Goal: Task Accomplishment & Management: Manage account settings

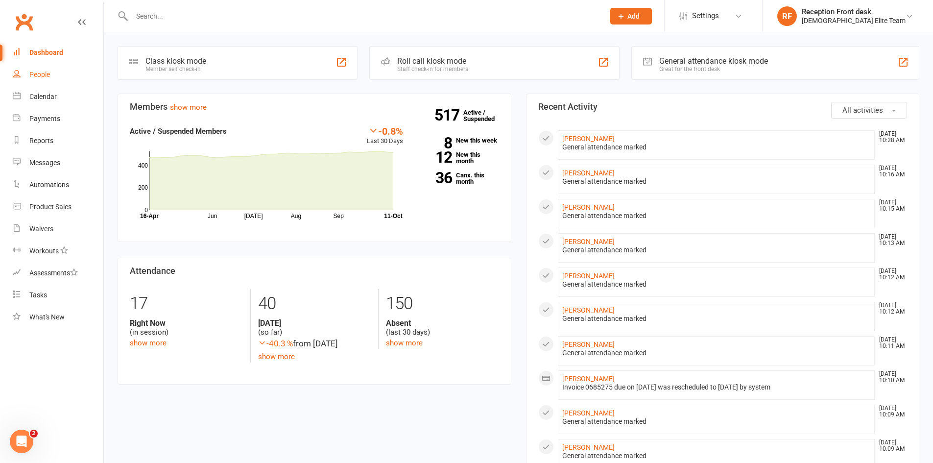
click at [46, 66] on link "People" at bounding box center [58, 75] width 91 height 22
click at [40, 72] on div "People" at bounding box center [39, 75] width 21 height 8
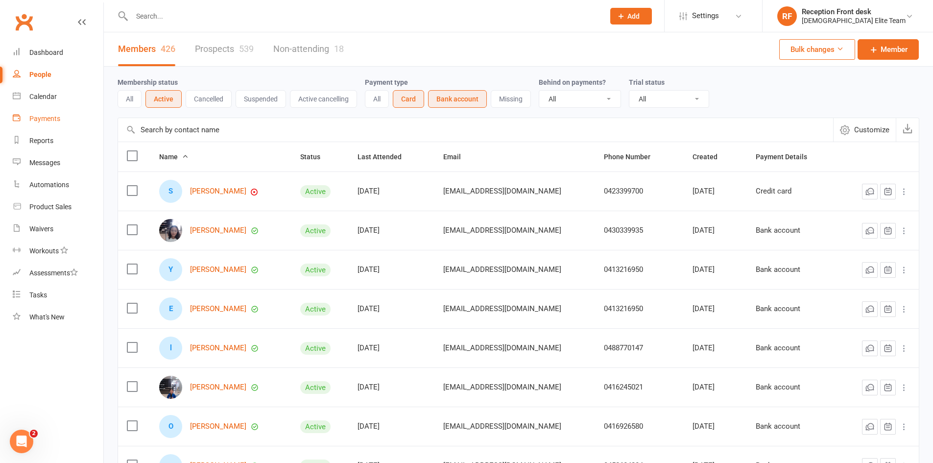
drag, startPoint x: 33, startPoint y: 112, endPoint x: 116, endPoint y: 176, distance: 104.5
click at [33, 112] on link "Payments" at bounding box center [58, 119] width 91 height 22
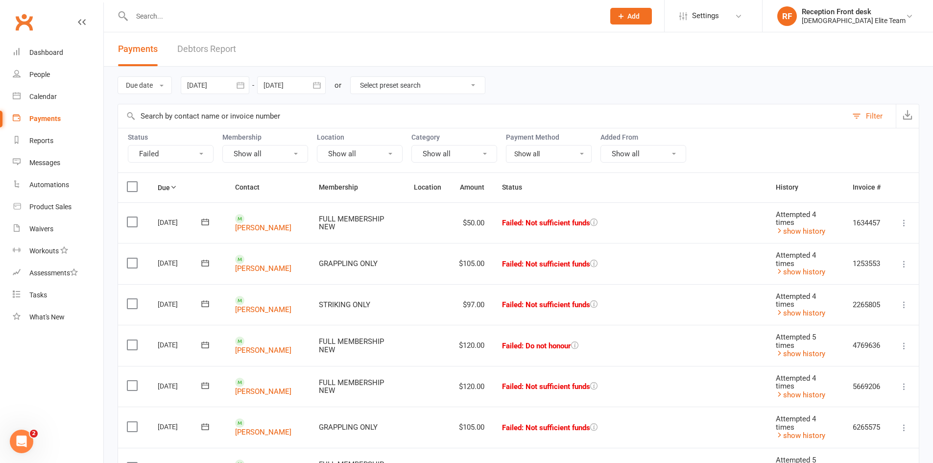
click at [179, 153] on button "Failed" at bounding box center [171, 154] width 86 height 18
click at [158, 314] on link "Upcoming (auto-reschedule)" at bounding box center [182, 313] width 108 height 20
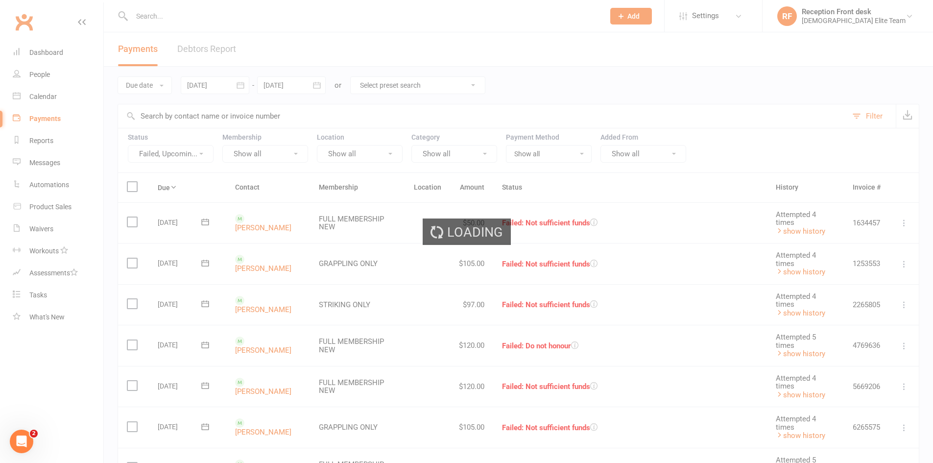
click at [191, 156] on div "Loading" at bounding box center [466, 231] width 933 height 463
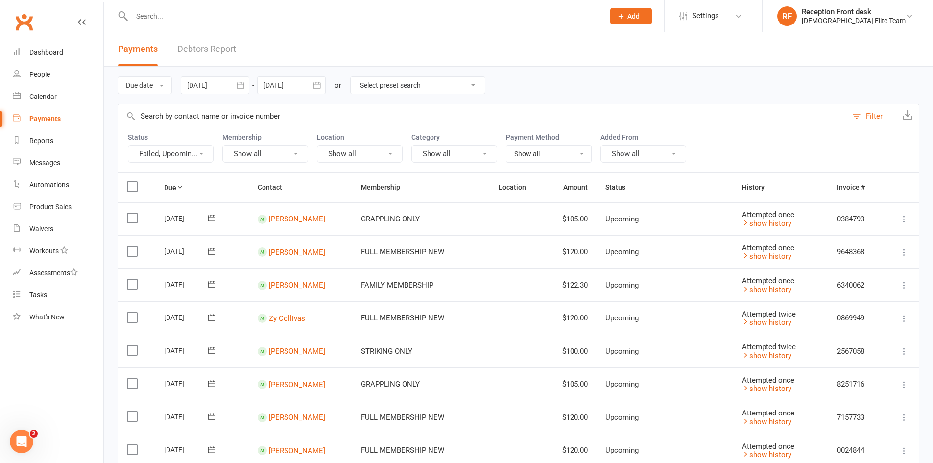
click at [196, 155] on button "Failed, Upcomin..." at bounding box center [171, 154] width 86 height 18
click at [166, 253] on link "Failed" at bounding box center [186, 255] width 117 height 20
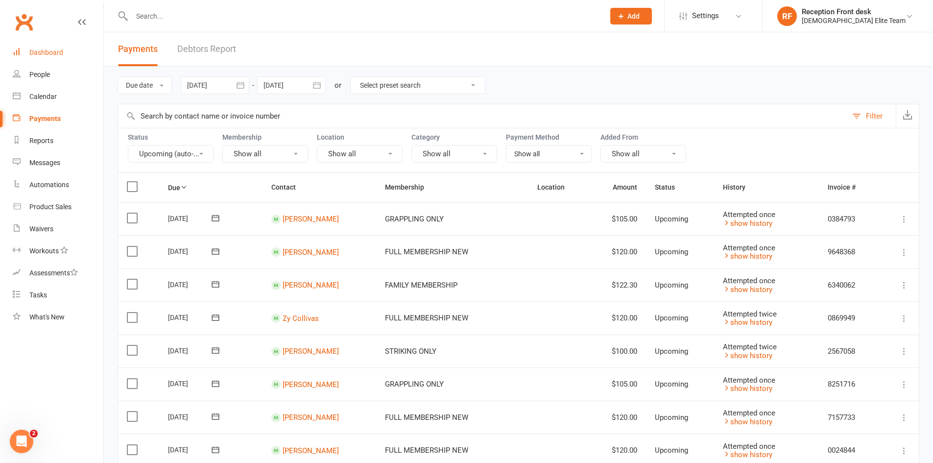
click at [30, 48] on link "Dashboard" at bounding box center [58, 53] width 91 height 22
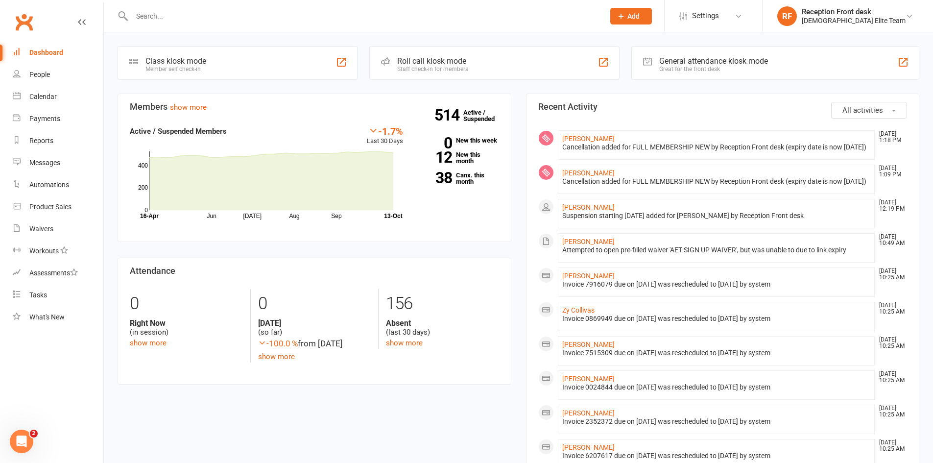
click at [40, 53] on div "Dashboard" at bounding box center [46, 53] width 34 height 8
click at [43, 46] on link "Dashboard" at bounding box center [58, 53] width 91 height 22
click at [31, 55] on div "Dashboard" at bounding box center [46, 53] width 34 height 8
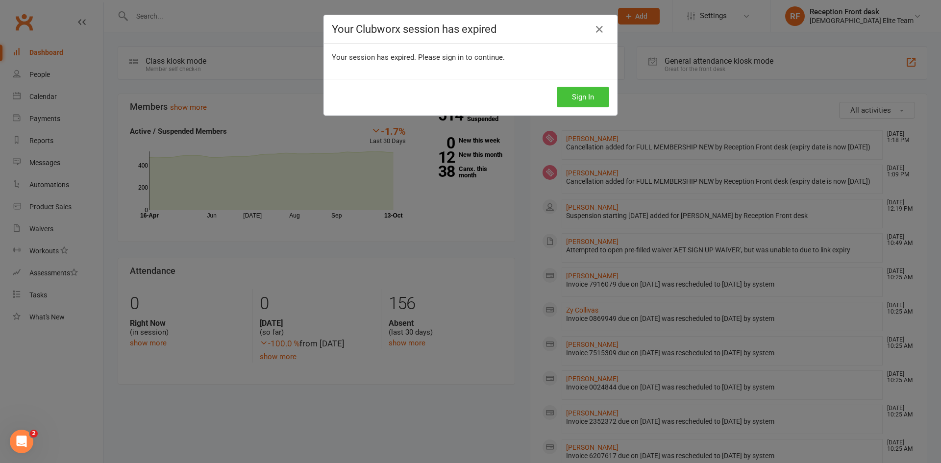
drag, startPoint x: 586, startPoint y: 90, endPoint x: 288, endPoint y: 112, distance: 298.3
click at [585, 90] on button "Sign In" at bounding box center [583, 97] width 52 height 21
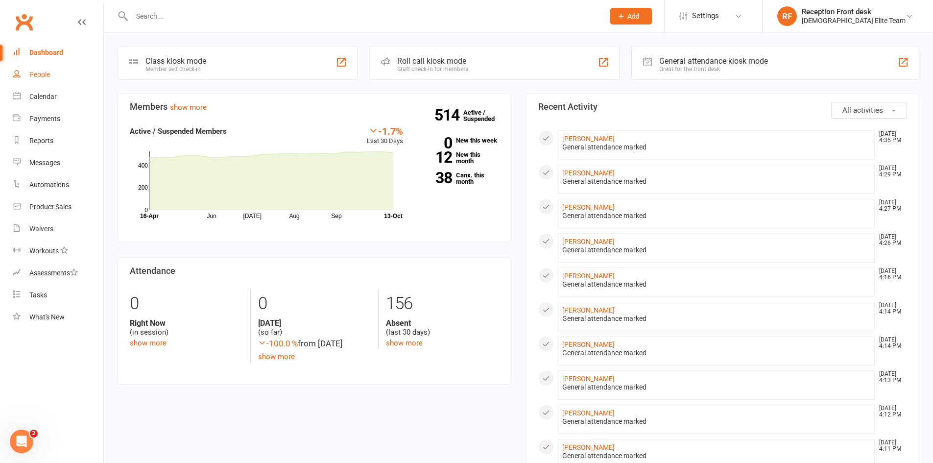
click at [48, 78] on div "People" at bounding box center [39, 75] width 21 height 8
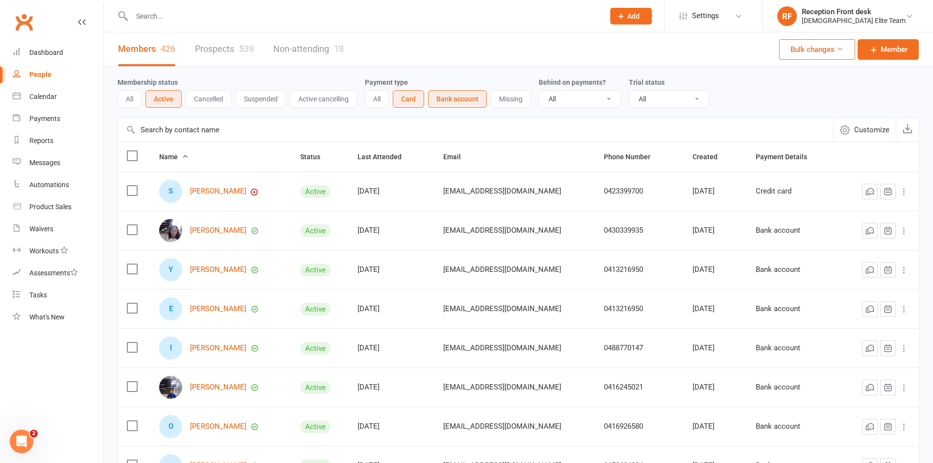
click at [167, 101] on button "Active" at bounding box center [164, 99] width 36 height 18
click at [463, 102] on button "Bank account" at bounding box center [457, 99] width 59 height 18
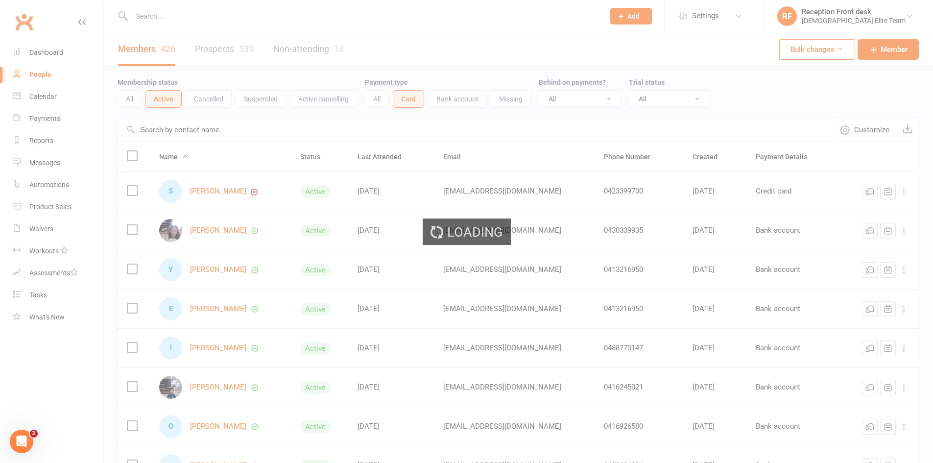
click at [417, 104] on div "Loading" at bounding box center [466, 231] width 933 height 463
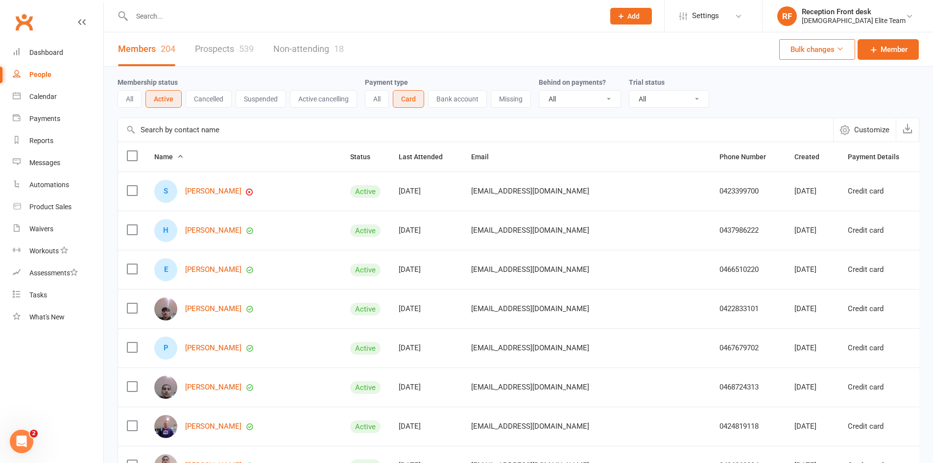
click at [421, 102] on button "Card" at bounding box center [408, 99] width 31 height 18
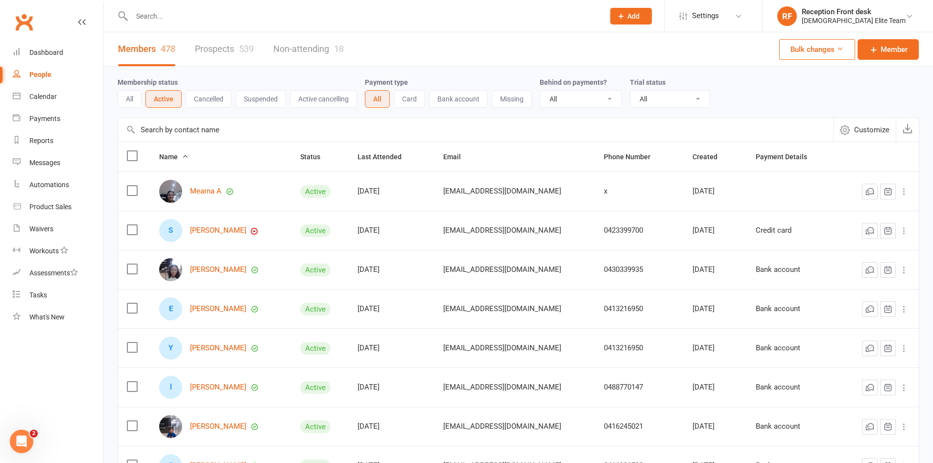
click at [387, 99] on button "All" at bounding box center [377, 99] width 25 height 18
click at [42, 55] on div "Dashboard" at bounding box center [46, 53] width 34 height 8
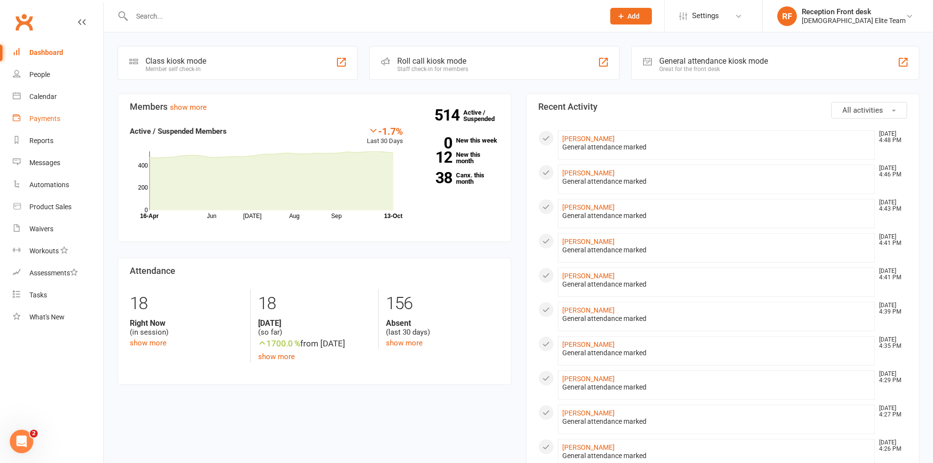
click at [65, 123] on link "Payments" at bounding box center [58, 119] width 91 height 22
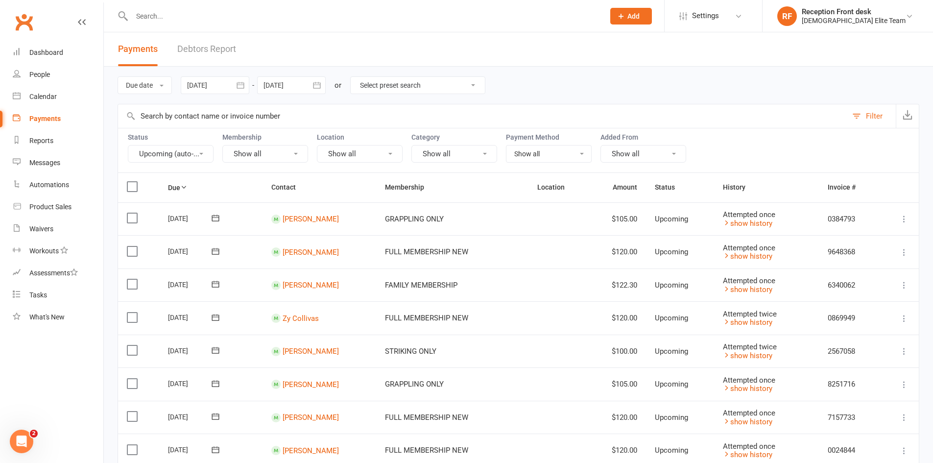
click at [903, 221] on icon at bounding box center [905, 219] width 10 height 10
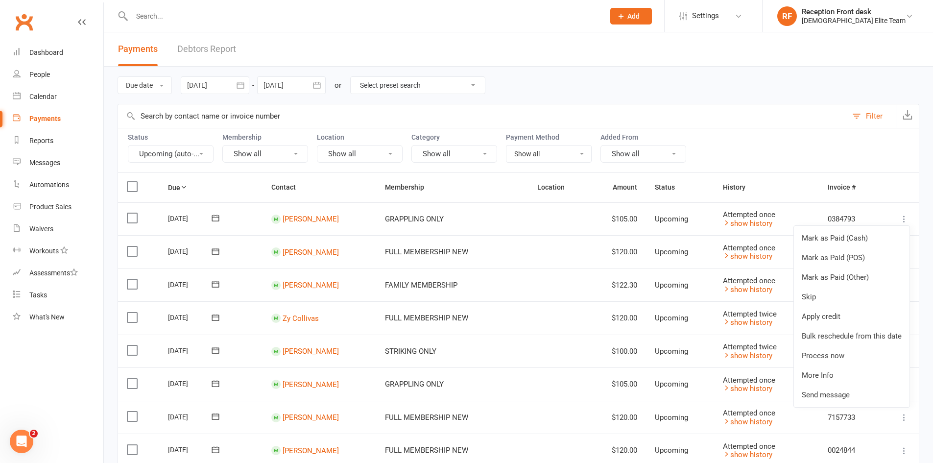
click at [732, 130] on div "Status Upcoming (auto-... Membership Show all Location Show all Category Show a…" at bounding box center [519, 150] width 802 height 45
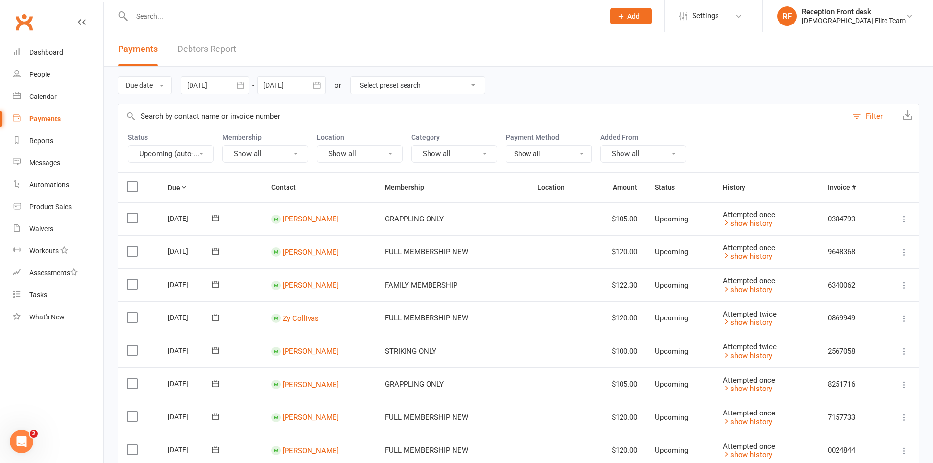
click at [648, 151] on button "Show all" at bounding box center [644, 154] width 86 height 18
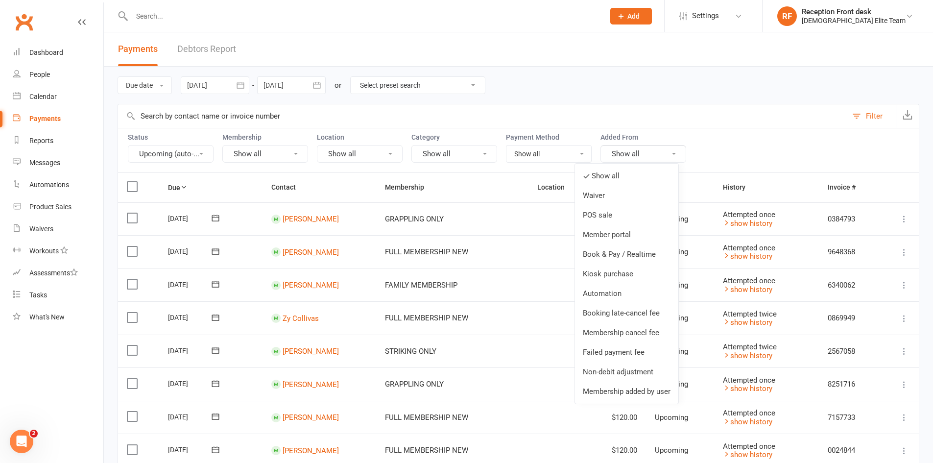
click at [644, 108] on input "text" at bounding box center [483, 116] width 730 height 24
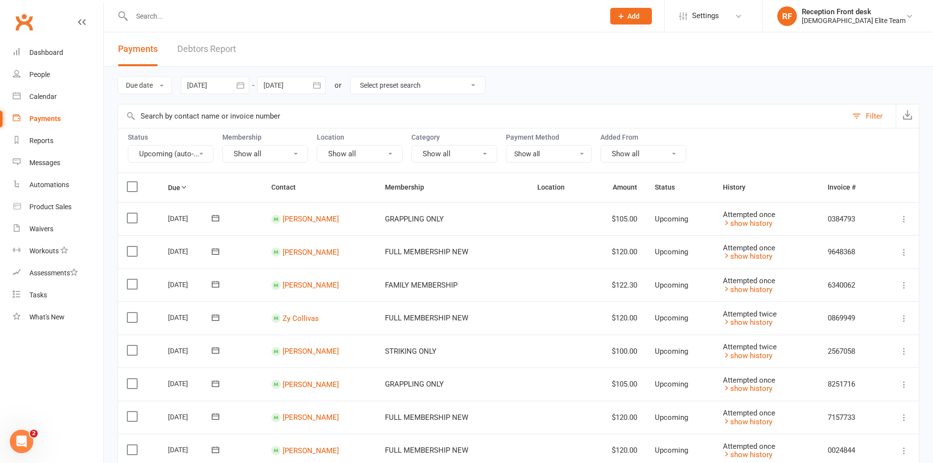
click at [387, 78] on select "Select preset search All failures All skipped payments All pending payments Suc…" at bounding box center [418, 85] width 134 height 17
select select "0"
click at [358, 77] on select "Select preset search All failures All skipped payments All pending payments Suc…" at bounding box center [418, 85] width 134 height 17
type input "[DATE]"
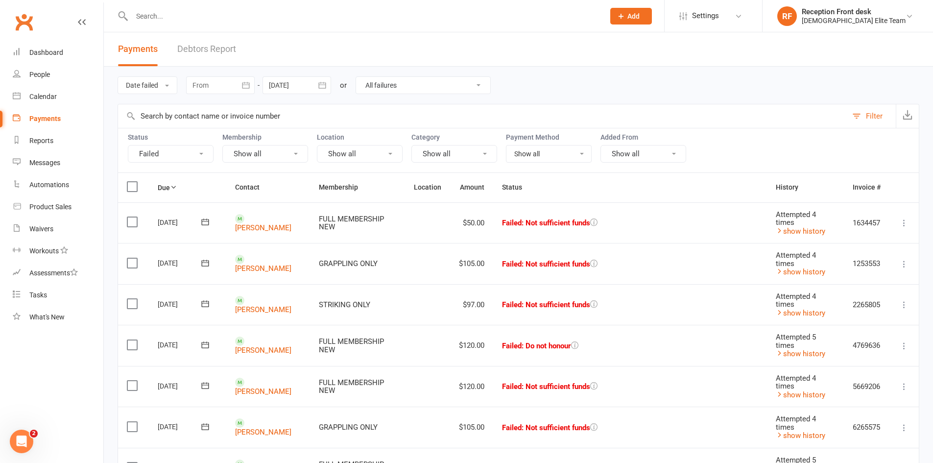
click at [905, 223] on icon at bounding box center [905, 223] width 10 height 10
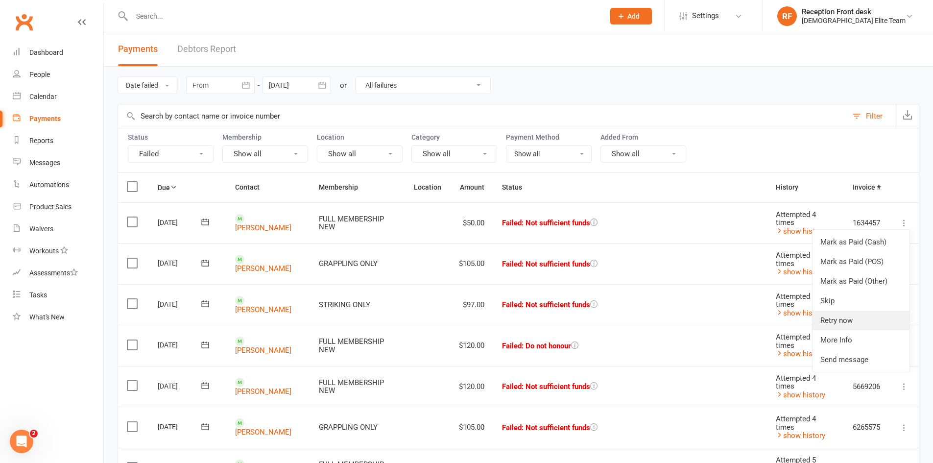
click at [834, 322] on link "Retry now" at bounding box center [861, 321] width 97 height 20
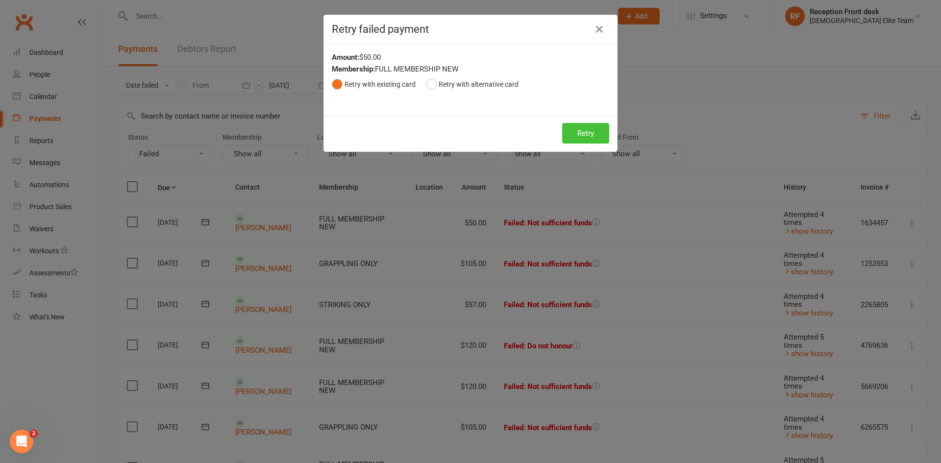
click at [580, 131] on button "Retry" at bounding box center [585, 133] width 47 height 21
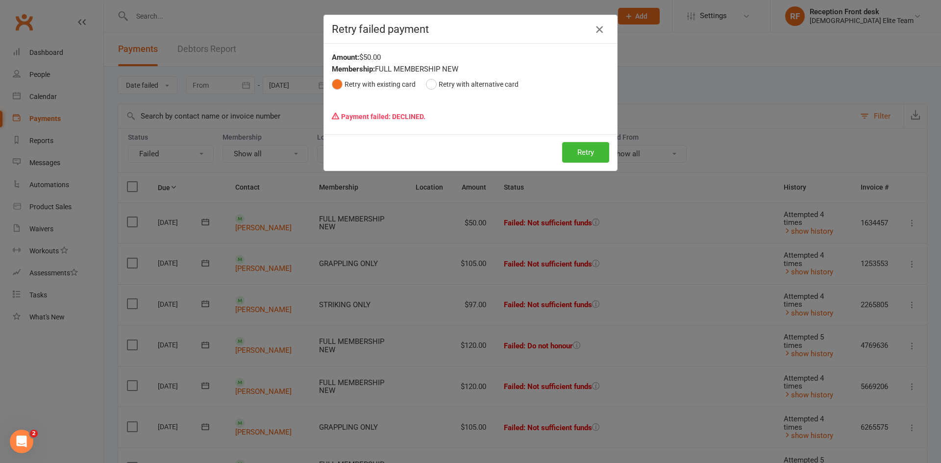
drag, startPoint x: 594, startPoint y: 27, endPoint x: 570, endPoint y: 72, distance: 50.4
click at [594, 28] on icon "button" at bounding box center [599, 30] width 12 height 12
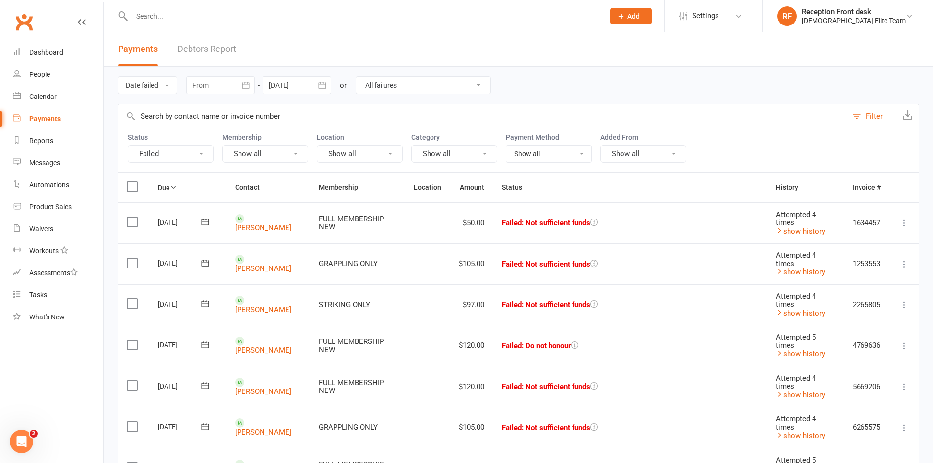
click at [908, 307] on icon at bounding box center [905, 305] width 10 height 10
click at [859, 403] on link "Retry now" at bounding box center [861, 403] width 97 height 20
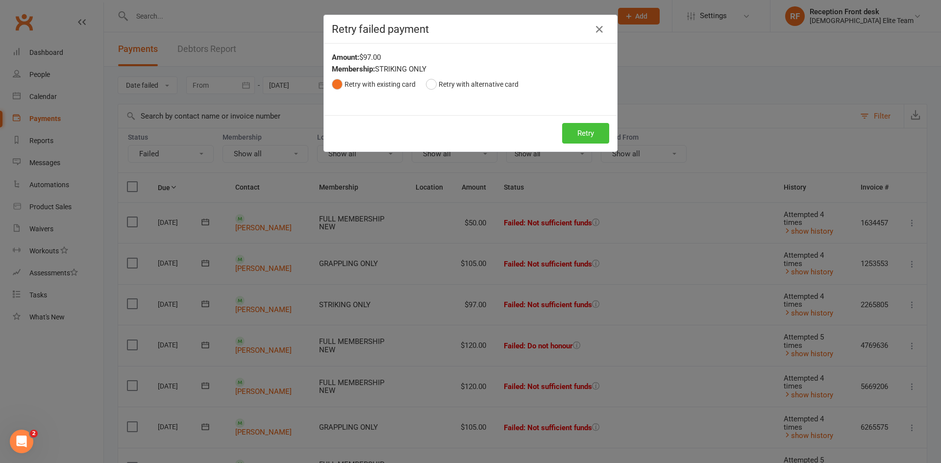
click at [600, 136] on button "Retry" at bounding box center [585, 133] width 47 height 21
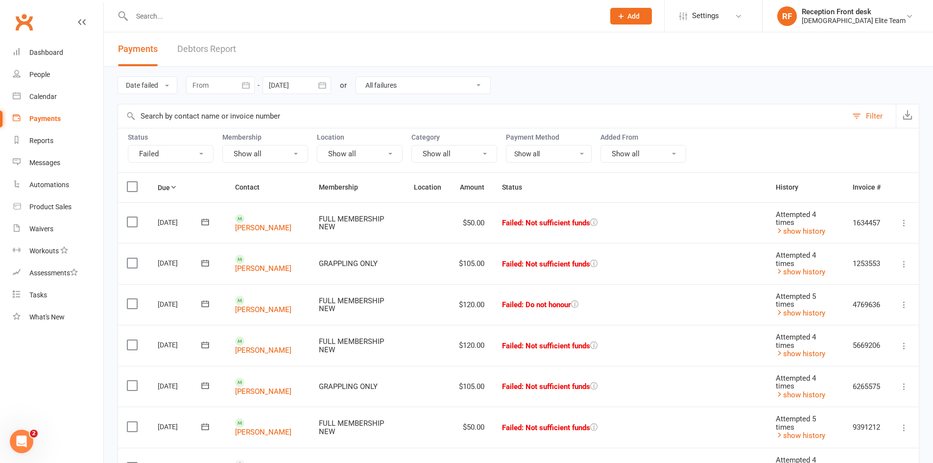
click at [901, 388] on icon at bounding box center [905, 387] width 10 height 10
click at [903, 347] on icon at bounding box center [905, 346] width 10 height 10
click at [868, 444] on link "Retry now" at bounding box center [861, 444] width 97 height 20
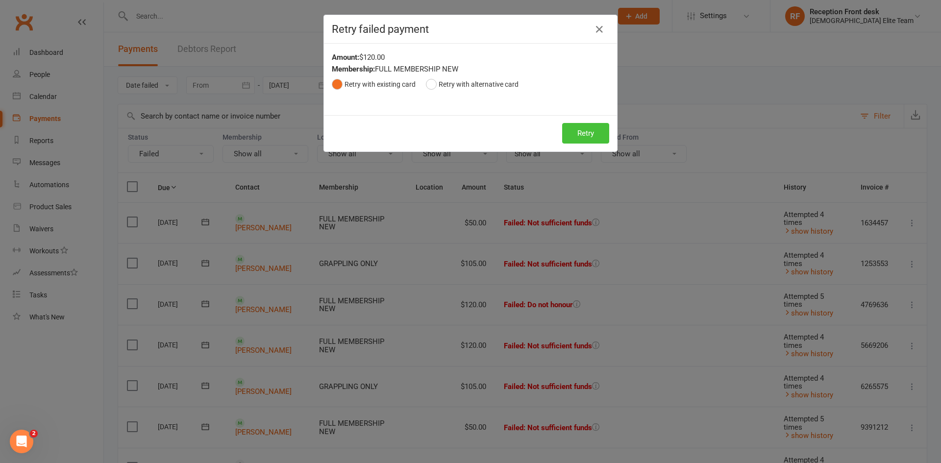
click at [584, 123] on button "Retry" at bounding box center [585, 133] width 47 height 21
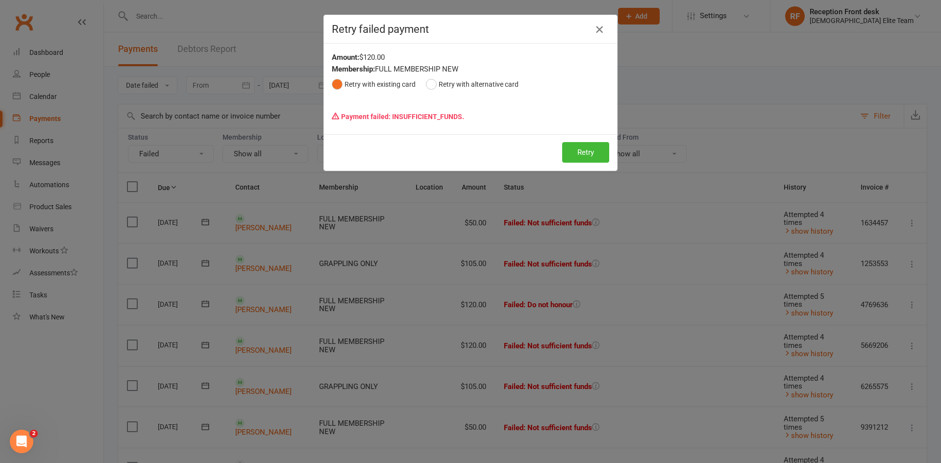
click at [597, 31] on icon "button" at bounding box center [599, 30] width 12 height 12
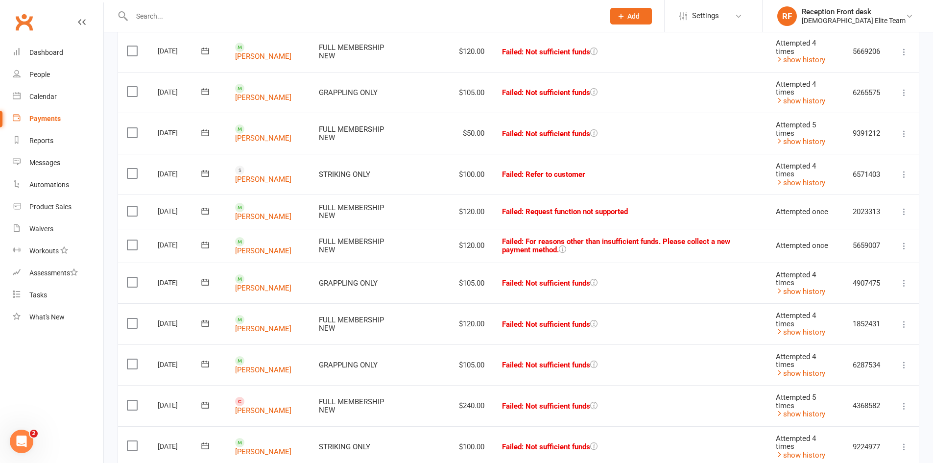
scroll to position [343, 0]
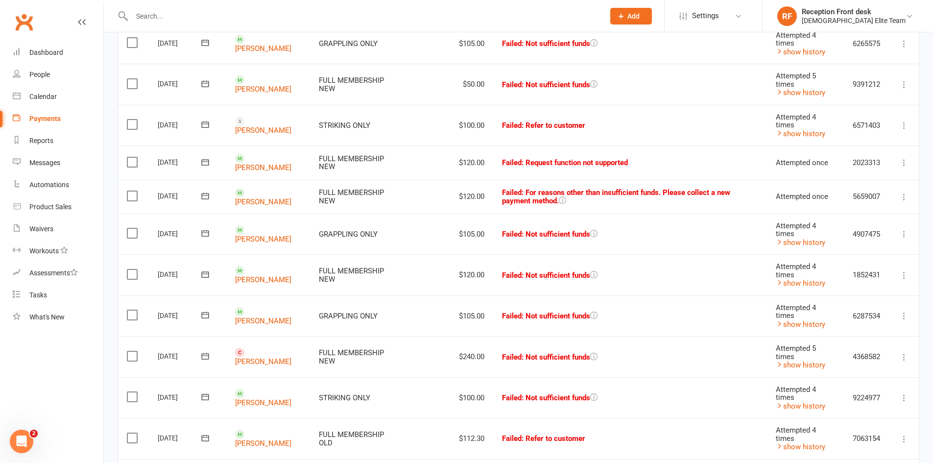
click at [904, 316] on icon at bounding box center [905, 316] width 10 height 10
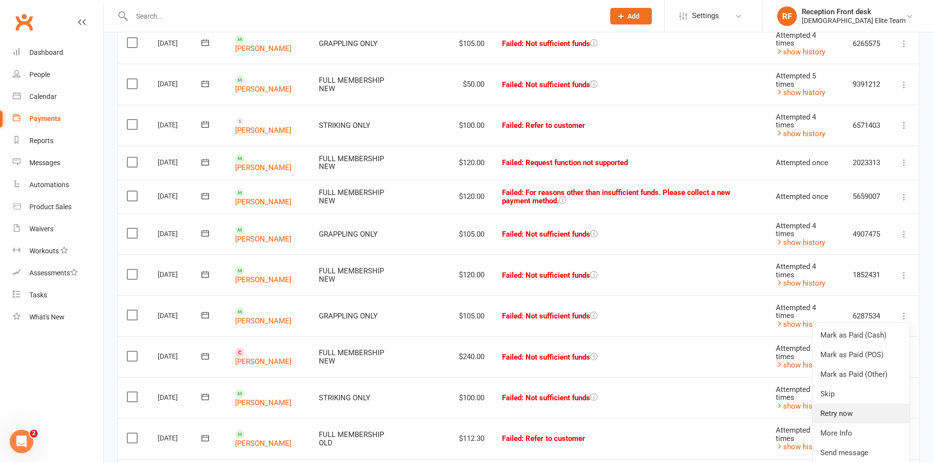
drag, startPoint x: 833, startPoint y: 408, endPoint x: 783, endPoint y: 392, distance: 53.2
click at [833, 408] on link "Retry now" at bounding box center [861, 414] width 97 height 20
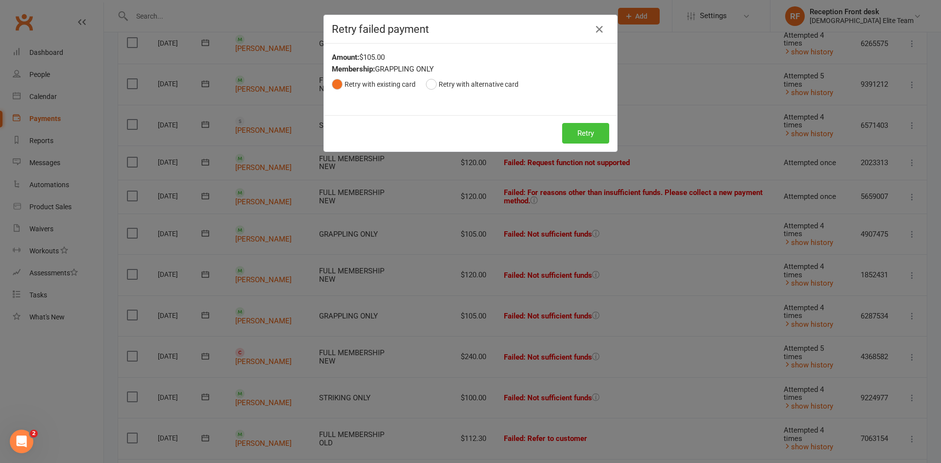
click at [588, 125] on button "Retry" at bounding box center [585, 133] width 47 height 21
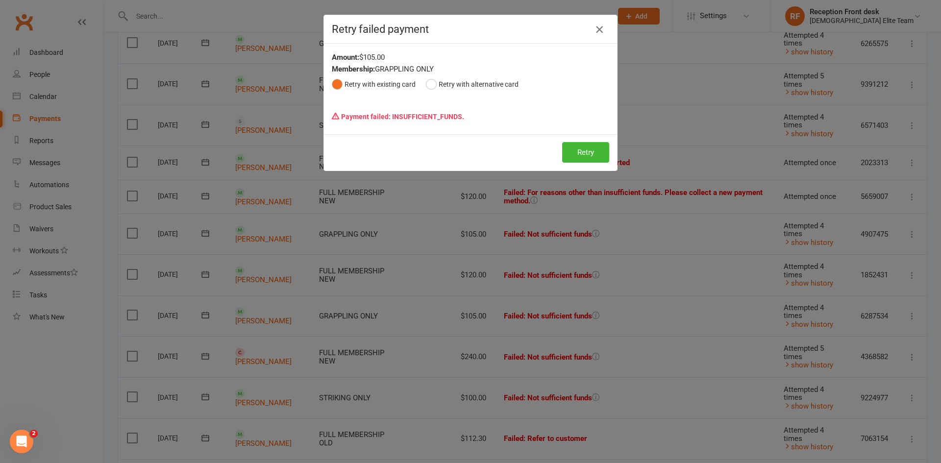
drag, startPoint x: 602, startPoint y: 25, endPoint x: 548, endPoint y: 82, distance: 78.0
click at [602, 26] on icon "button" at bounding box center [599, 30] width 12 height 12
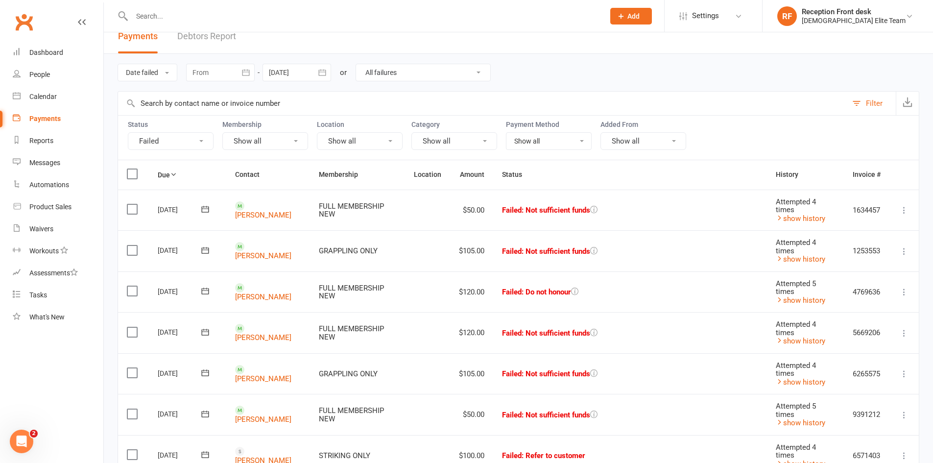
scroll to position [0, 0]
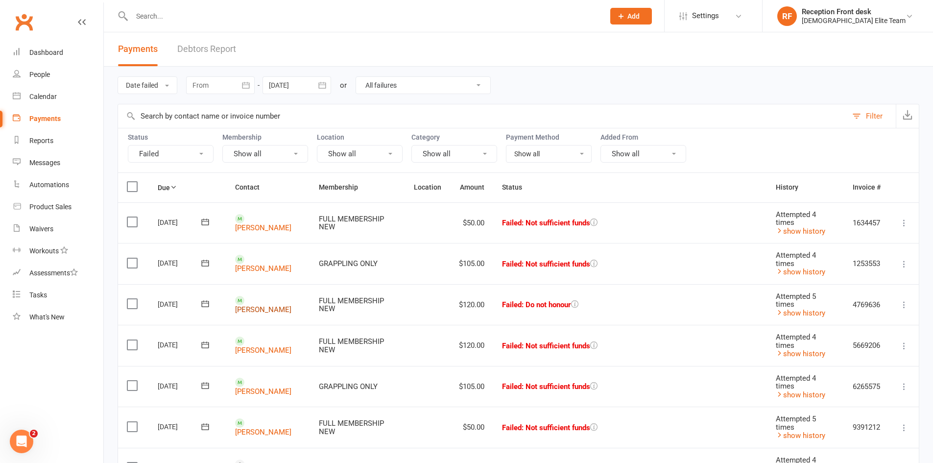
click at [276, 305] on link "[PERSON_NAME]" at bounding box center [263, 309] width 56 height 9
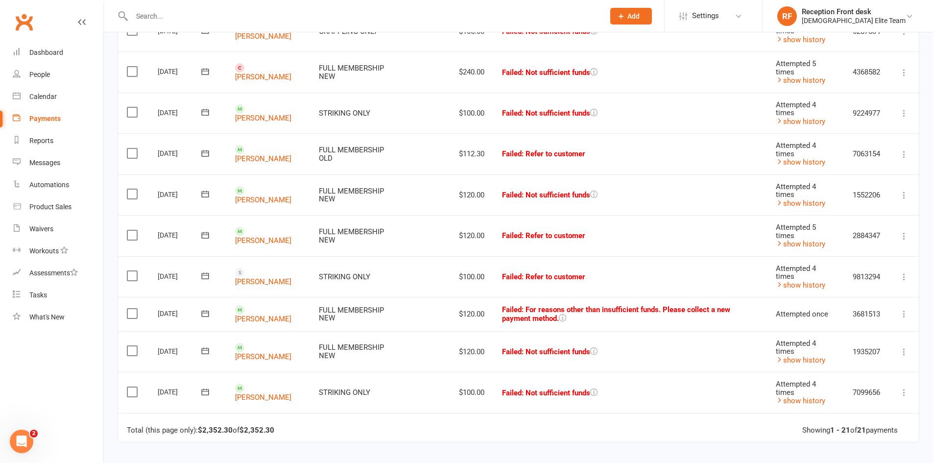
scroll to position [637, 0]
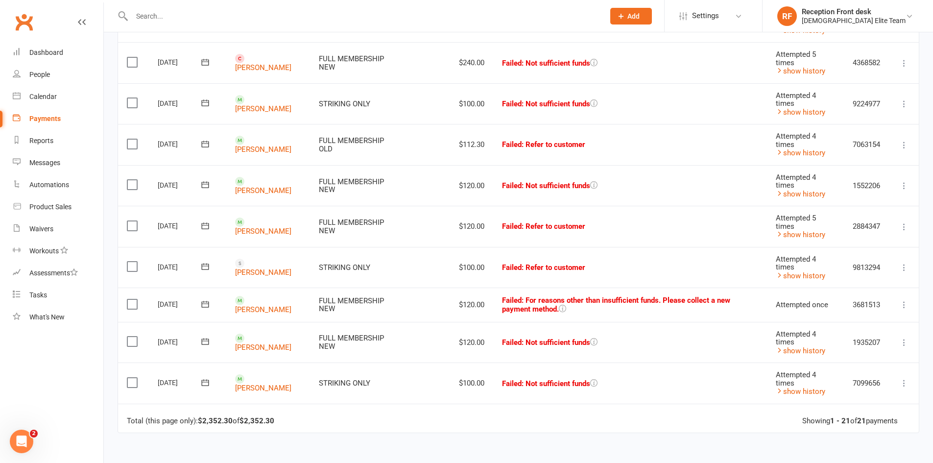
click at [904, 342] on icon at bounding box center [905, 343] width 10 height 10
click at [840, 433] on link "Retry now" at bounding box center [861, 440] width 97 height 20
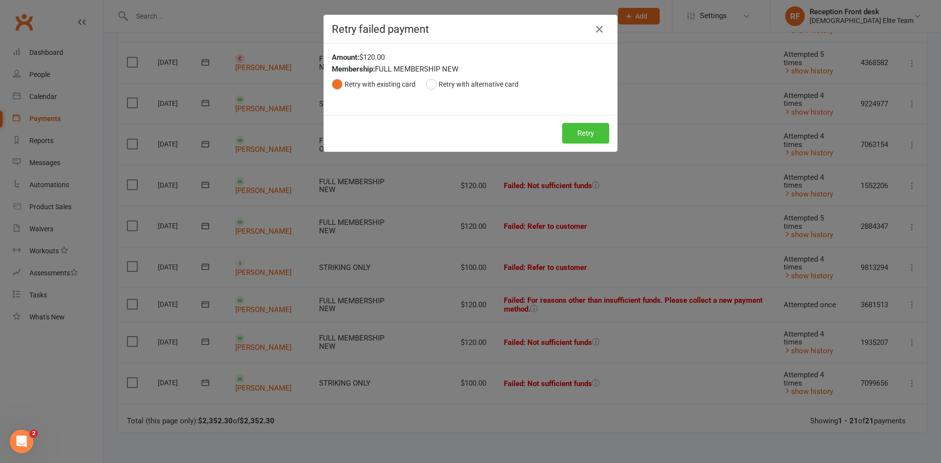
click at [584, 134] on button "Retry" at bounding box center [585, 133] width 47 height 21
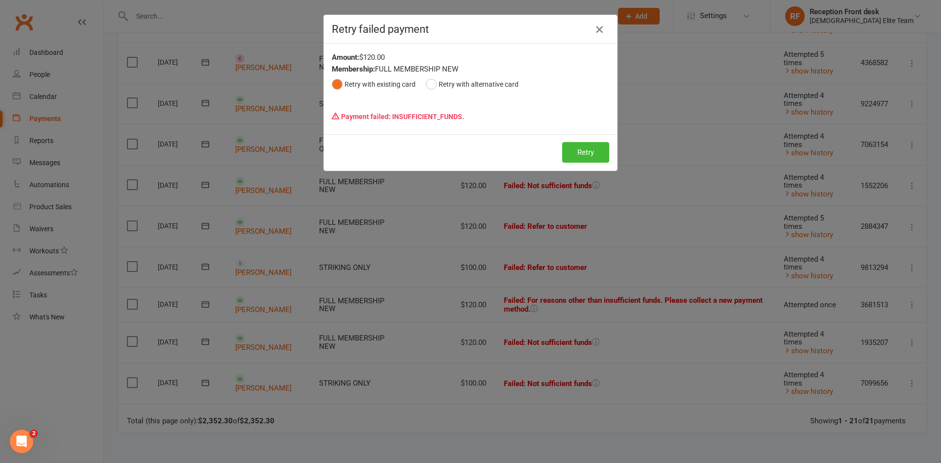
drag, startPoint x: 606, startPoint y: 23, endPoint x: 592, endPoint y: 26, distance: 14.3
click at [604, 25] on div "Retry failed payment" at bounding box center [470, 29] width 293 height 28
click at [593, 26] on icon "button" at bounding box center [599, 30] width 12 height 12
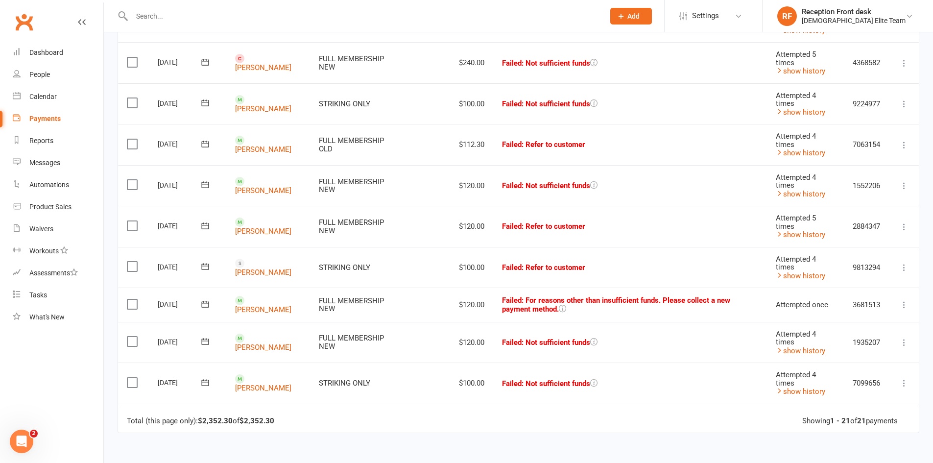
click at [903, 221] on button at bounding box center [905, 227] width 12 height 12
click at [843, 315] on link "Retry now" at bounding box center [861, 325] width 97 height 20
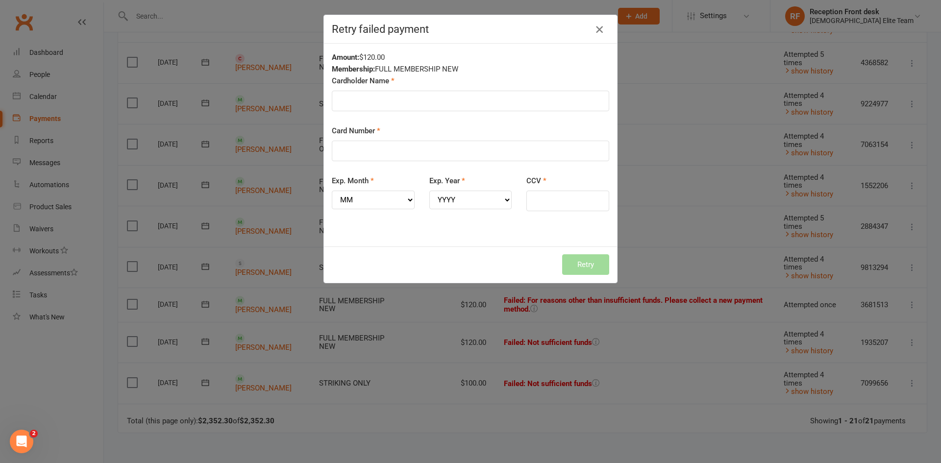
click at [599, 31] on icon "button" at bounding box center [599, 30] width 12 height 12
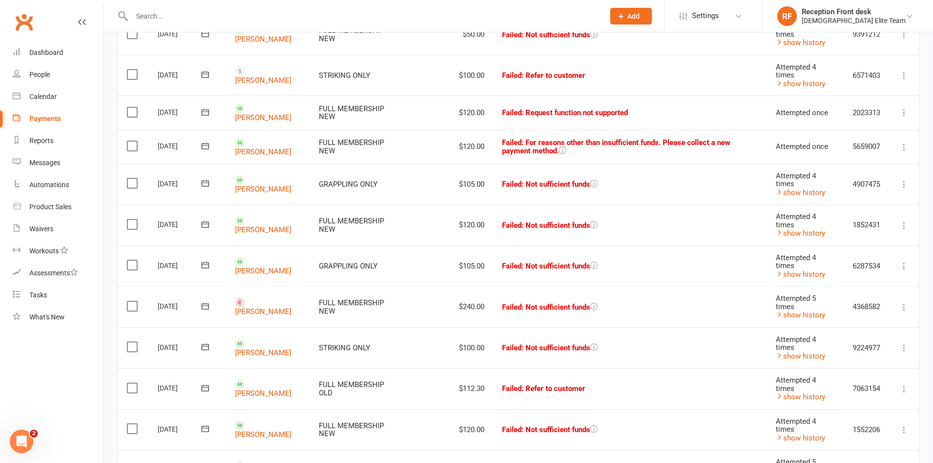
scroll to position [392, 0]
click at [283, 186] on link "Salim Dabboussi" at bounding box center [263, 190] width 56 height 9
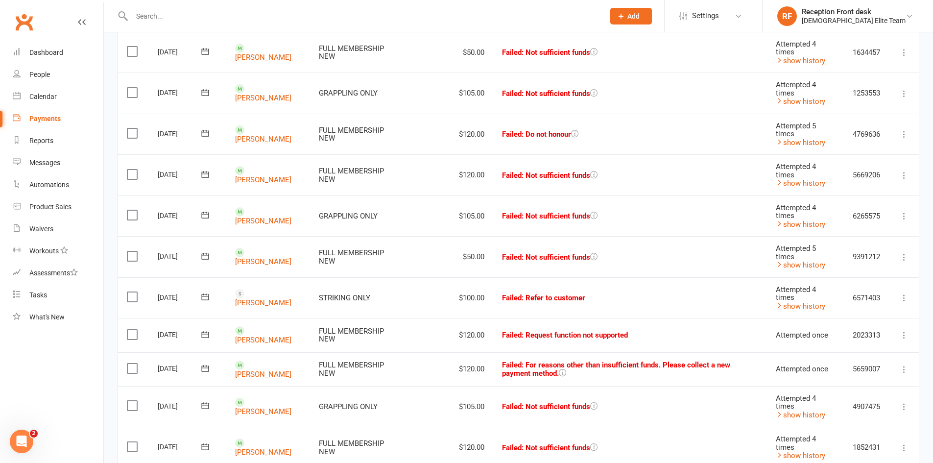
scroll to position [196, 0]
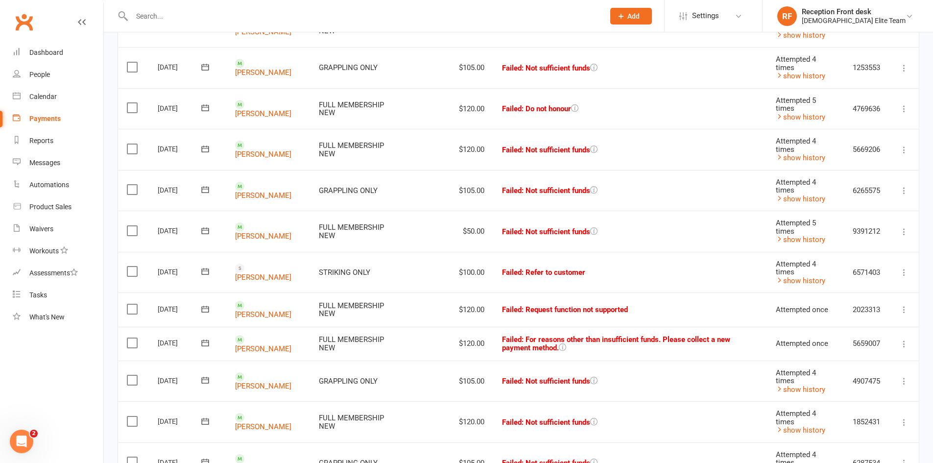
click at [901, 378] on icon at bounding box center [905, 381] width 10 height 10
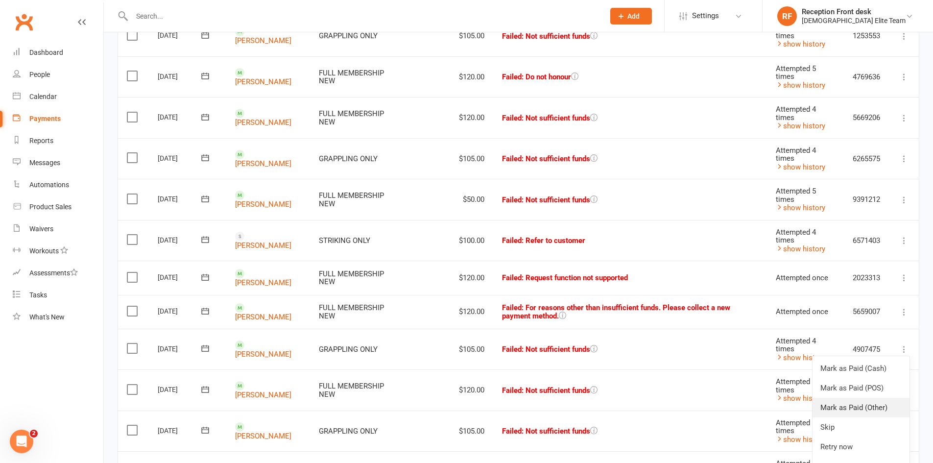
scroll to position [245, 0]
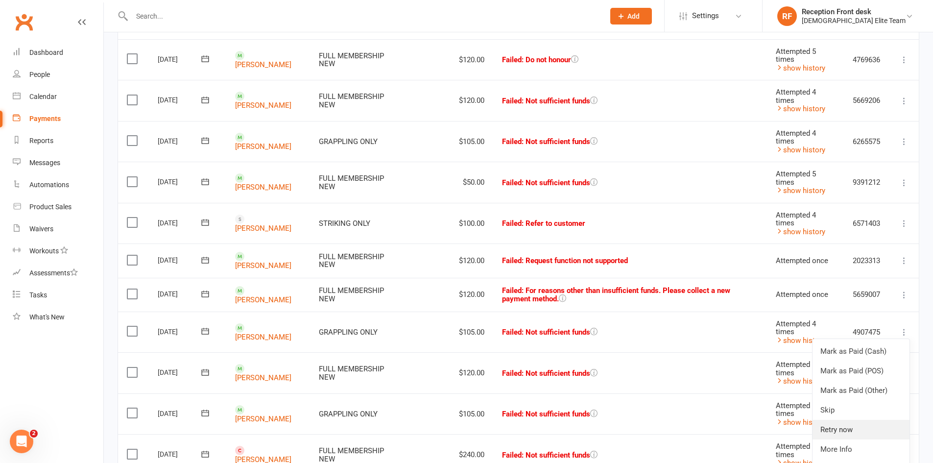
click at [838, 427] on link "Retry now" at bounding box center [861, 430] width 97 height 20
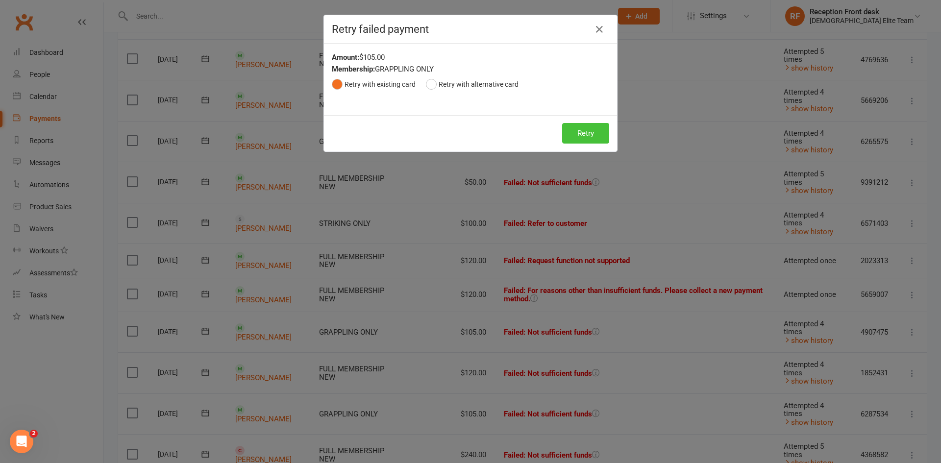
click at [579, 140] on button "Retry" at bounding box center [585, 133] width 47 height 21
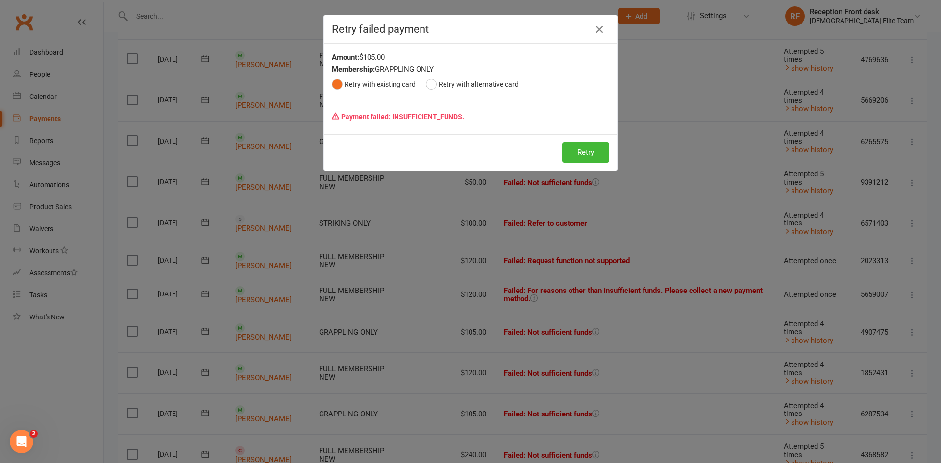
click at [596, 28] on icon "button" at bounding box center [599, 30] width 12 height 12
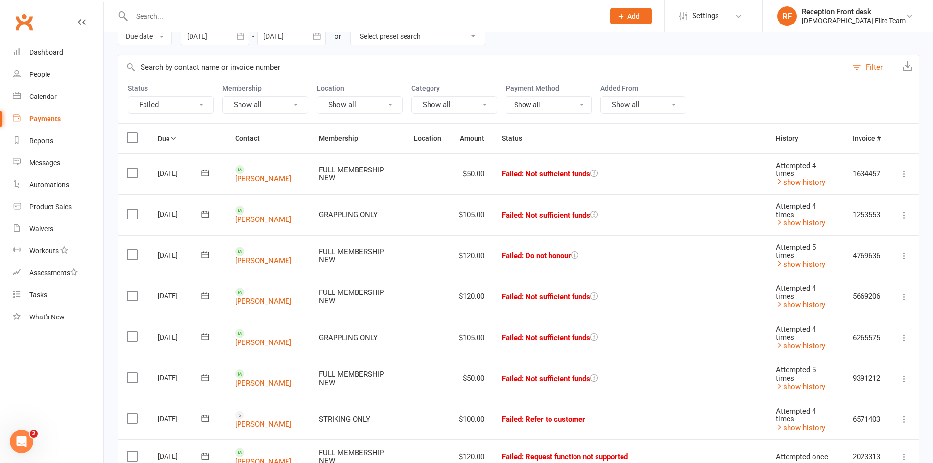
scroll to position [0, 0]
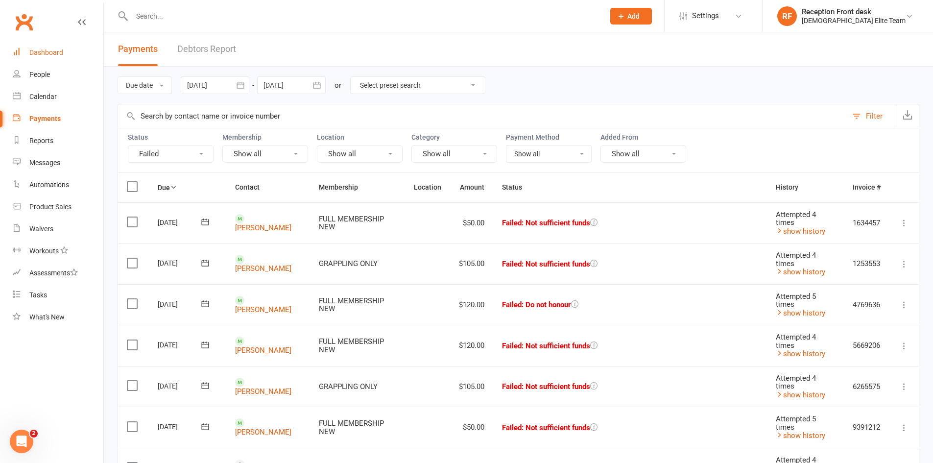
click at [29, 48] on link "Dashboard" at bounding box center [58, 53] width 91 height 22
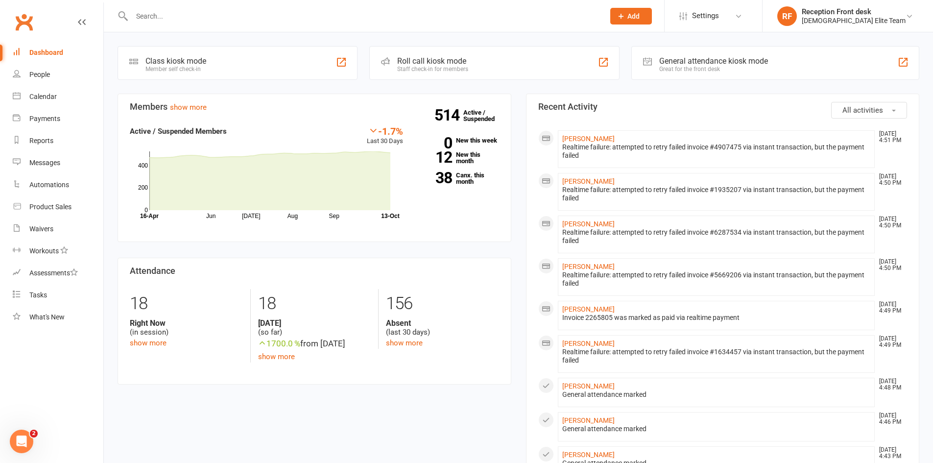
click at [36, 49] on div "Dashboard" at bounding box center [46, 53] width 34 height 8
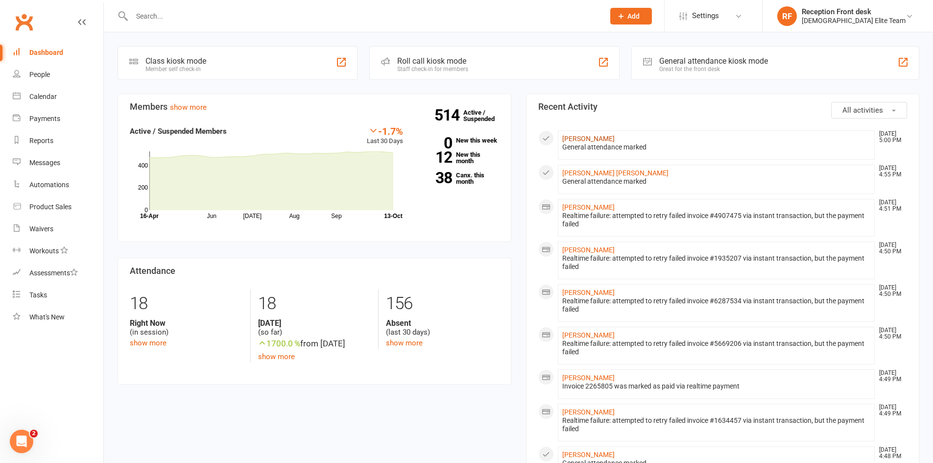
click at [574, 143] on div "General attendance marked" at bounding box center [717, 147] width 309 height 8
click at [574, 138] on link "[PERSON_NAME]" at bounding box center [589, 139] width 52 height 8
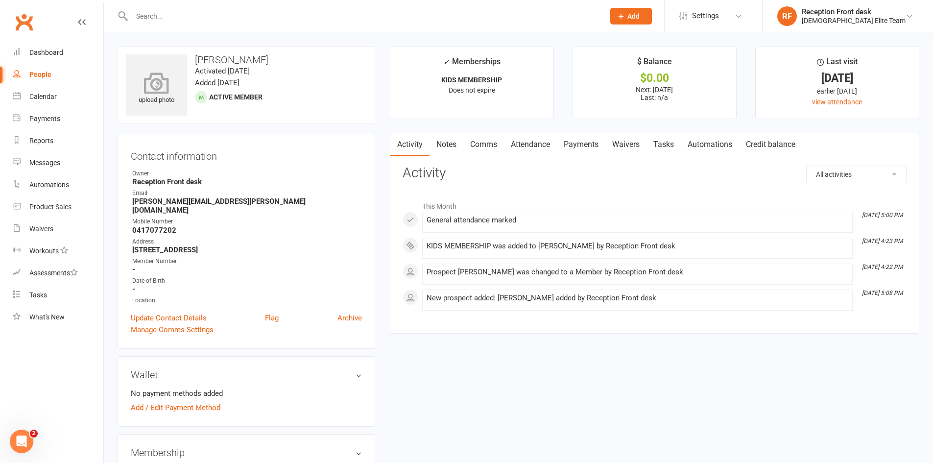
click at [164, 73] on icon at bounding box center [157, 83] width 68 height 22
click at [229, 4] on div at bounding box center [358, 16] width 480 height 32
click at [195, 28] on div at bounding box center [358, 16] width 480 height 32
drag, startPoint x: 126, startPoint y: 12, endPoint x: 166, endPoint y: 23, distance: 41.0
click at [137, 13] on div at bounding box center [358, 16] width 480 height 32
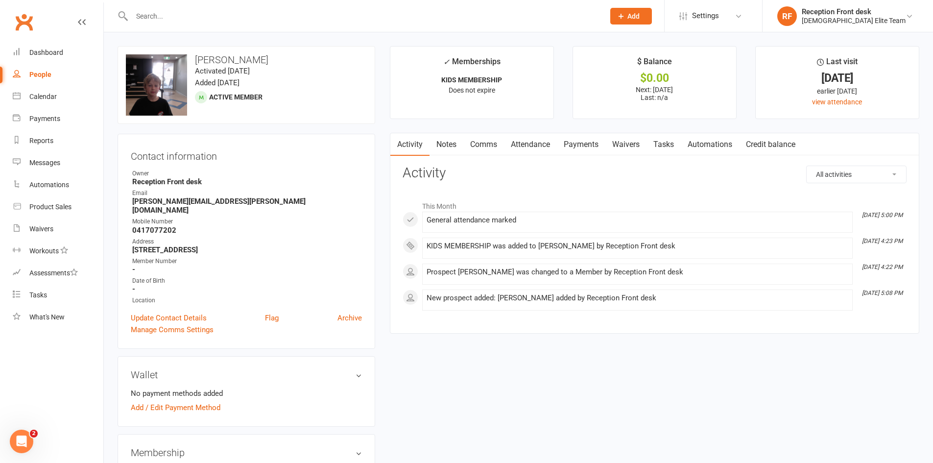
click at [166, 20] on input "text" at bounding box center [363, 16] width 469 height 14
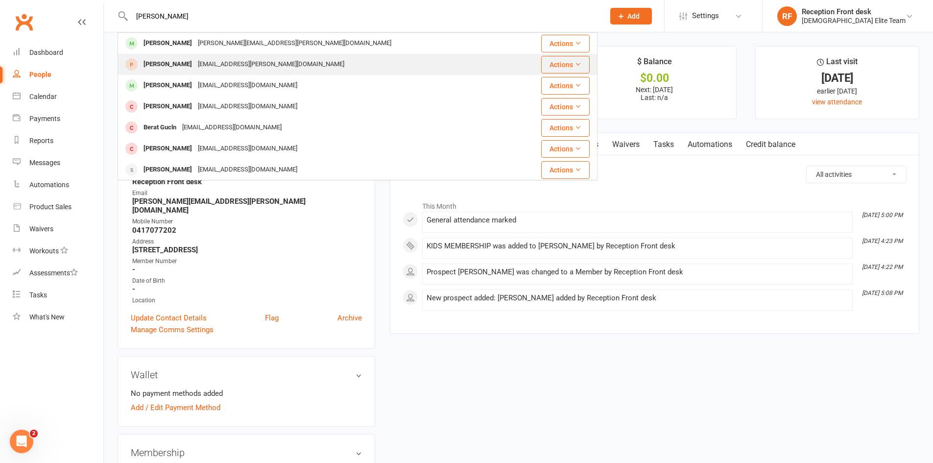
type input "berens"
click at [340, 63] on div "Hartley Berens any@vanhart.com.au" at bounding box center [318, 64] width 398 height 20
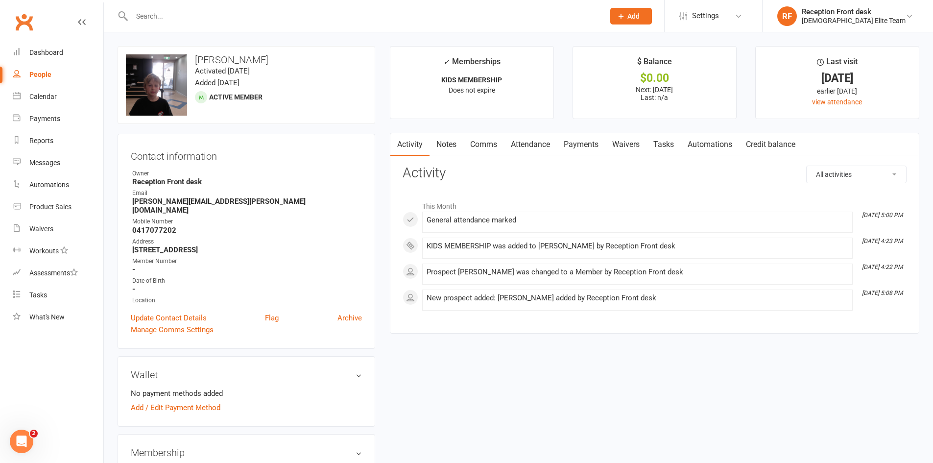
scroll to position [98, 0]
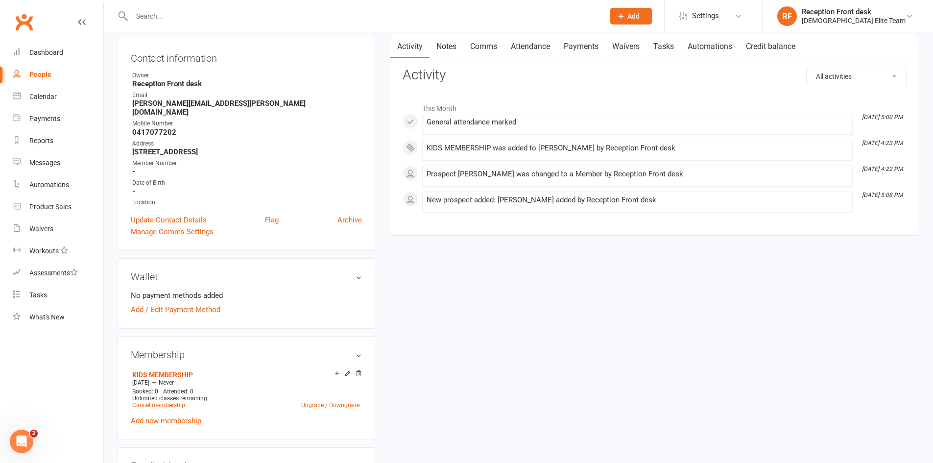
click at [183, 295] on div "No payment methods added Add / Edit Payment Method" at bounding box center [246, 303] width 231 height 26
click at [161, 308] on div "Wallet No payment methods added Add / Edit Payment Method" at bounding box center [247, 293] width 258 height 71
drag, startPoint x: 153, startPoint y: 298, endPoint x: 310, endPoint y: 279, distance: 158.0
click at [153, 304] on link "Add / Edit Payment Method" at bounding box center [176, 310] width 90 height 12
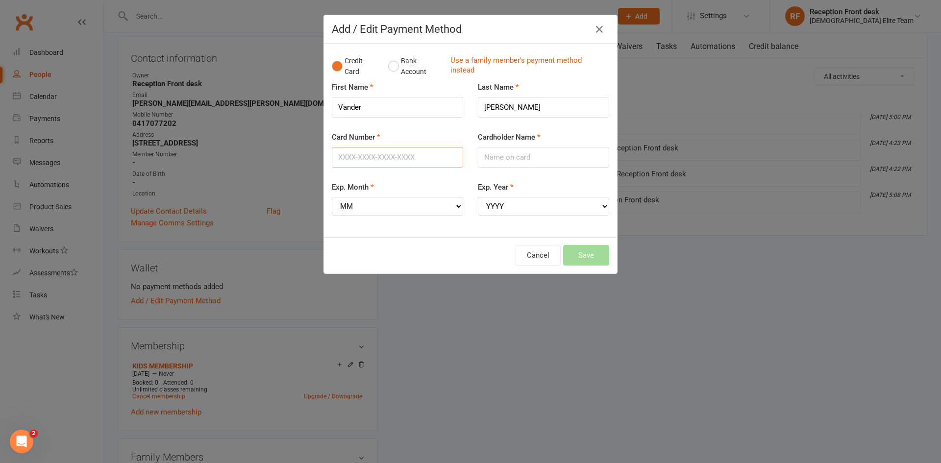
click at [381, 152] on input "Card Number" at bounding box center [397, 157] width 131 height 21
type input "4557036583128684"
click at [502, 143] on div "Cardholder Name" at bounding box center [543, 149] width 131 height 36
drag, startPoint x: 488, startPoint y: 153, endPoint x: 543, endPoint y: 166, distance: 56.8
click at [488, 153] on input "Cardholder Name" at bounding box center [543, 157] width 131 height 21
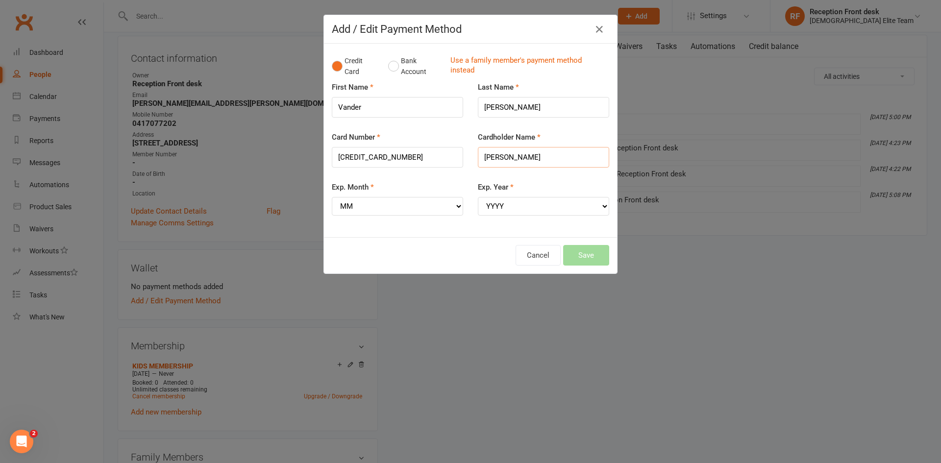
type input "Stuart Berens"
click at [374, 205] on select "MM 01 02 03 04 05 06 07 08 09 10 11 12" at bounding box center [397, 206] width 131 height 19
select select "03"
click at [332, 197] on select "MM 01 02 03 04 05 06 07 08 09 10 11 12" at bounding box center [397, 206] width 131 height 19
click at [559, 204] on select "YYYY 2025 2026 2027 2028 2029 2030 2031 2032 2033 2034" at bounding box center [543, 206] width 131 height 19
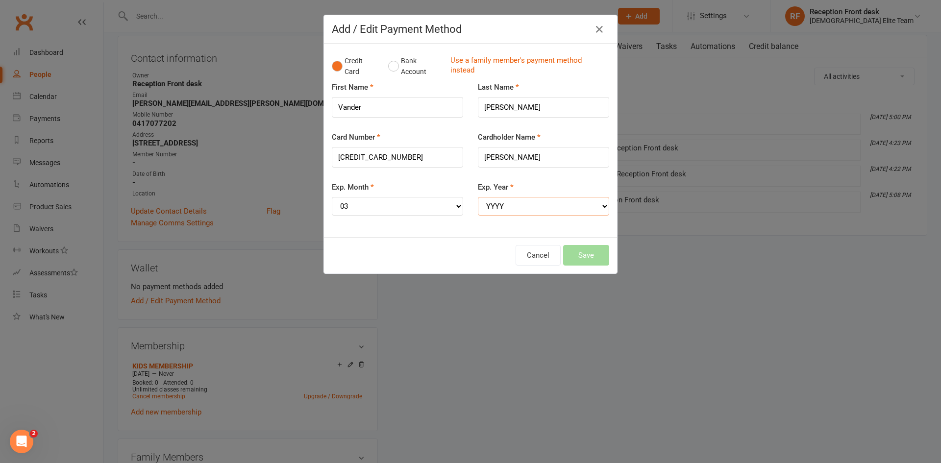
select select "2026"
click at [478, 197] on select "YYYY 2025 2026 2027 2028 2029 2030 2031 2032 2033 2034" at bounding box center [543, 206] width 131 height 19
click at [594, 253] on button "Save" at bounding box center [586, 255] width 46 height 21
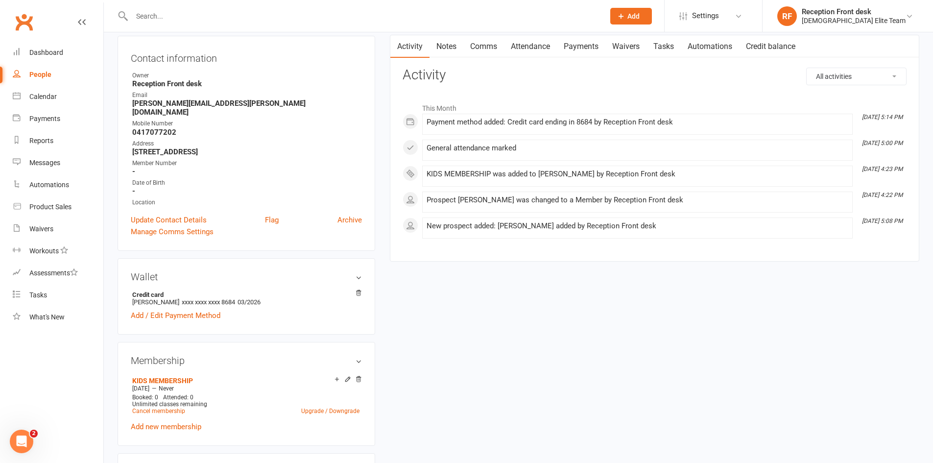
click at [576, 43] on link "Payments" at bounding box center [581, 46] width 49 height 23
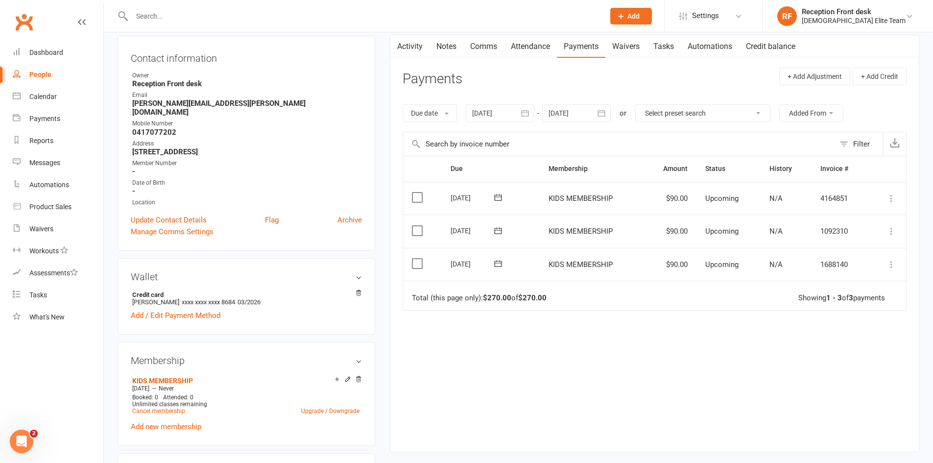
click at [889, 262] on icon at bounding box center [892, 265] width 10 height 10
drag, startPoint x: 842, startPoint y: 381, endPoint x: 776, endPoint y: 360, distance: 69.1
click at [841, 381] on link "Process now" at bounding box center [848, 382] width 97 height 20
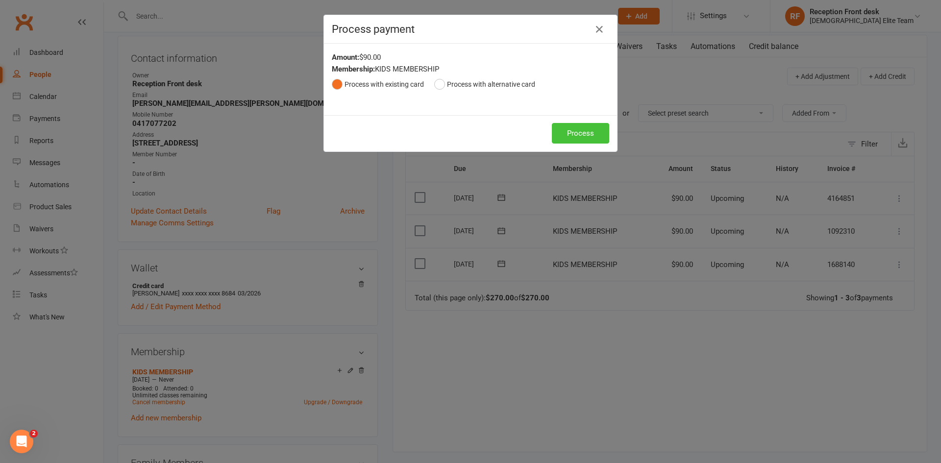
click at [577, 131] on button "Process" at bounding box center [580, 133] width 57 height 21
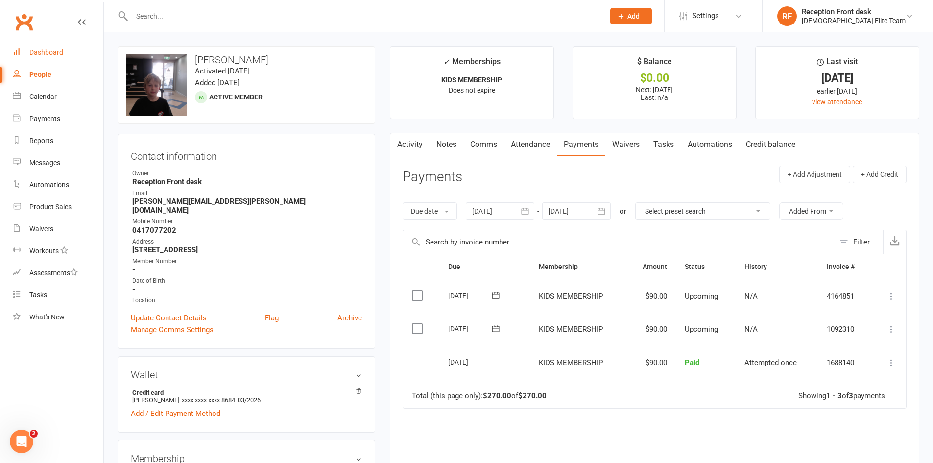
click at [39, 48] on link "Dashboard" at bounding box center [58, 53] width 91 height 22
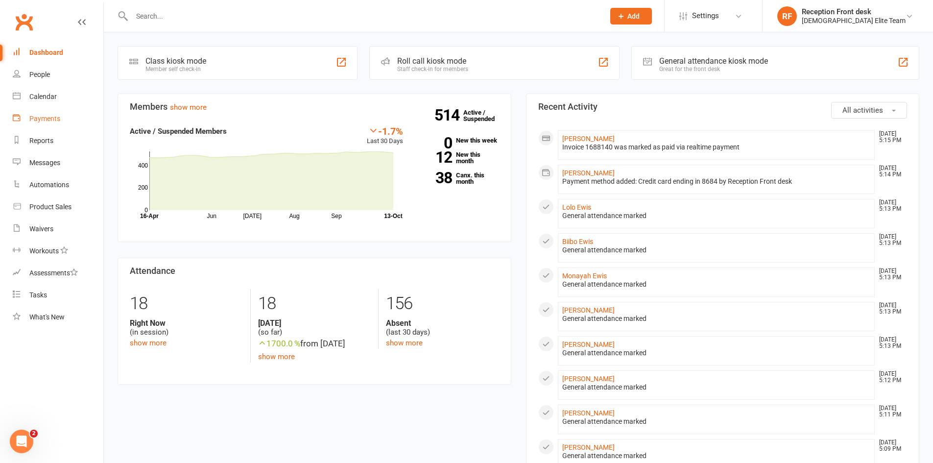
click at [45, 119] on div "Payments" at bounding box center [44, 119] width 31 height 8
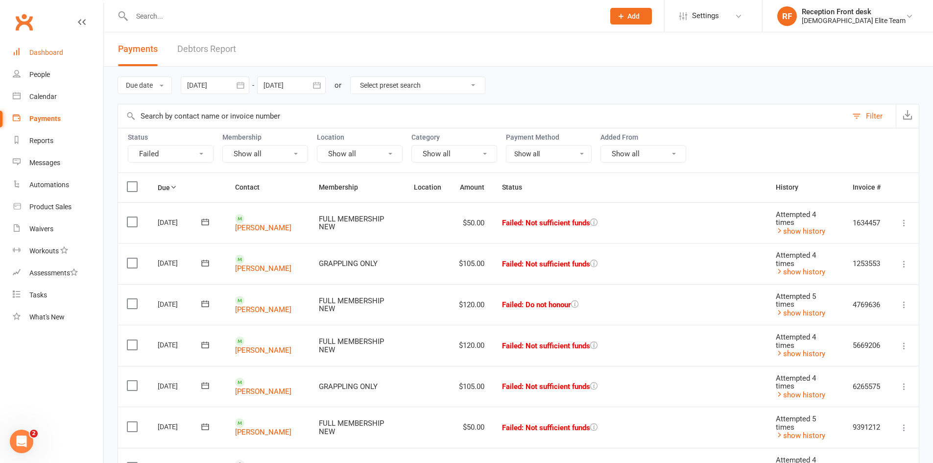
click at [49, 45] on link "Dashboard" at bounding box center [58, 53] width 91 height 22
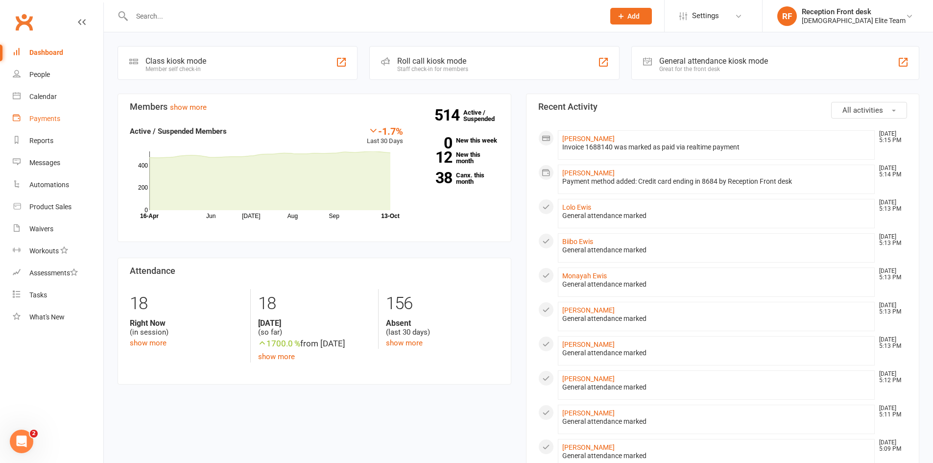
drag, startPoint x: 55, startPoint y: 121, endPoint x: 409, endPoint y: 119, distance: 353.3
click at [55, 121] on div "Payments" at bounding box center [44, 119] width 31 height 8
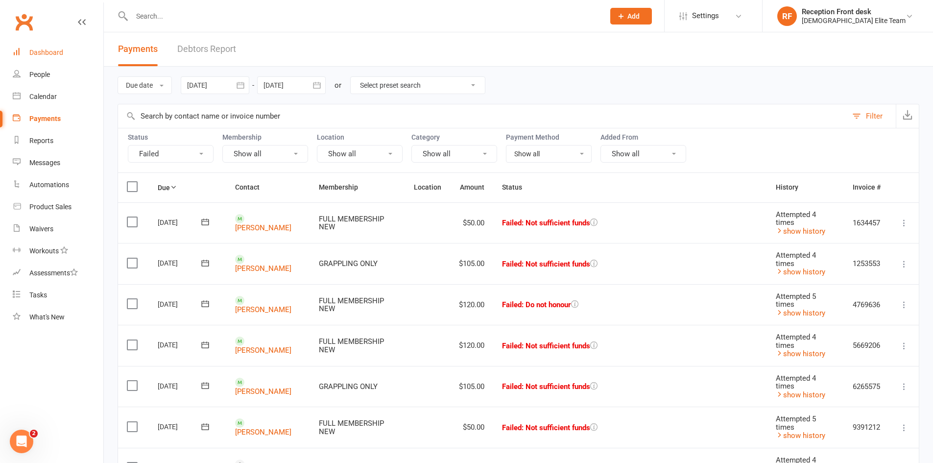
click at [46, 53] on div "Dashboard" at bounding box center [46, 53] width 34 height 8
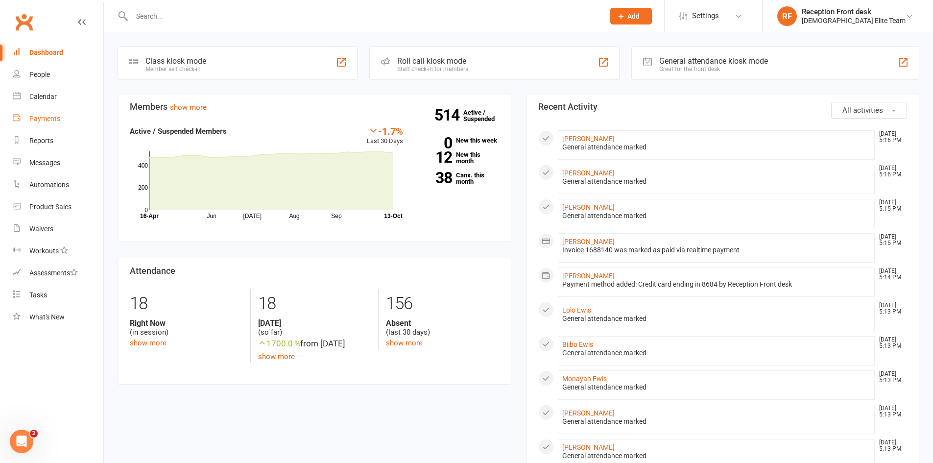
drag, startPoint x: 49, startPoint y: 115, endPoint x: 800, endPoint y: 114, distance: 750.2
click at [49, 115] on div "Payments" at bounding box center [44, 119] width 31 height 8
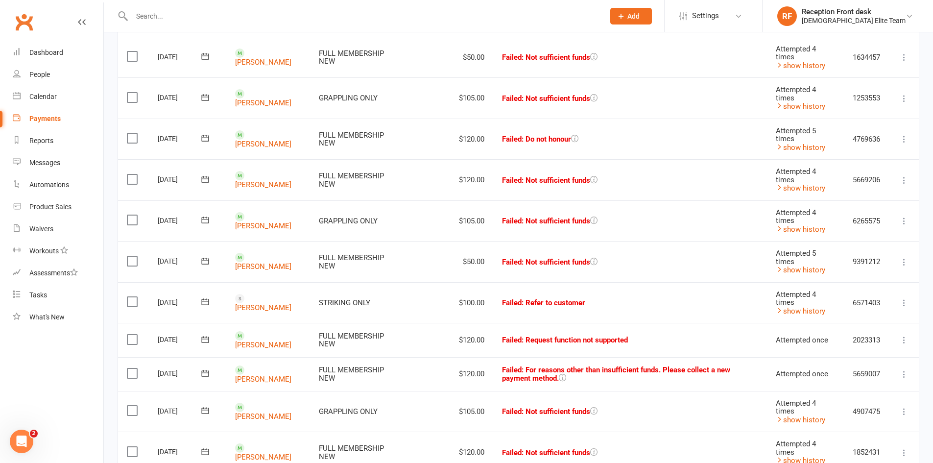
scroll to position [147, 0]
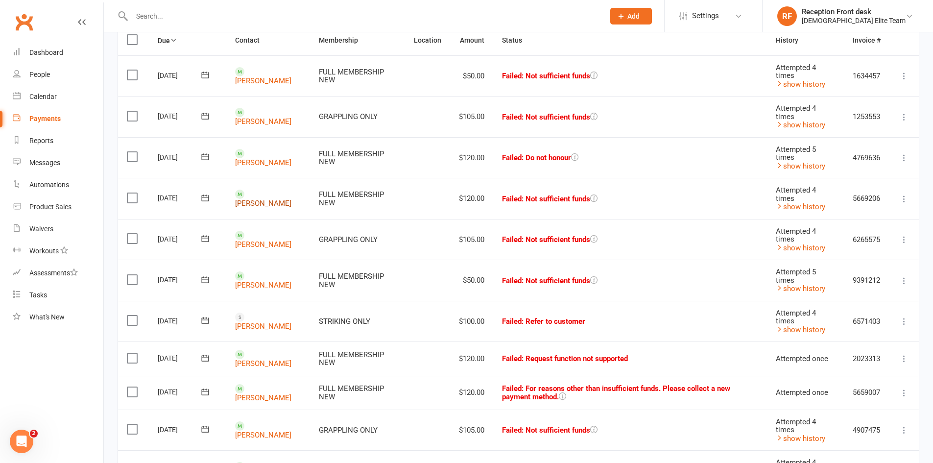
click at [248, 199] on link "Kris Vaelei" at bounding box center [263, 203] width 56 height 9
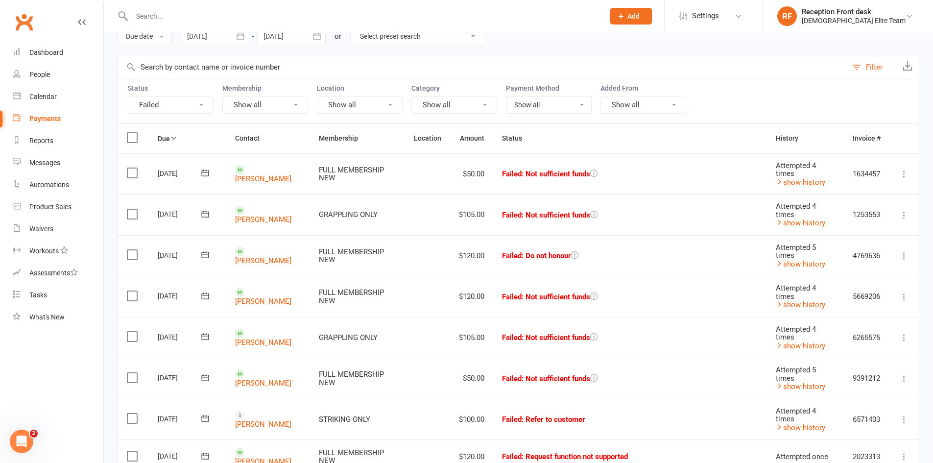
scroll to position [98, 0]
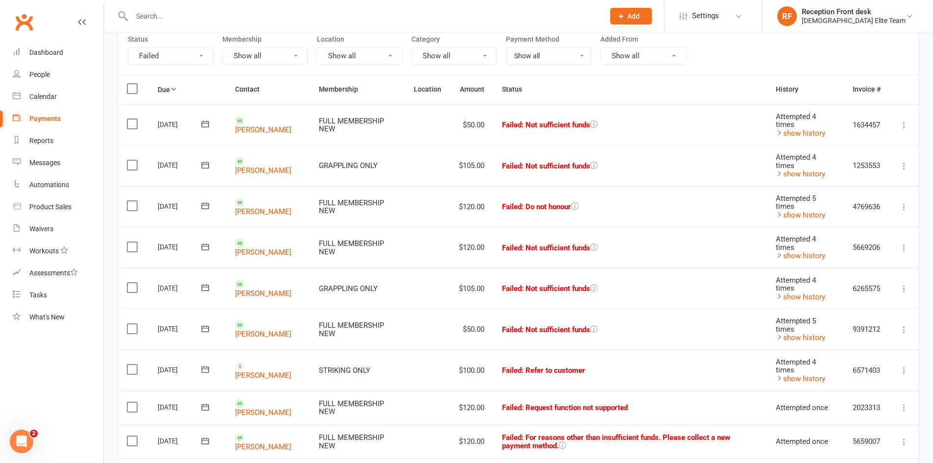
click at [905, 286] on icon at bounding box center [905, 289] width 10 height 10
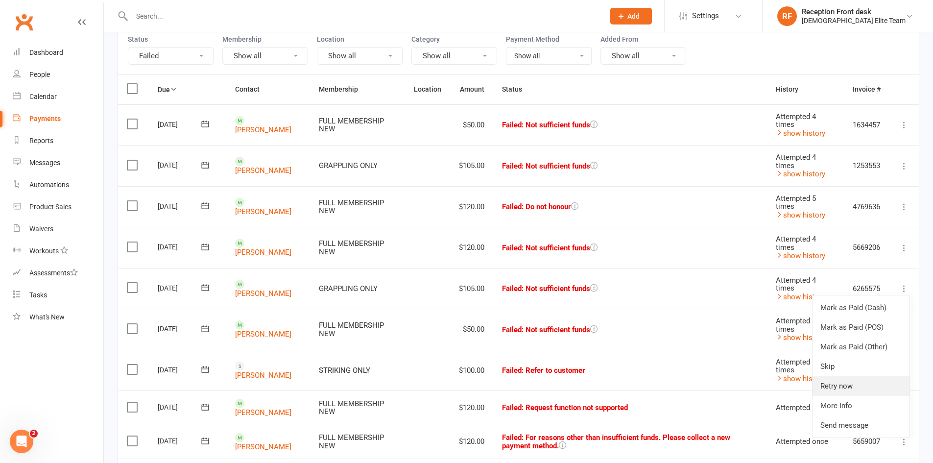
click at [833, 383] on link "Retry now" at bounding box center [861, 386] width 97 height 20
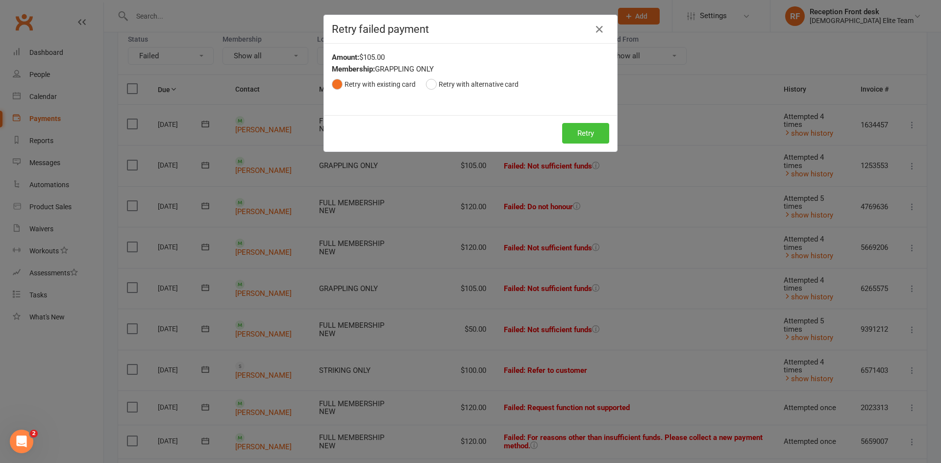
click at [579, 126] on button "Retry" at bounding box center [585, 133] width 47 height 21
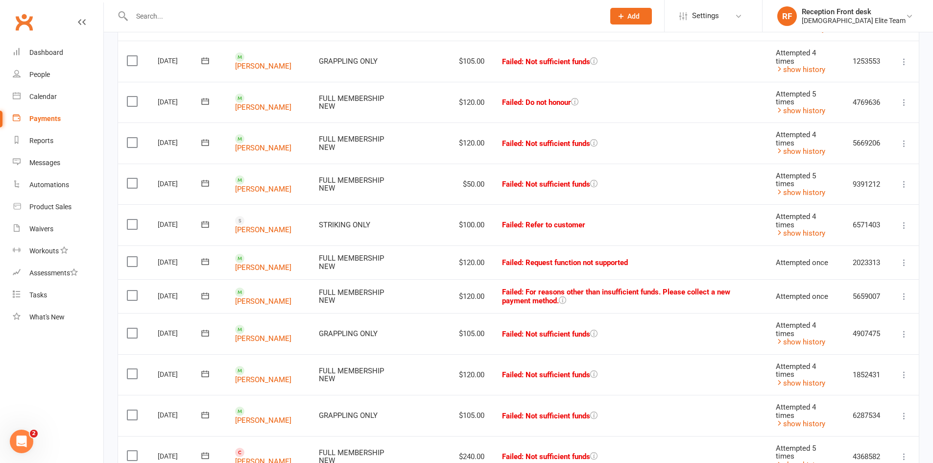
scroll to position [294, 0]
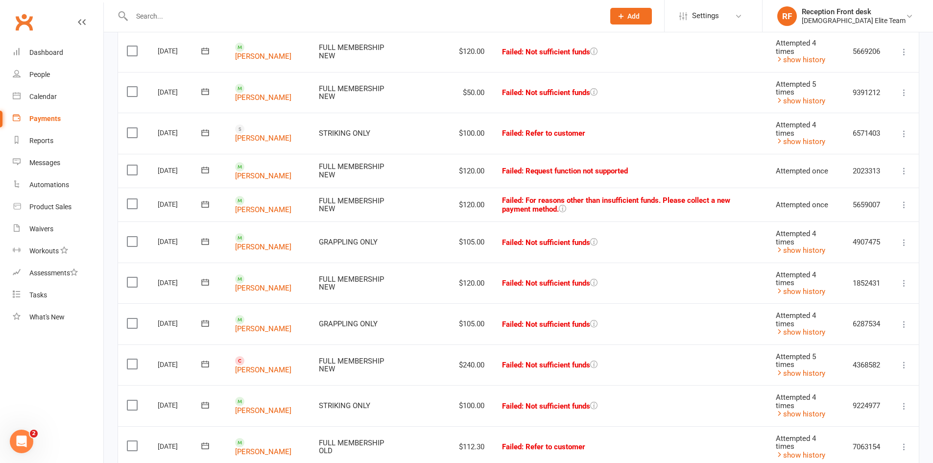
click at [904, 360] on icon at bounding box center [905, 365] width 10 height 10
click at [829, 458] on link "Retry now" at bounding box center [861, 463] width 97 height 20
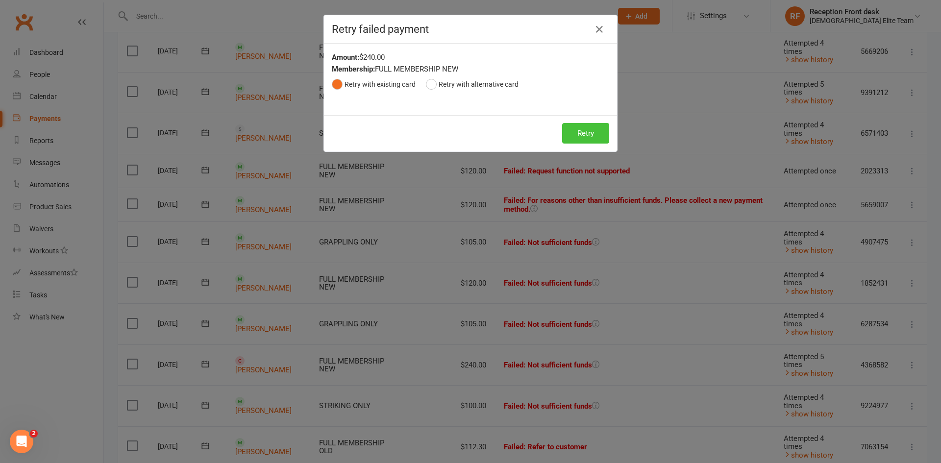
click at [586, 133] on button "Retry" at bounding box center [585, 133] width 47 height 21
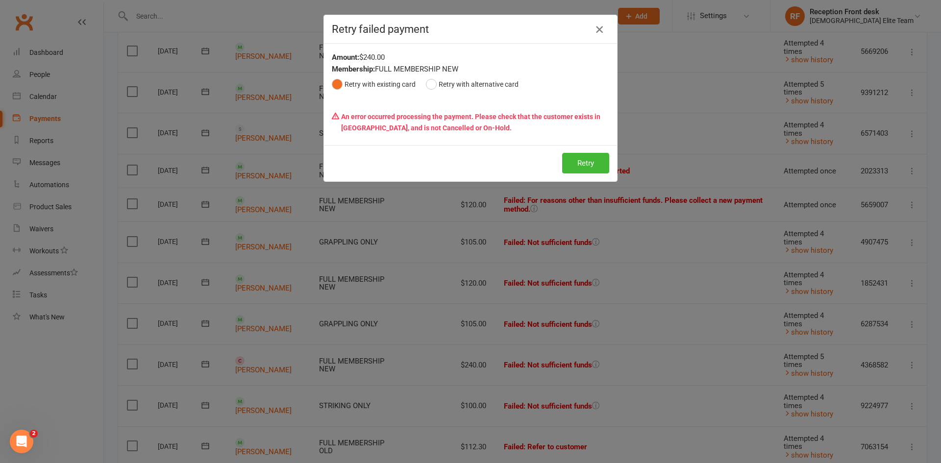
click at [597, 25] on icon "button" at bounding box center [599, 30] width 12 height 12
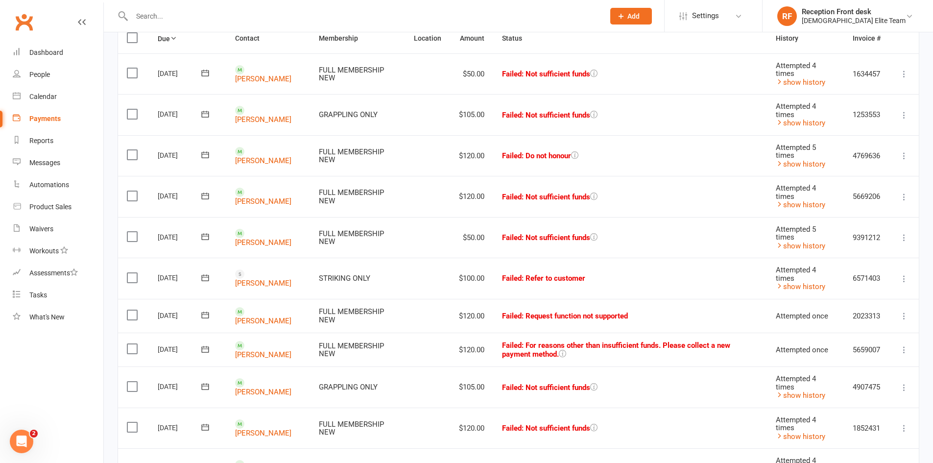
scroll to position [98, 0]
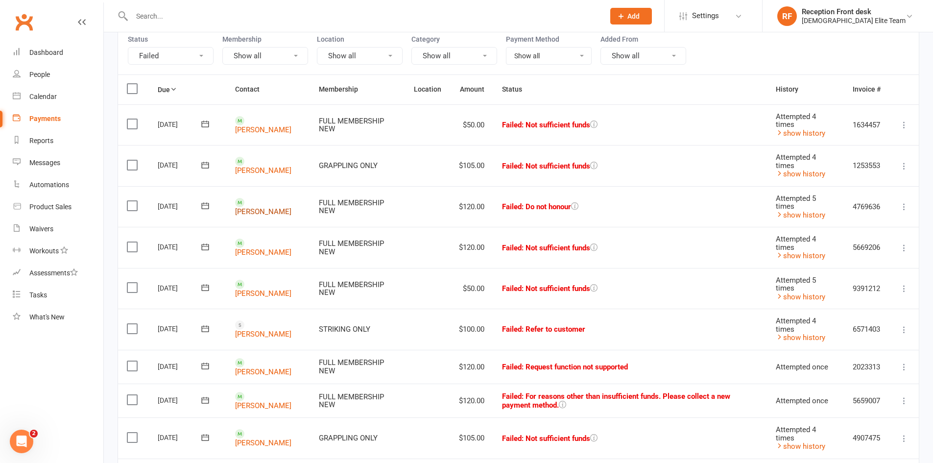
click at [273, 208] on link "[PERSON_NAME]" at bounding box center [263, 211] width 56 height 9
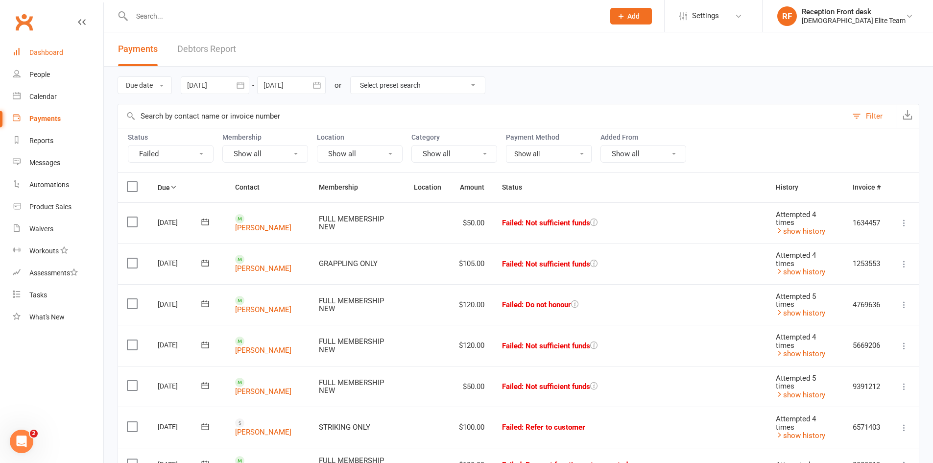
drag, startPoint x: 43, startPoint y: 49, endPoint x: 50, endPoint y: 52, distance: 8.2
click at [43, 49] on div "Dashboard" at bounding box center [46, 53] width 34 height 8
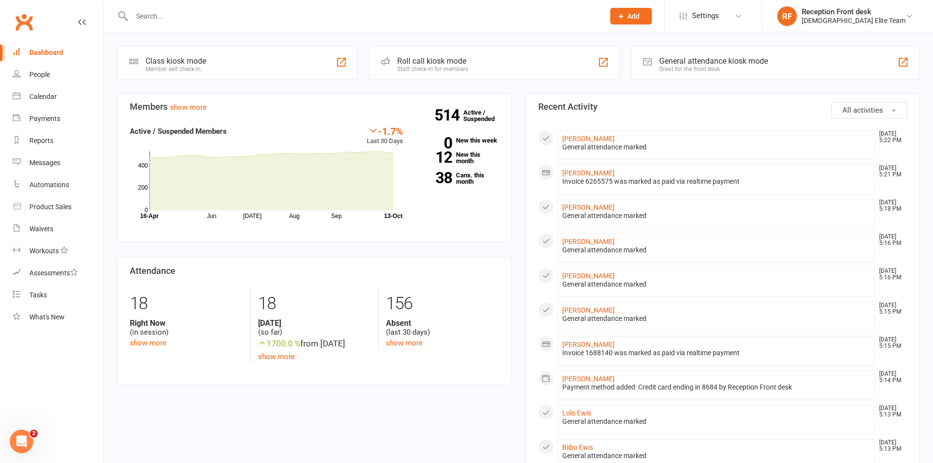
click at [640, 14] on span "Add" at bounding box center [634, 16] width 12 height 8
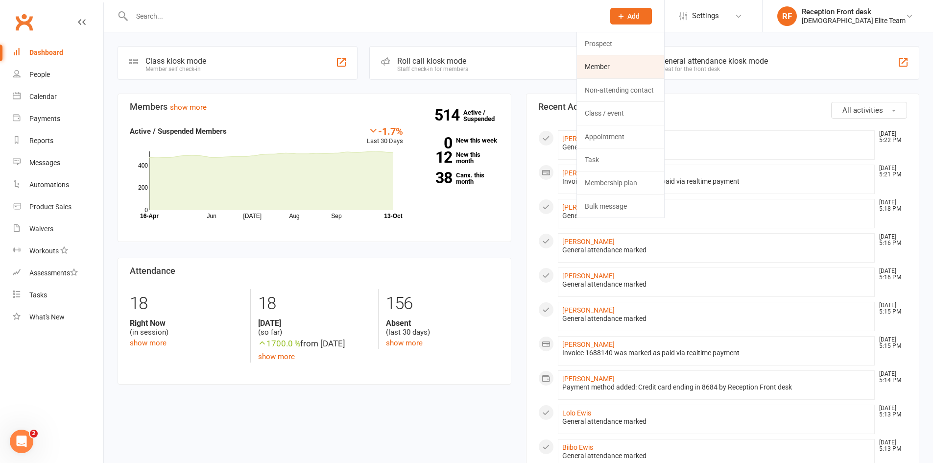
click at [641, 60] on link "Member" at bounding box center [620, 66] width 87 height 23
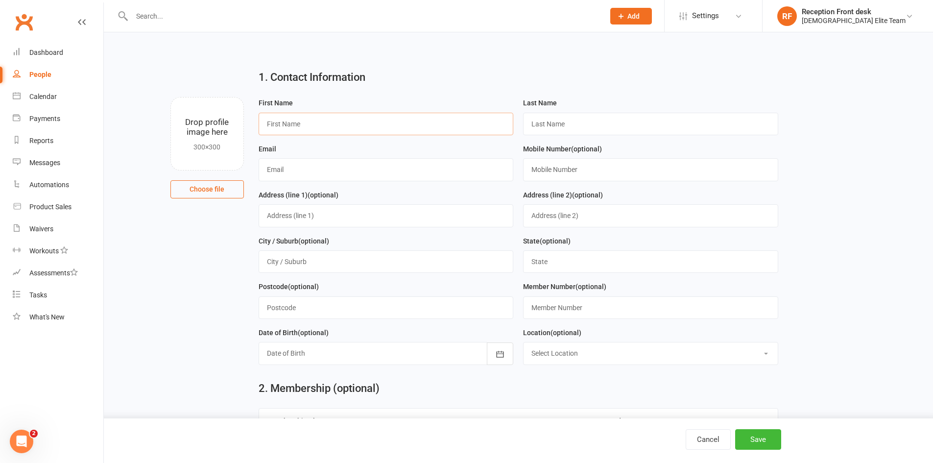
click at [284, 117] on input "text" at bounding box center [386, 124] width 255 height 23
click at [51, 53] on div "Dashboard" at bounding box center [46, 53] width 34 height 8
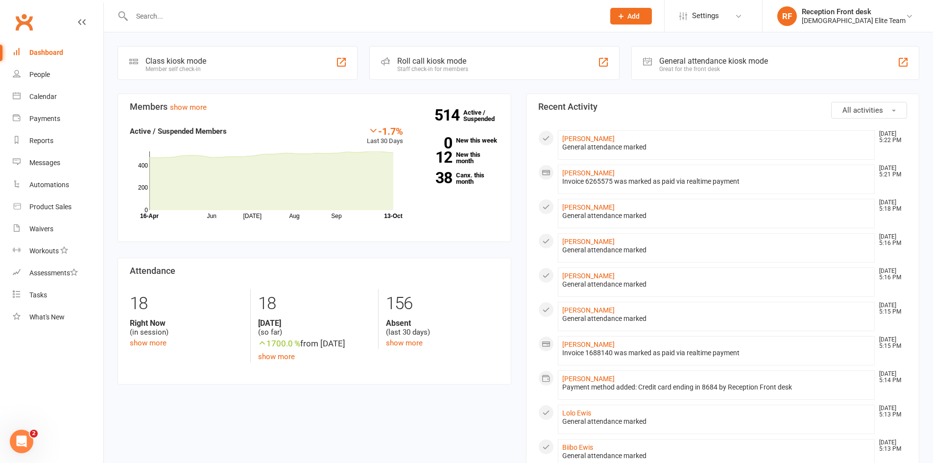
click at [146, 20] on input "text" at bounding box center [363, 16] width 469 height 14
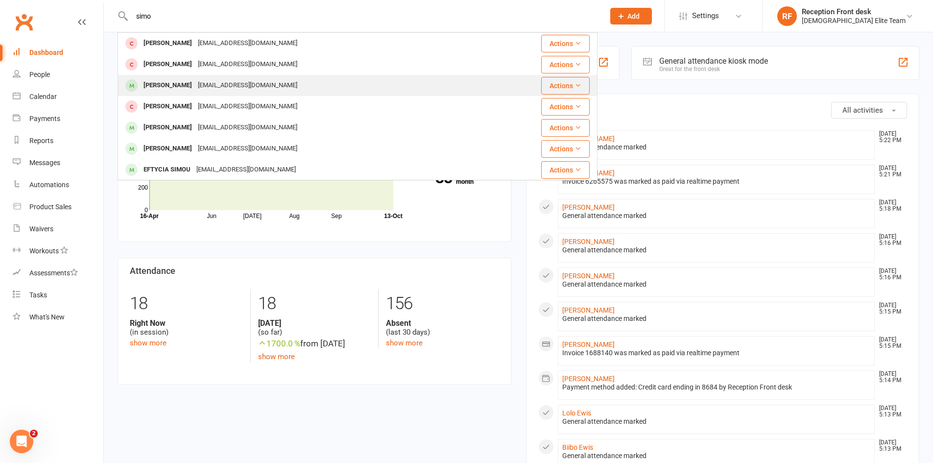
type input "simo"
click at [195, 91] on div "[EMAIL_ADDRESS][DOMAIN_NAME]" at bounding box center [247, 85] width 105 height 14
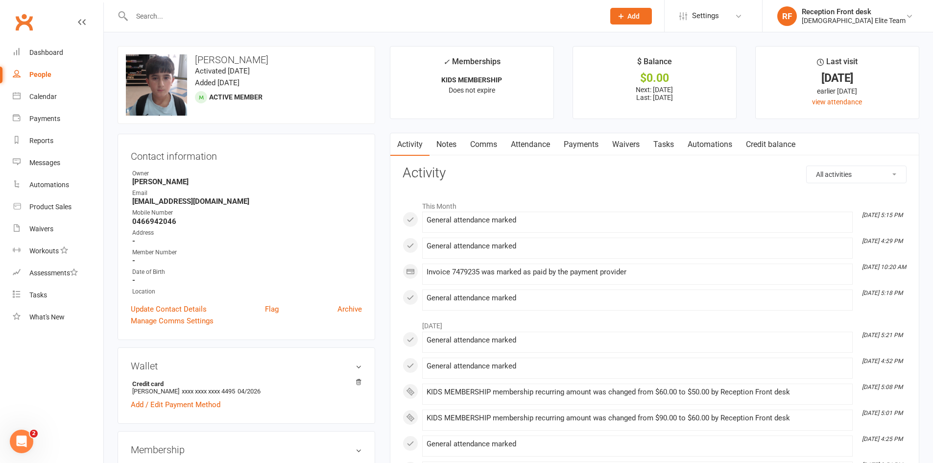
click at [652, 16] on button "Add" at bounding box center [632, 16] width 42 height 17
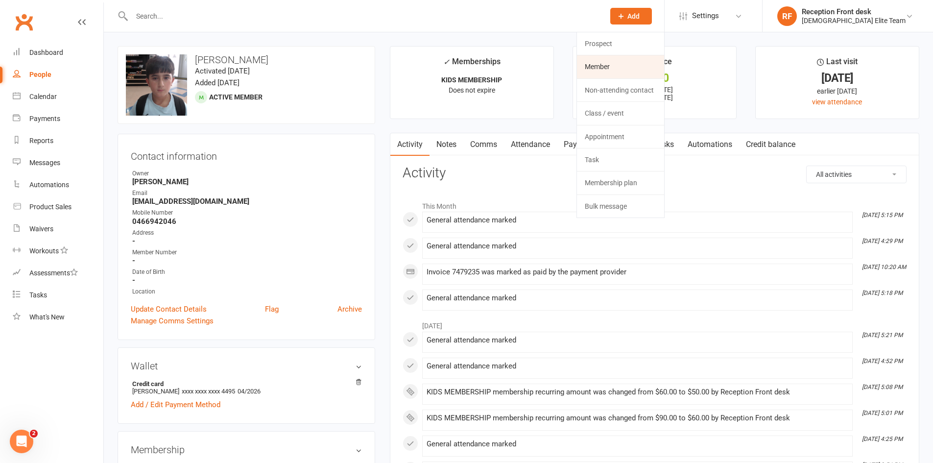
click at [646, 65] on link "Member" at bounding box center [620, 66] width 87 height 23
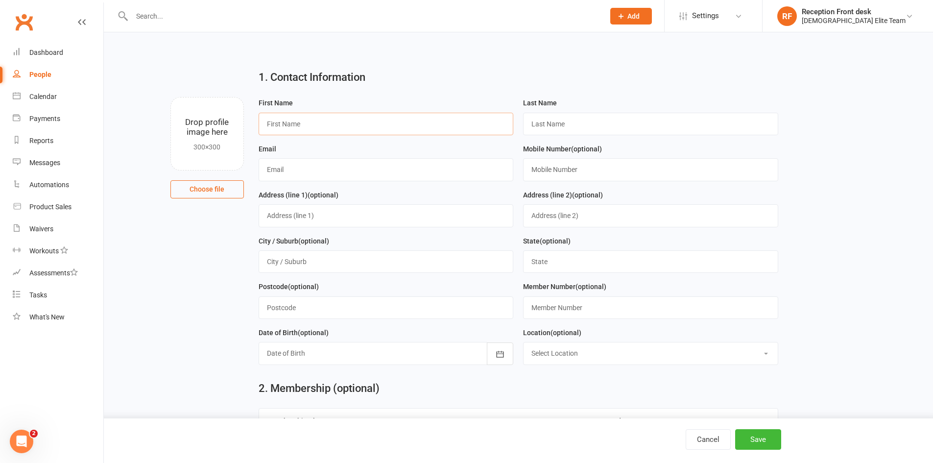
drag, startPoint x: 298, startPoint y: 123, endPoint x: 310, endPoint y: 120, distance: 12.7
click at [298, 123] on input "text" at bounding box center [386, 124] width 255 height 23
type input "n"
type input "Ninos"
click at [575, 119] on input "text" at bounding box center [650, 124] width 255 height 23
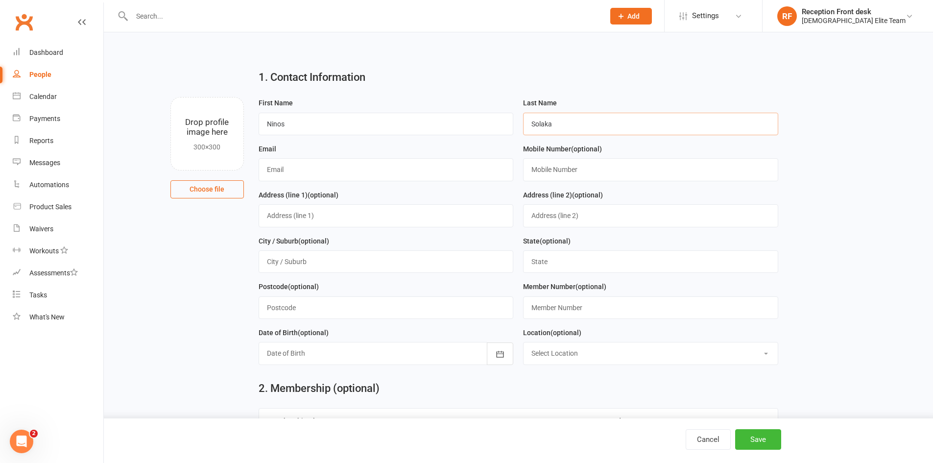
type input "Solaka"
click at [291, 167] on input "text" at bounding box center [386, 169] width 255 height 23
type input "[EMAIL_ADDRESS][DOMAIN_NAME]"
drag, startPoint x: 574, startPoint y: 173, endPoint x: 639, endPoint y: 179, distance: 65.9
click at [574, 173] on input "text" at bounding box center [650, 169] width 255 height 23
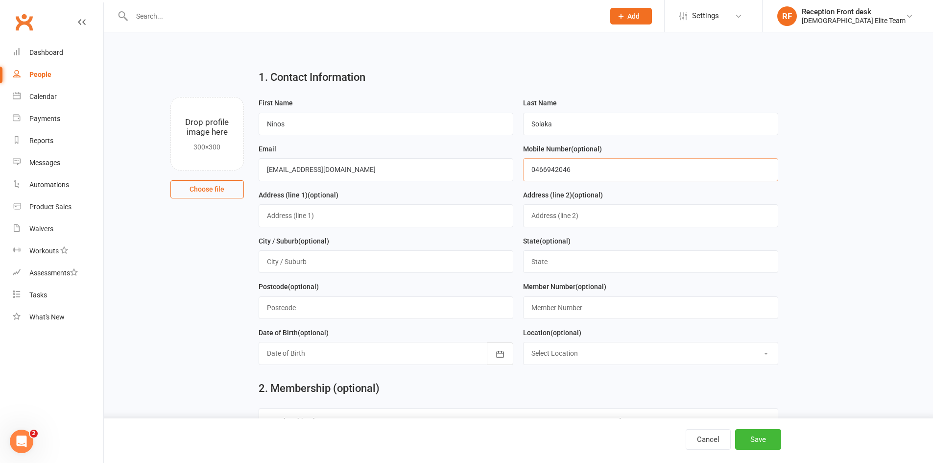
type input "0466942046"
click at [300, 262] on input "text" at bounding box center [386, 261] width 255 height 23
type input "v"
click at [563, 267] on input "text" at bounding box center [650, 261] width 255 height 23
type input "VIC"
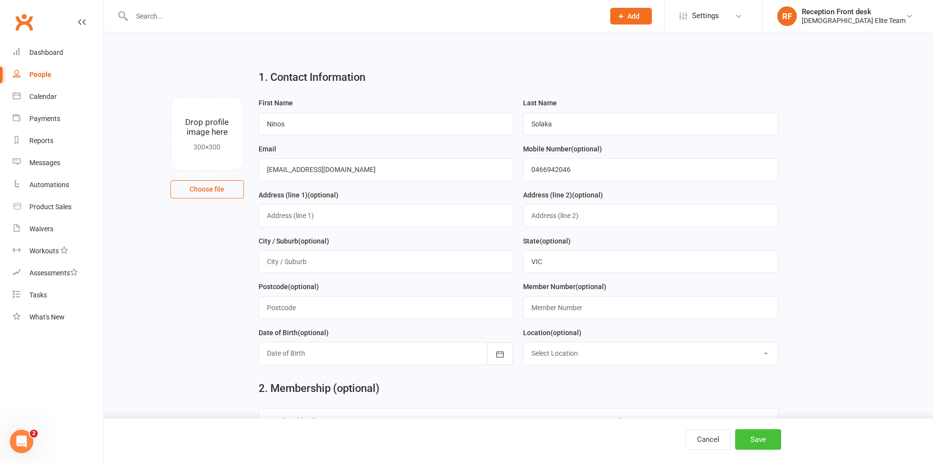
click at [761, 435] on button "Save" at bounding box center [759, 439] width 46 height 21
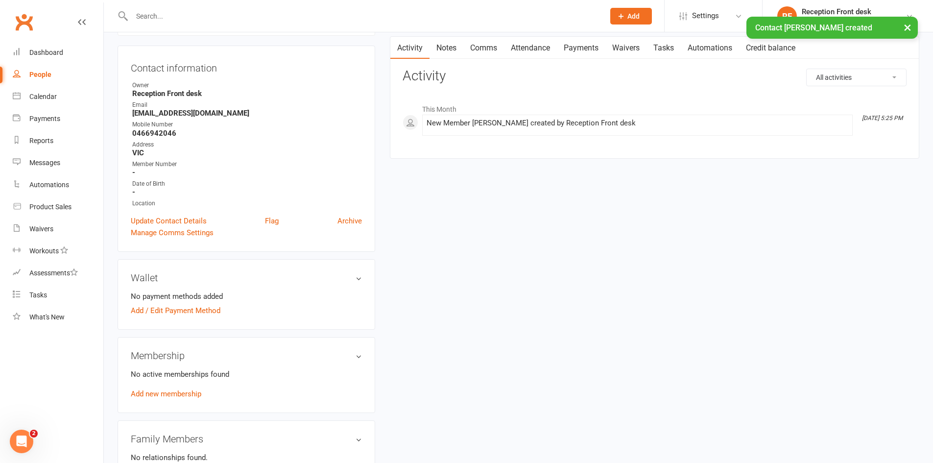
scroll to position [98, 0]
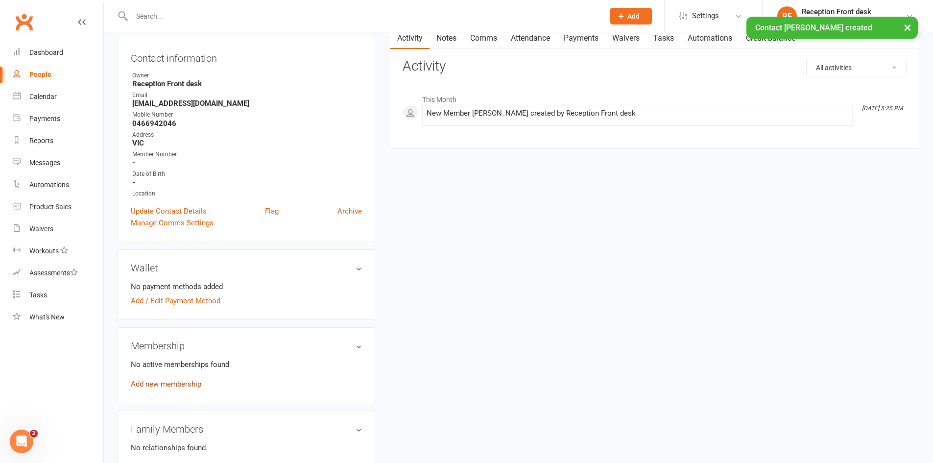
click at [186, 382] on link "Add new membership" at bounding box center [166, 384] width 71 height 9
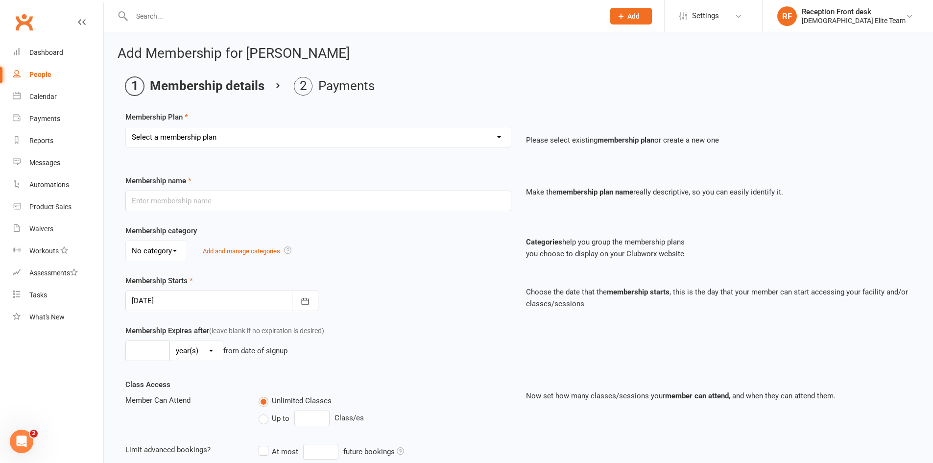
click at [476, 131] on select "Select a membership plan Create new Membership Plan FULL MEMBERSHIP LOYALTY FUL…" at bounding box center [318, 137] width 385 height 20
select select "9"
click at [126, 127] on select "Select a membership plan Create new Membership Plan FULL MEMBERSHIP LOYALTY FUL…" at bounding box center [318, 137] width 385 height 20
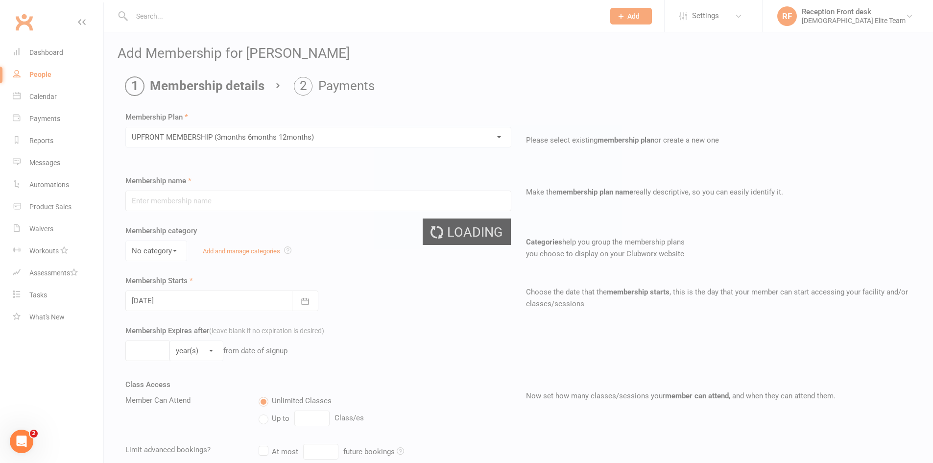
type input "UPFRONT MEMBERSHIP (3months 6months 12months)"
type input "1"
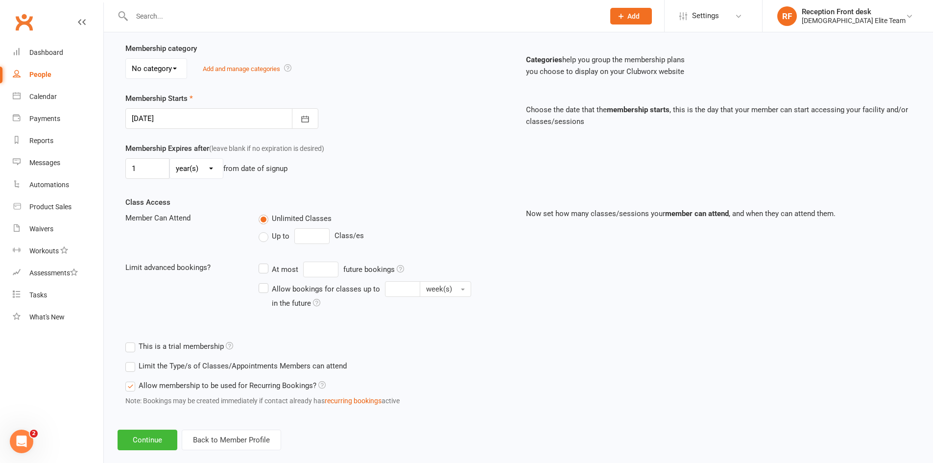
scroll to position [196, 0]
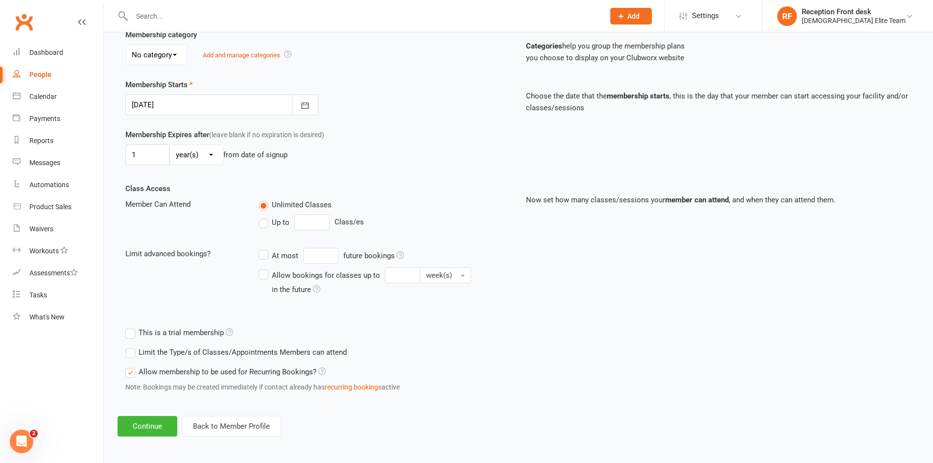
click at [210, 156] on select "day(s) week(s) month(s) year(s)" at bounding box center [196, 155] width 53 height 20
select select "2"
click at [170, 145] on select "day(s) week(s) month(s) year(s)" at bounding box center [196, 155] width 53 height 20
click at [150, 151] on input "1" at bounding box center [147, 155] width 44 height 21
type input "3"
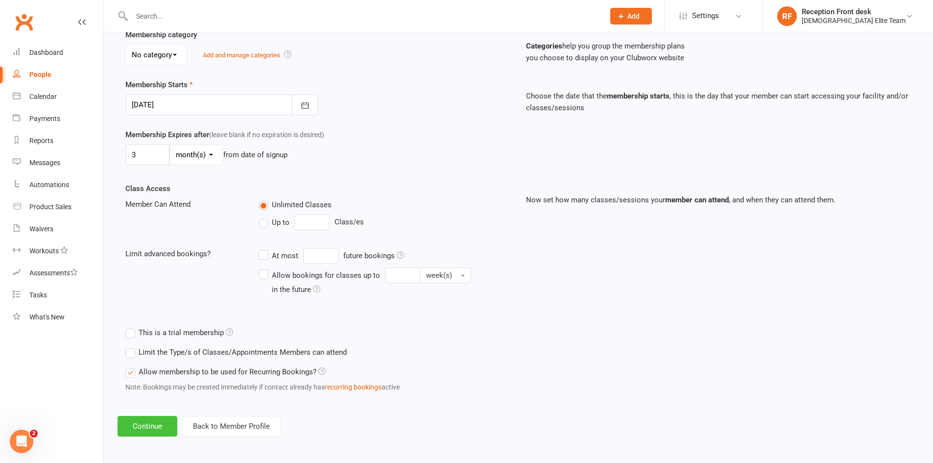
click at [147, 423] on button "Continue" at bounding box center [148, 426] width 60 height 21
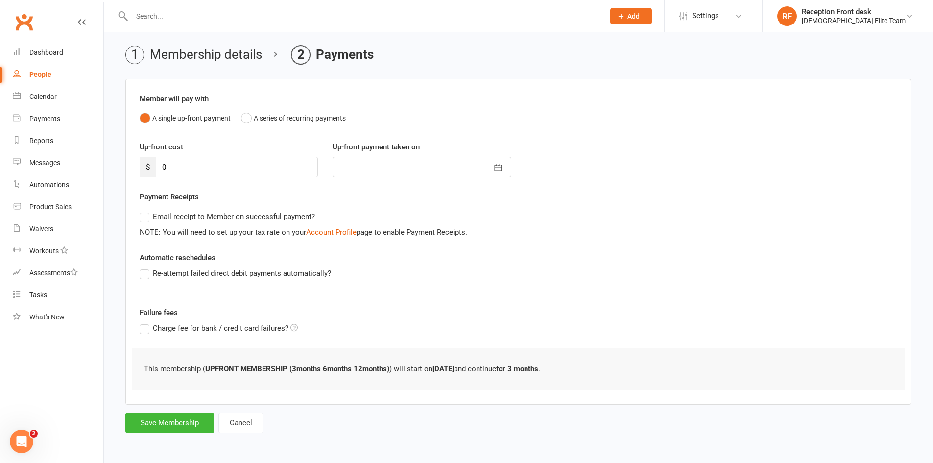
scroll to position [0, 0]
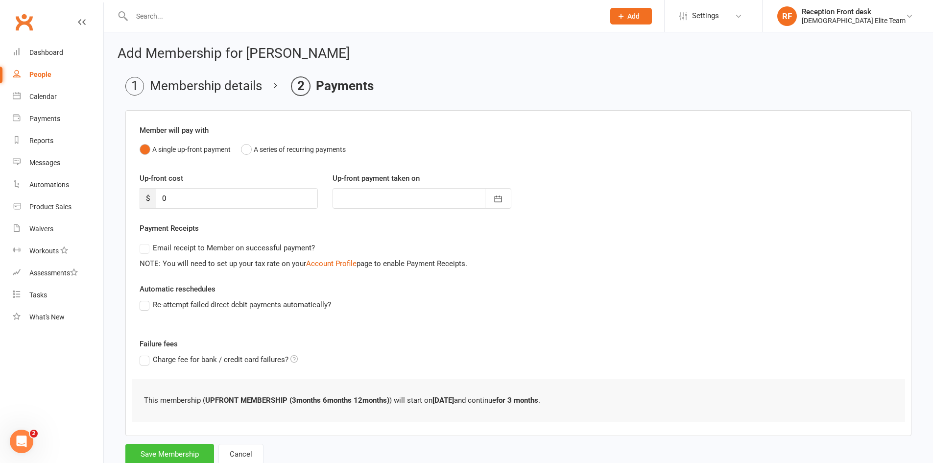
click at [164, 454] on button "Save Membership" at bounding box center [169, 454] width 89 height 21
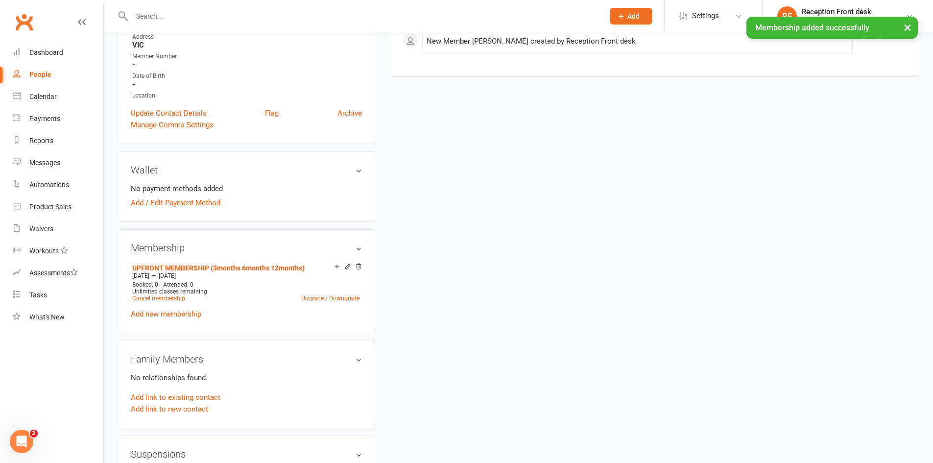
scroll to position [245, 0]
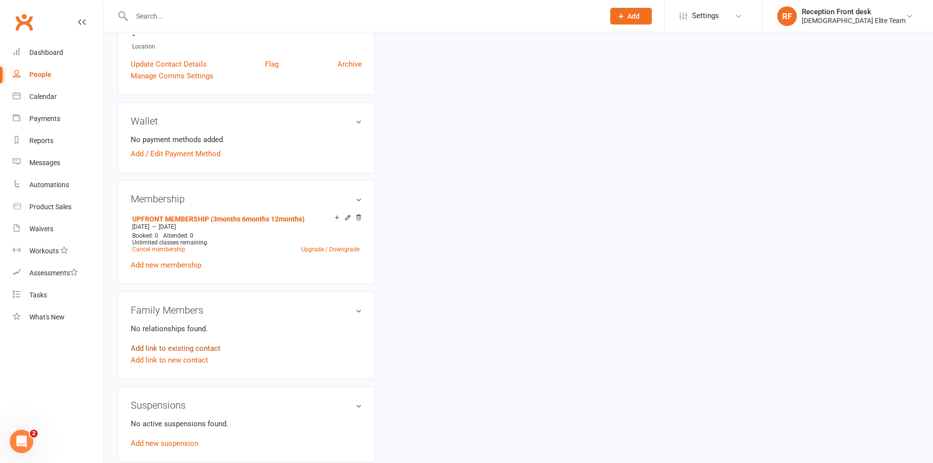
click at [177, 345] on link "Add link to existing contact" at bounding box center [176, 349] width 90 height 12
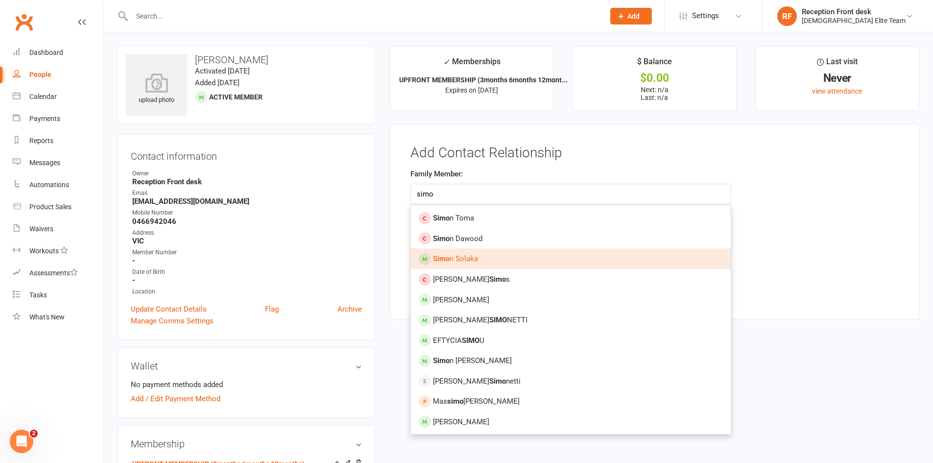
type input "simo"
click at [459, 259] on span "Simo n Solaka" at bounding box center [455, 258] width 45 height 9
type input "[PERSON_NAME]"
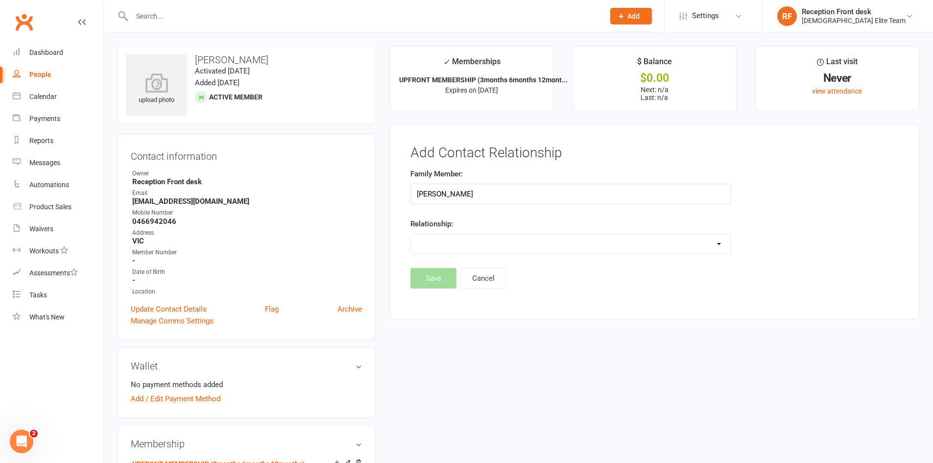
click at [696, 242] on select "Parent / Guardian Child Sibling (parent not in system) Spouse / Partner Cousin …" at bounding box center [571, 244] width 320 height 20
select select "2"
click at [411, 234] on select "Parent / Guardian Child Sibling (parent not in system) Spouse / Partner Cousin …" at bounding box center [571, 244] width 320 height 20
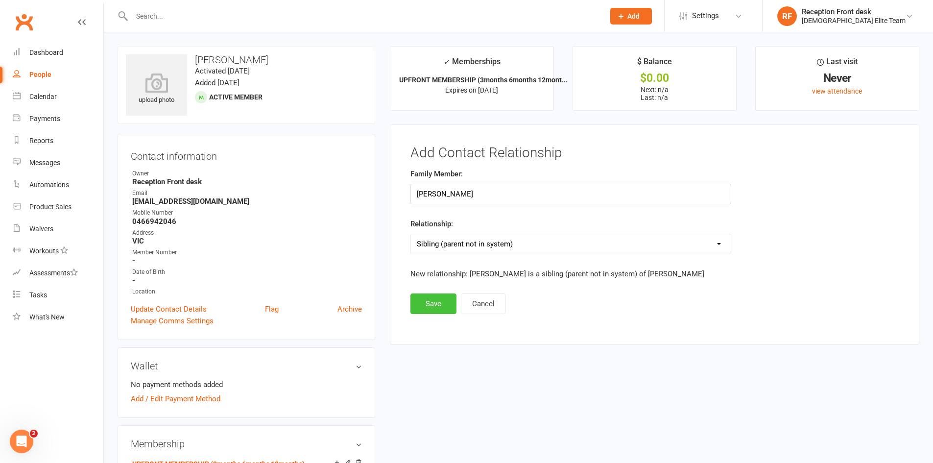
click at [443, 304] on button "Save" at bounding box center [434, 304] width 46 height 21
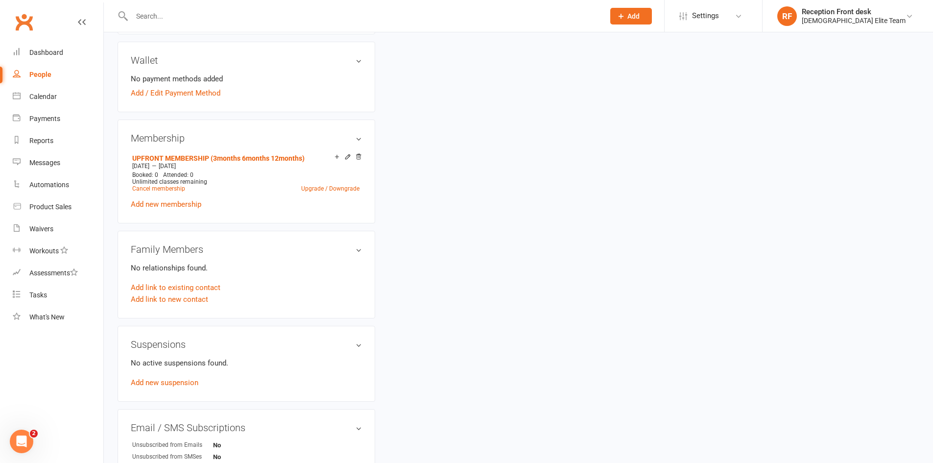
scroll to position [392, 0]
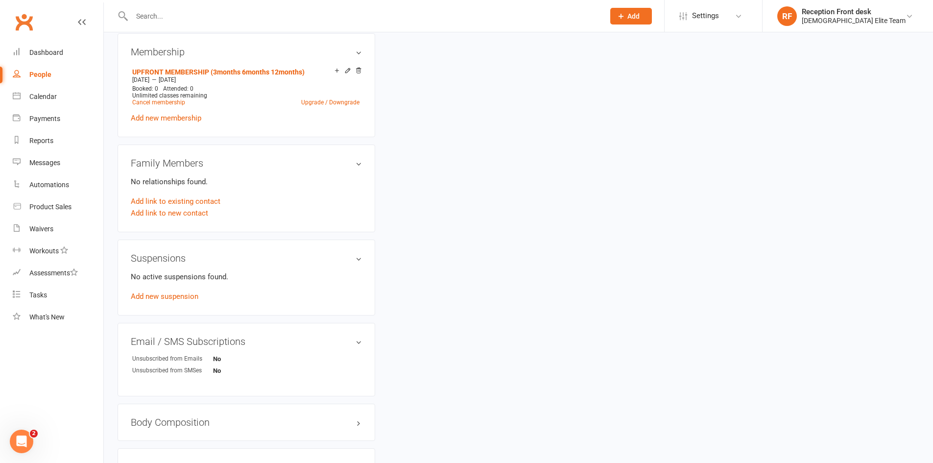
click at [358, 161] on h3 "Family Members" at bounding box center [246, 163] width 231 height 11
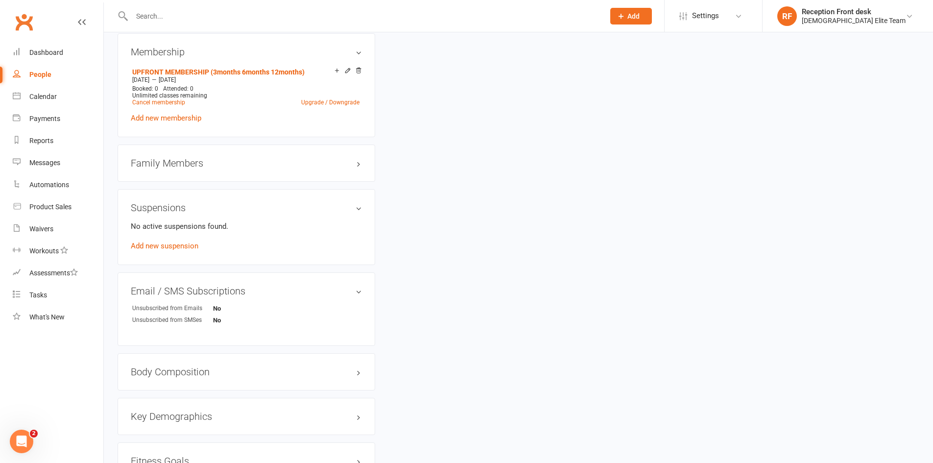
click at [358, 161] on h3 "Family Members" at bounding box center [246, 163] width 231 height 11
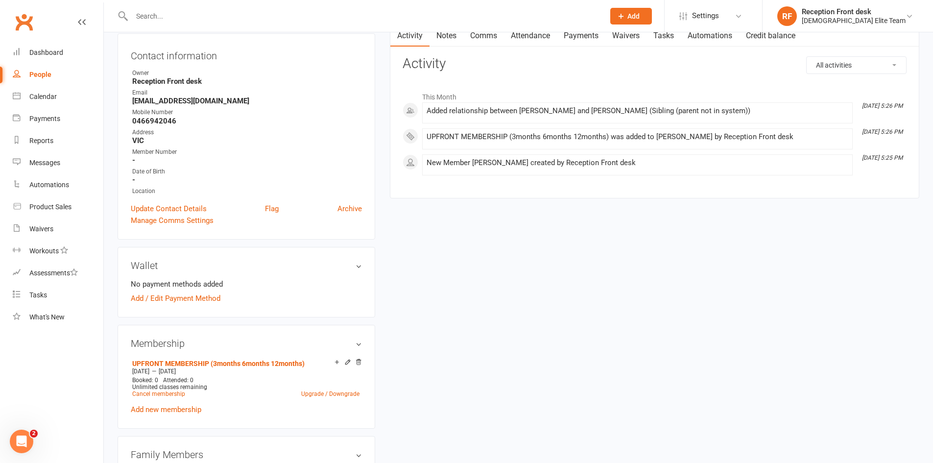
scroll to position [0, 0]
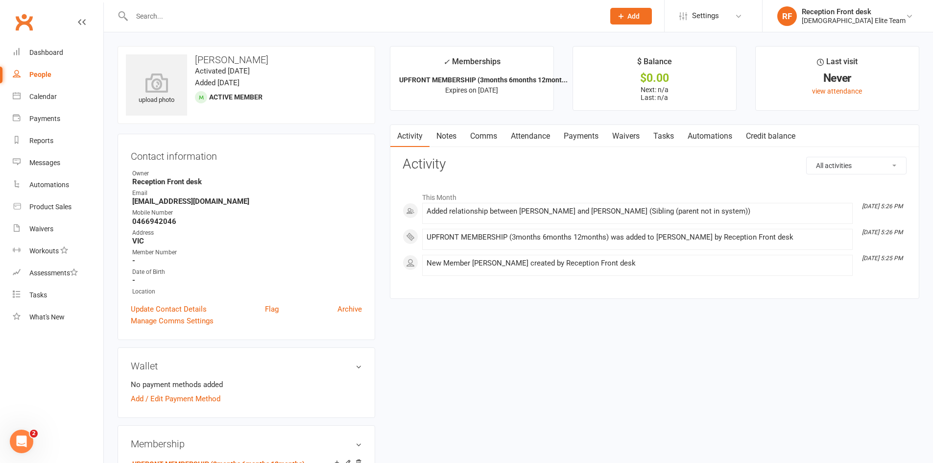
click at [191, 19] on input "text" at bounding box center [363, 16] width 469 height 14
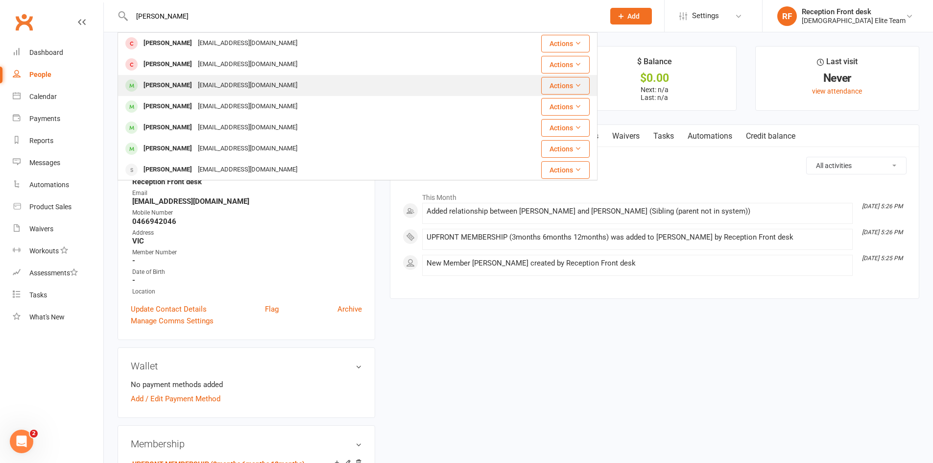
type input "[PERSON_NAME]"
click at [198, 80] on div "[EMAIL_ADDRESS][DOMAIN_NAME]" at bounding box center [247, 85] width 105 height 14
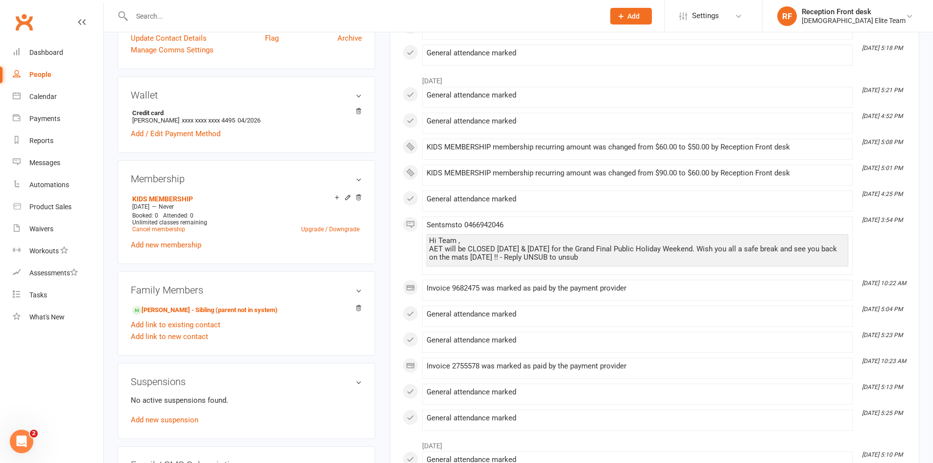
scroll to position [294, 0]
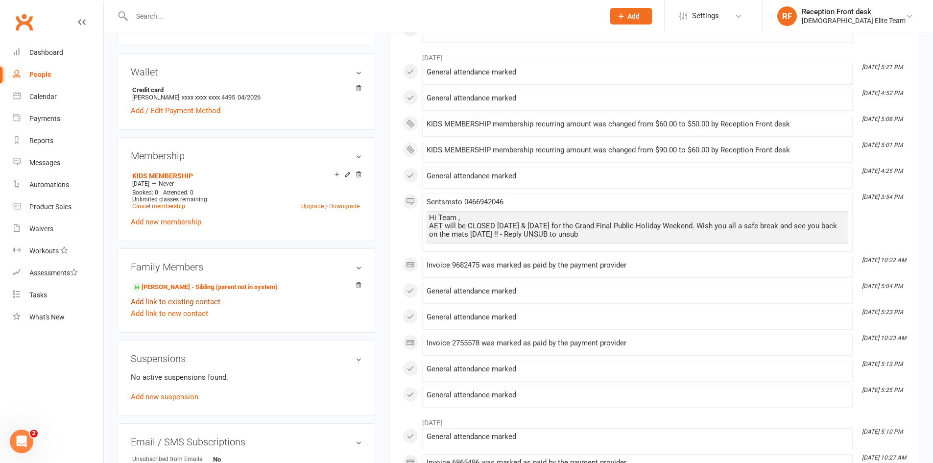
click at [198, 301] on link "Add link to existing contact" at bounding box center [176, 302] width 90 height 12
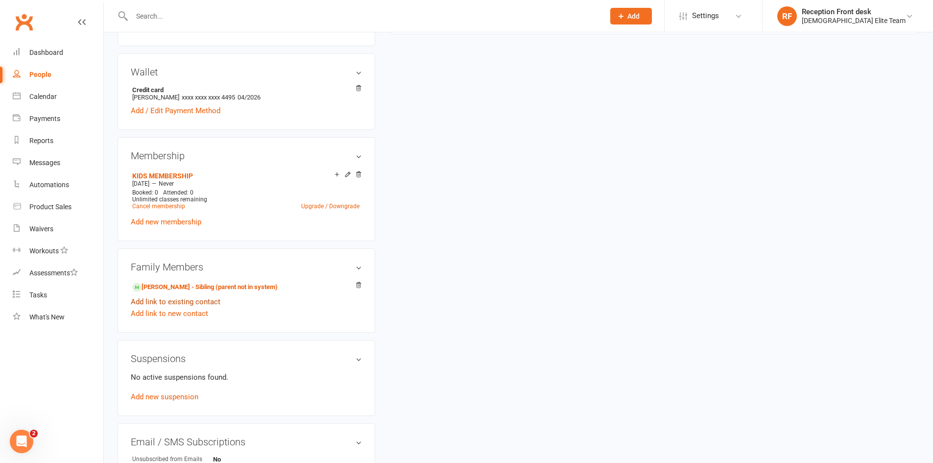
scroll to position [0, 0]
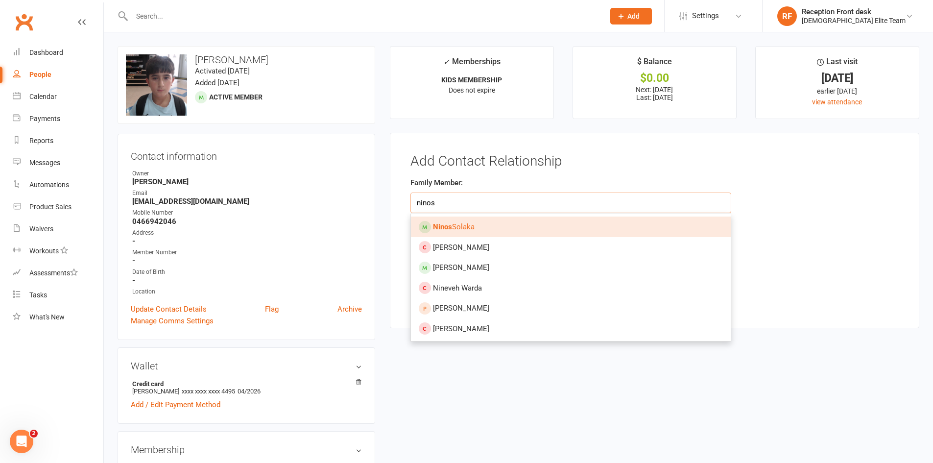
type input "ninos"
click at [471, 224] on span "[PERSON_NAME]" at bounding box center [454, 226] width 42 height 9
type input "[PERSON_NAME]"
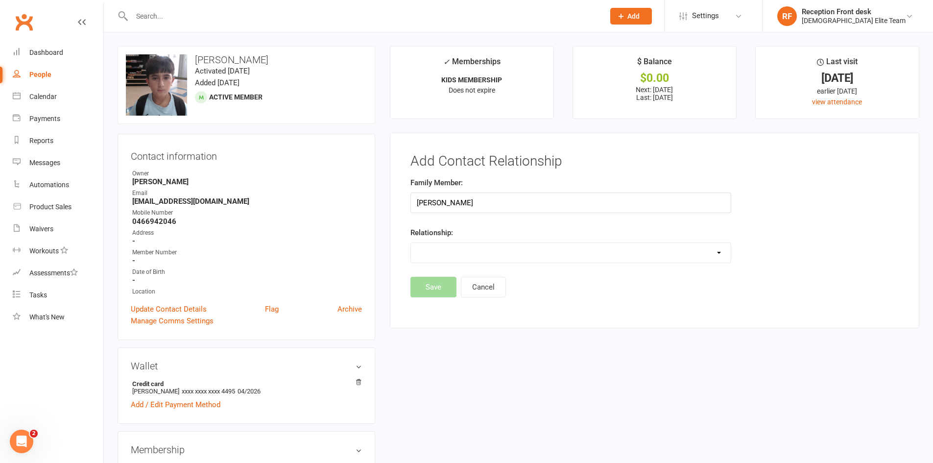
click at [716, 251] on select "Parent / Guardian Child Sibling (parent not in system) Spouse / Partner Cousin …" at bounding box center [571, 253] width 320 height 20
select select "2"
click at [411, 243] on select "Parent / Guardian Child Sibling (parent not in system) Spouse / Partner Cousin …" at bounding box center [571, 253] width 320 height 20
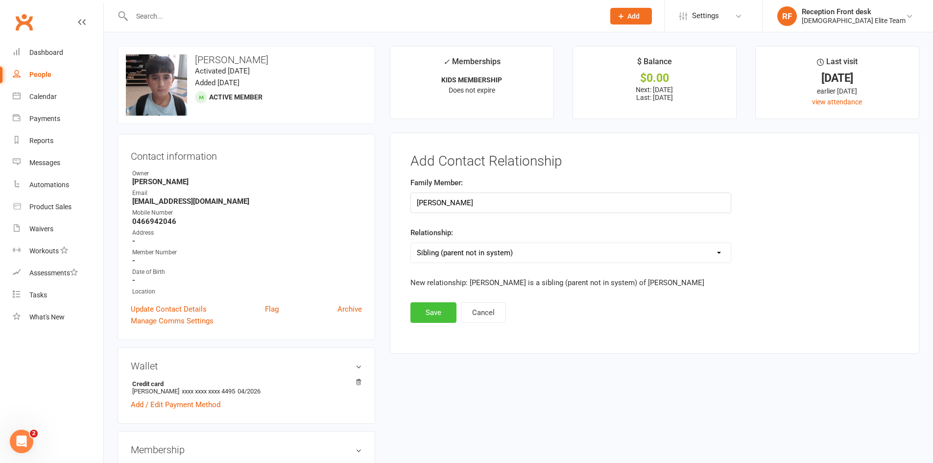
click at [438, 310] on button "Save" at bounding box center [434, 312] width 46 height 21
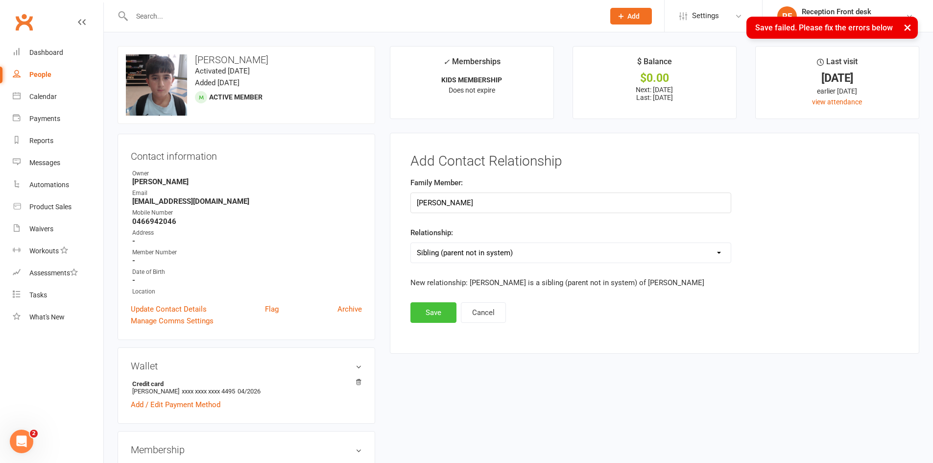
click at [442, 311] on button "Save" at bounding box center [434, 312] width 46 height 21
click at [496, 307] on button "Cancel" at bounding box center [483, 312] width 45 height 21
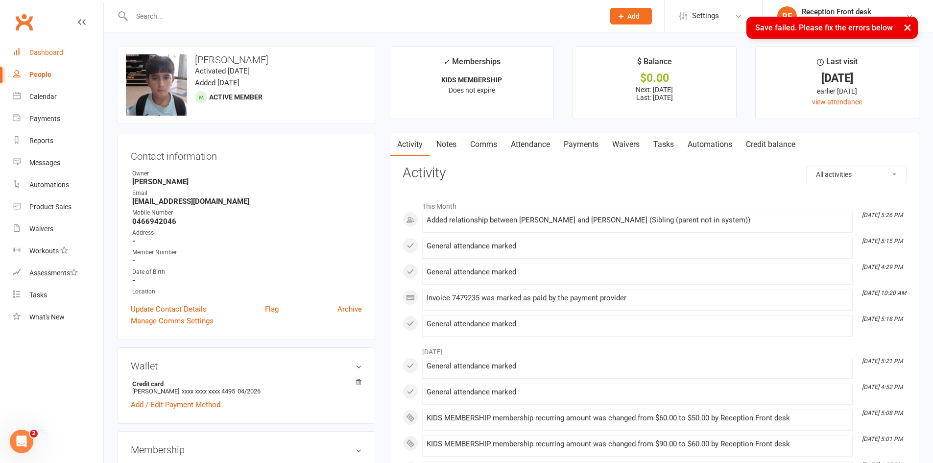
drag, startPoint x: 44, startPoint y: 45, endPoint x: 51, endPoint y: 55, distance: 12.3
click at [44, 45] on link "Dashboard" at bounding box center [58, 53] width 91 height 22
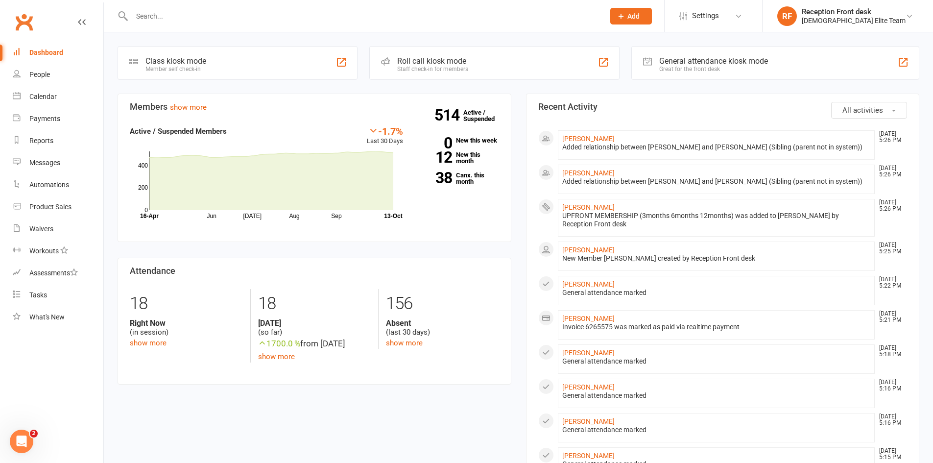
click at [650, 10] on button "Add" at bounding box center [632, 16] width 42 height 17
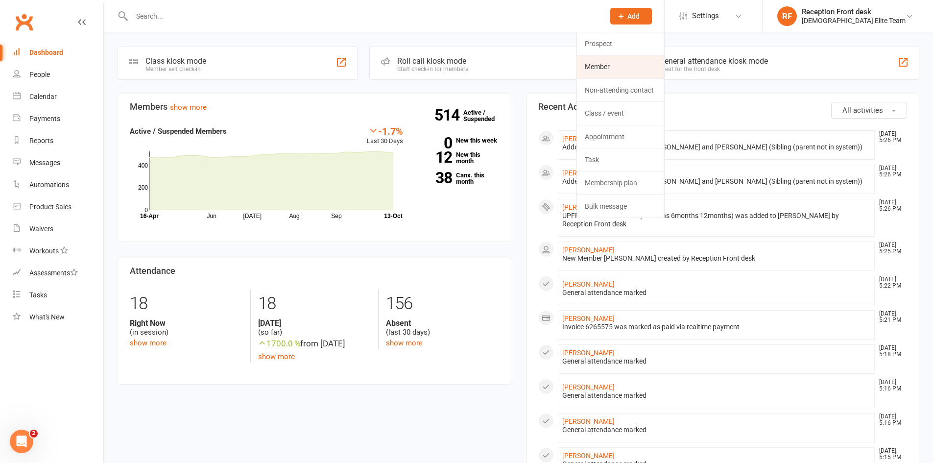
click at [650, 65] on link "Member" at bounding box center [620, 66] width 87 height 23
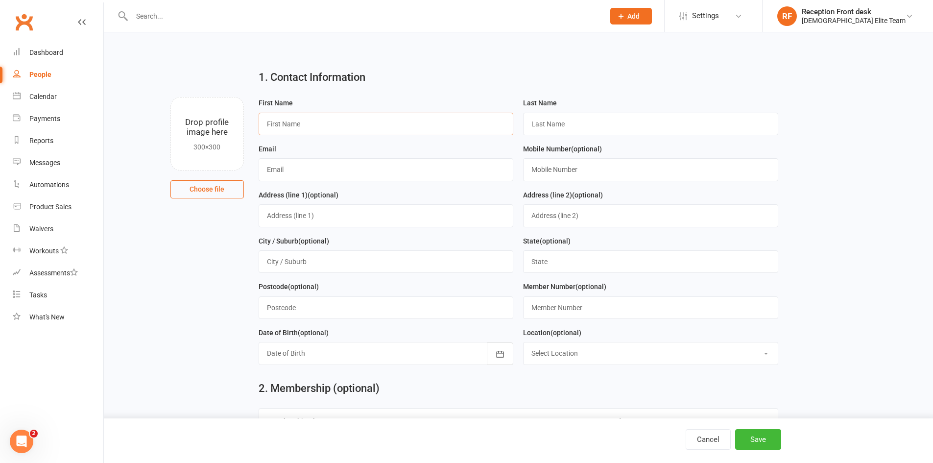
click at [317, 131] on input "text" at bounding box center [386, 124] width 255 height 23
type input "[PERSON_NAME]"
drag, startPoint x: 533, startPoint y: 131, endPoint x: 537, endPoint y: 127, distance: 5.2
click at [533, 131] on input "text" at bounding box center [650, 124] width 255 height 23
type input "[PERSON_NAME]"
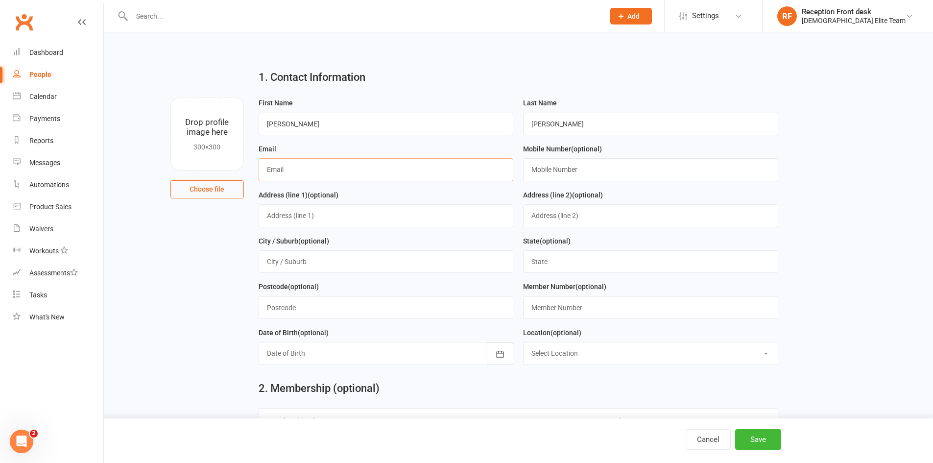
drag, startPoint x: 321, startPoint y: 167, endPoint x: 338, endPoint y: 166, distance: 16.7
click at [321, 167] on input "text" at bounding box center [386, 169] width 255 height 23
type input "[EMAIL_ADDRESS][DOMAIN_NAME]"
click at [568, 158] on div "Mobile Number (optional)" at bounding box center [650, 162] width 255 height 38
drag, startPoint x: 573, startPoint y: 170, endPoint x: 589, endPoint y: 167, distance: 16.5
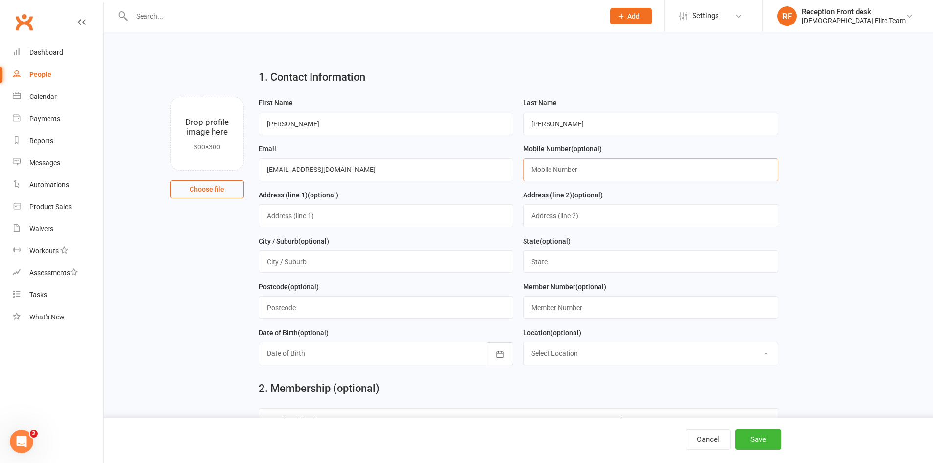
click at [573, 170] on input "text" at bounding box center [650, 169] width 255 height 23
type input "0402968039"
drag, startPoint x: 282, startPoint y: 212, endPoint x: 334, endPoint y: 196, distance: 54.3
click at [282, 212] on input "text" at bounding box center [386, 215] width 255 height 23
type input "[STREET_ADDRESS]"
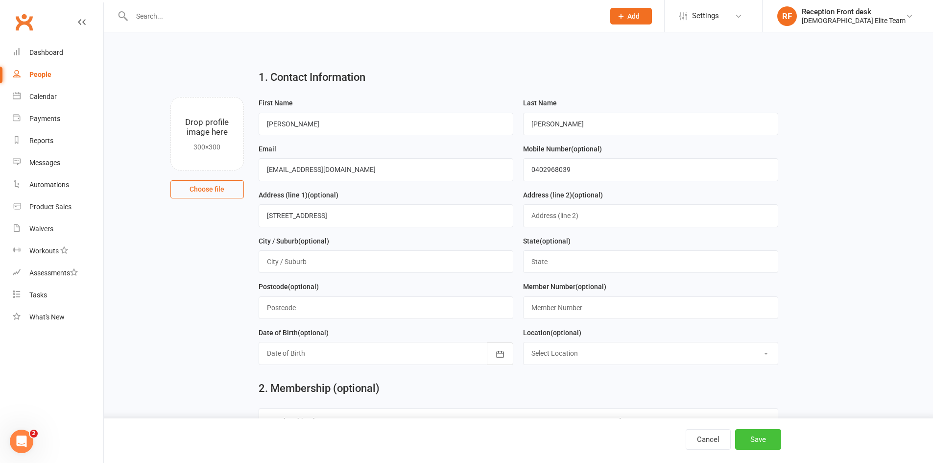
click at [774, 440] on button "Save" at bounding box center [759, 439] width 46 height 21
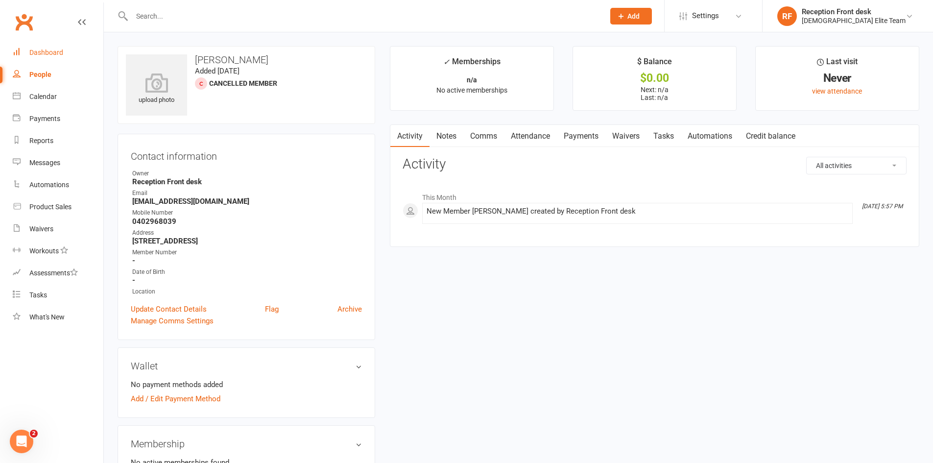
click at [59, 50] on div "Dashboard" at bounding box center [46, 53] width 34 height 8
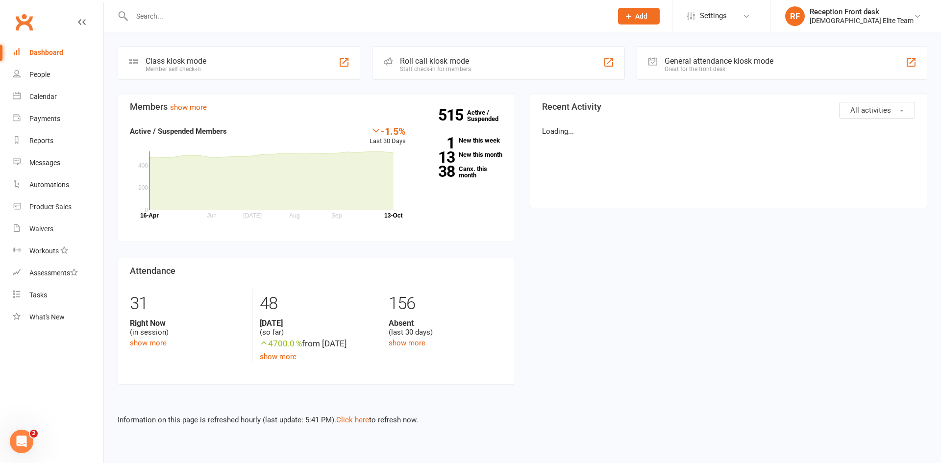
click at [647, 14] on span "Add" at bounding box center [641, 16] width 12 height 8
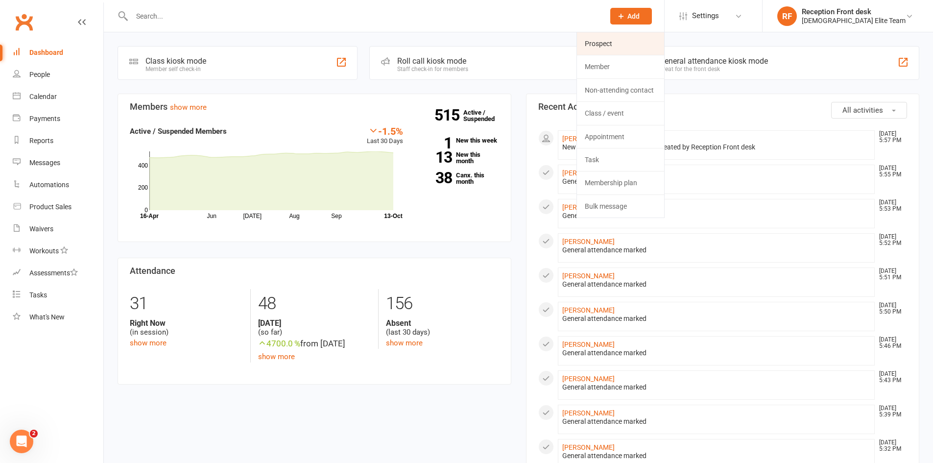
click at [657, 46] on link "Prospect" at bounding box center [620, 43] width 87 height 23
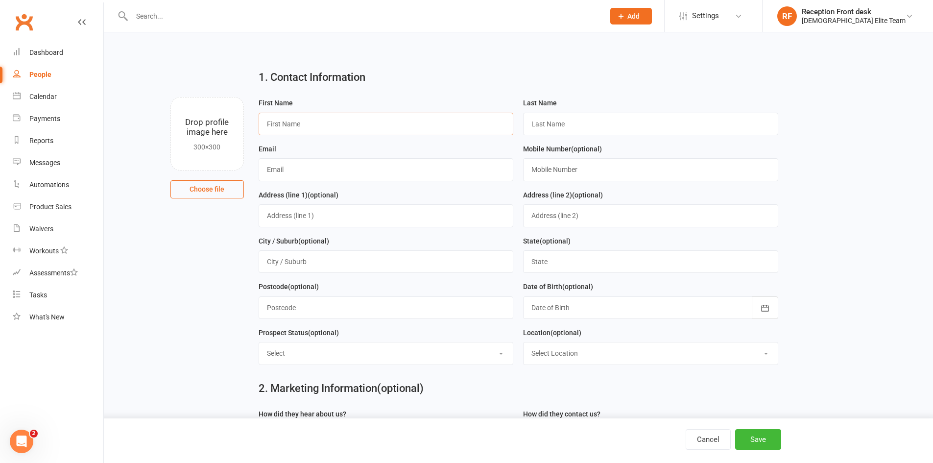
click at [333, 121] on input "text" at bounding box center [386, 124] width 255 height 23
type input "[PERSON_NAME]"
type input "[EMAIL_ADDRESS][DOMAIN_NAME]"
type input "0408349344"
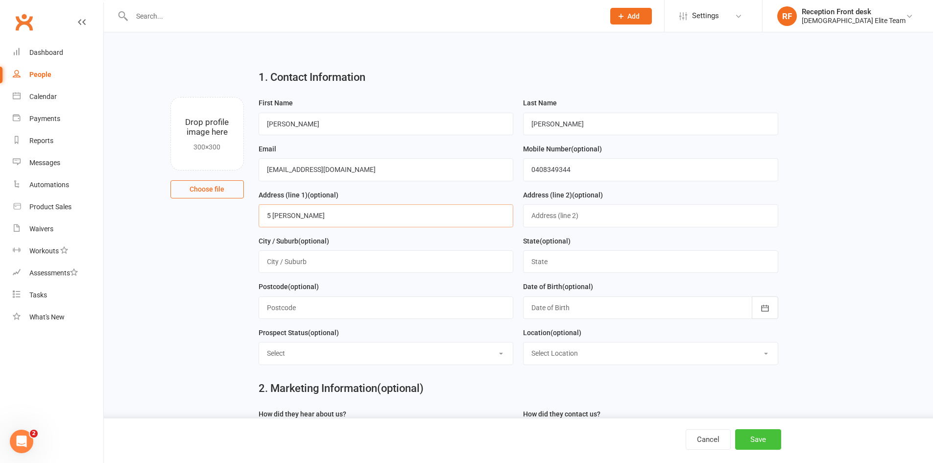
type input "5 [PERSON_NAME]"
click at [768, 445] on button "Save" at bounding box center [759, 439] width 46 height 21
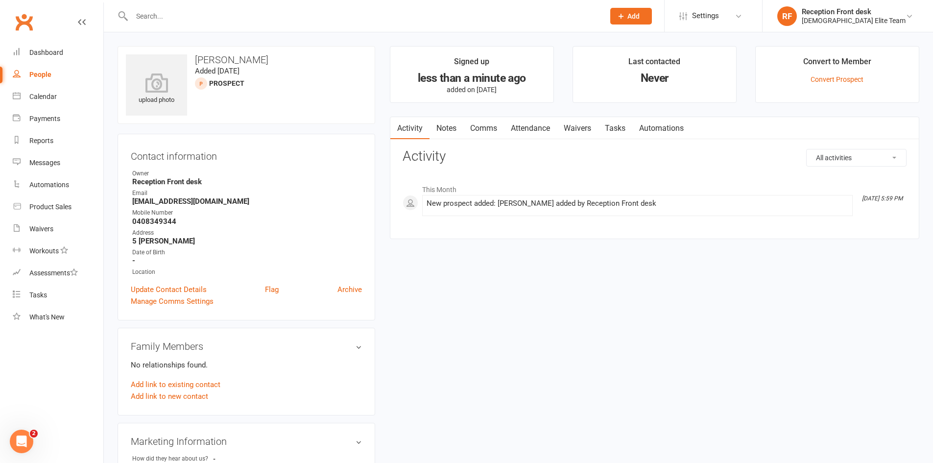
click at [22, 67] on link "People" at bounding box center [58, 75] width 91 height 22
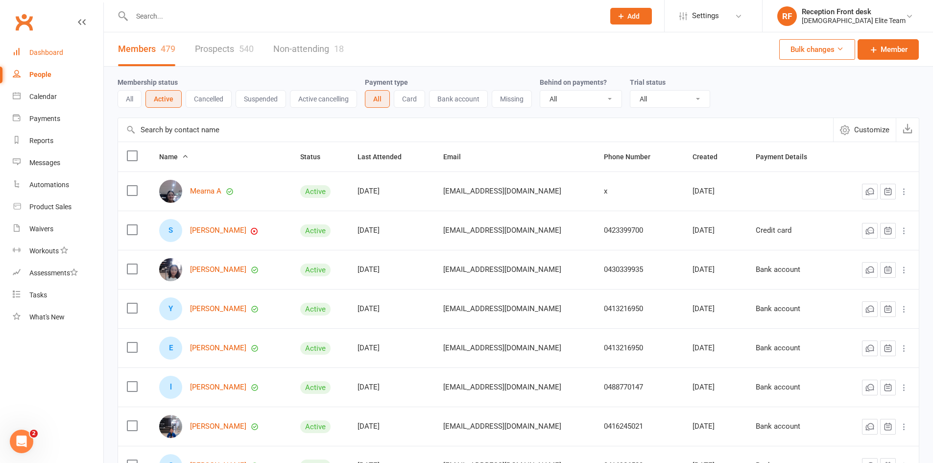
click at [58, 53] on div "Dashboard" at bounding box center [46, 53] width 34 height 8
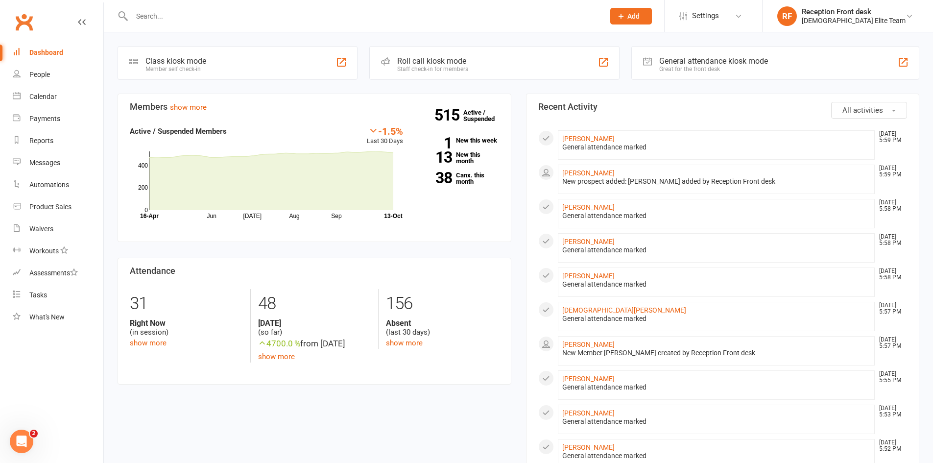
click at [246, 16] on input "text" at bounding box center [363, 16] width 469 height 14
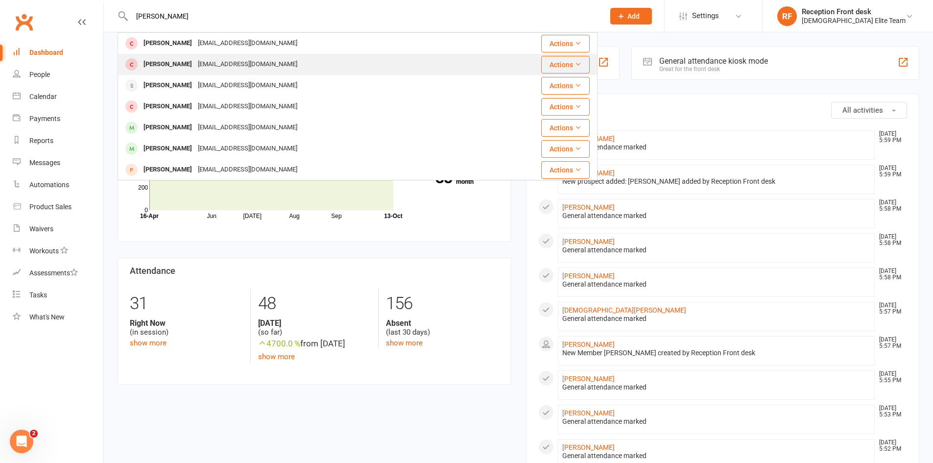
type input "[PERSON_NAME]"
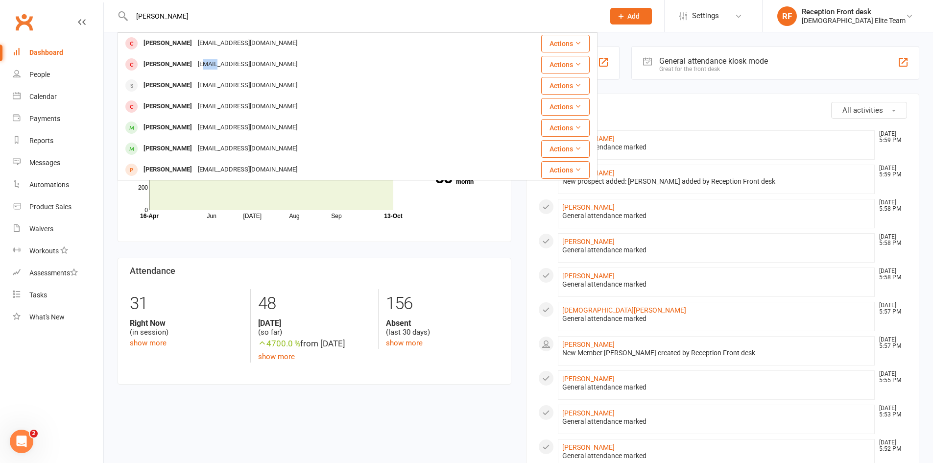
drag, startPoint x: 207, startPoint y: 64, endPoint x: 228, endPoint y: 60, distance: 21.4
click at [223, 65] on div "[EMAIL_ADDRESS][DOMAIN_NAME]" at bounding box center [247, 64] width 105 height 14
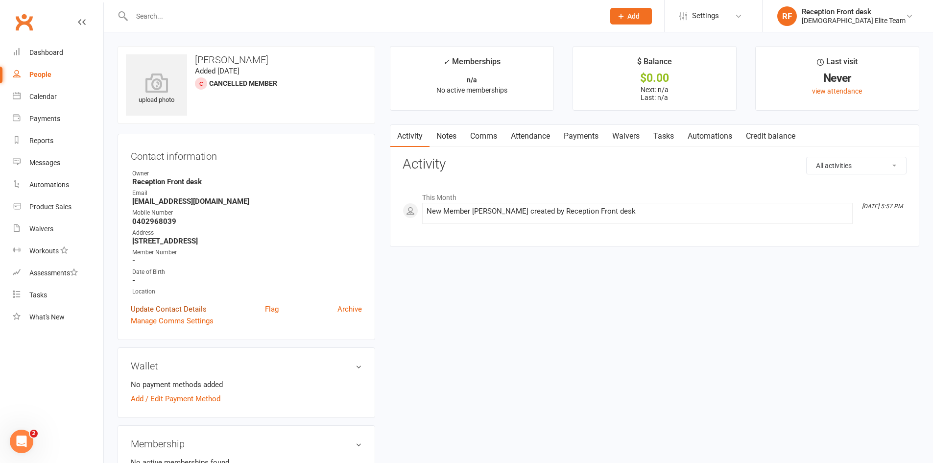
click at [197, 308] on link "Update Contact Details" at bounding box center [169, 309] width 76 height 12
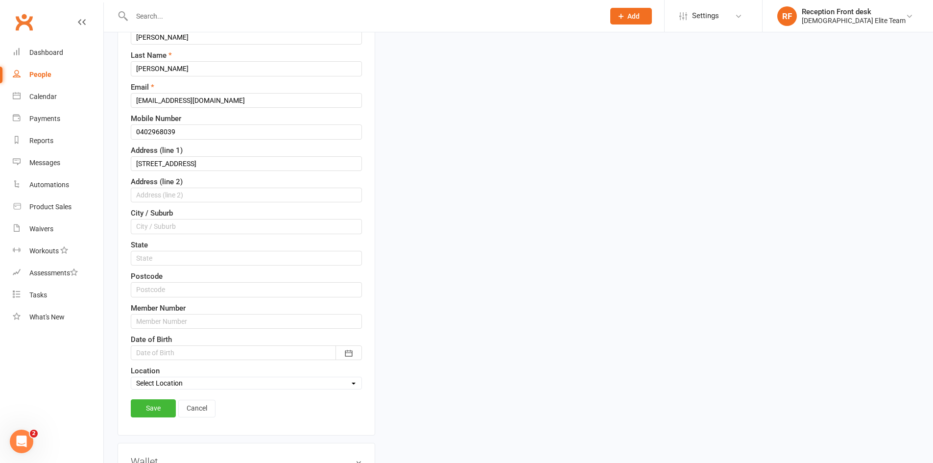
scroll to position [144, 0]
click at [161, 224] on input "text" at bounding box center [246, 226] width 231 height 15
type input "Greenvale"
click at [155, 400] on link "Save" at bounding box center [153, 408] width 45 height 18
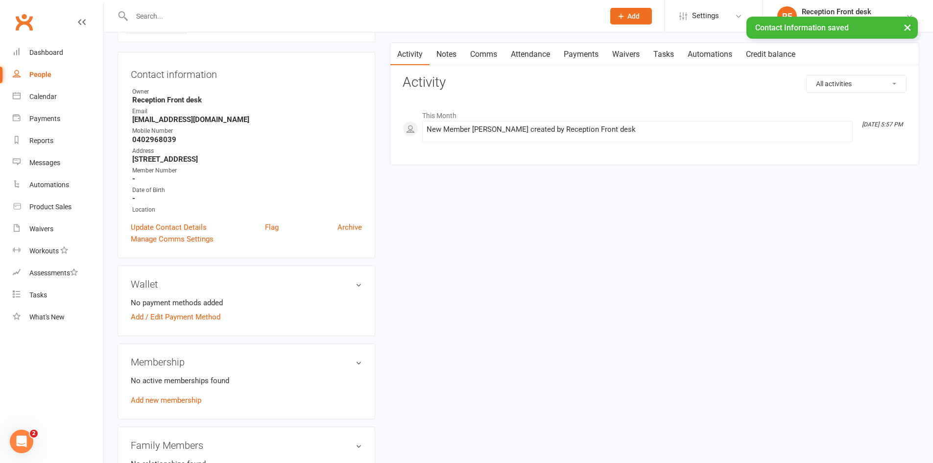
scroll to position [0, 0]
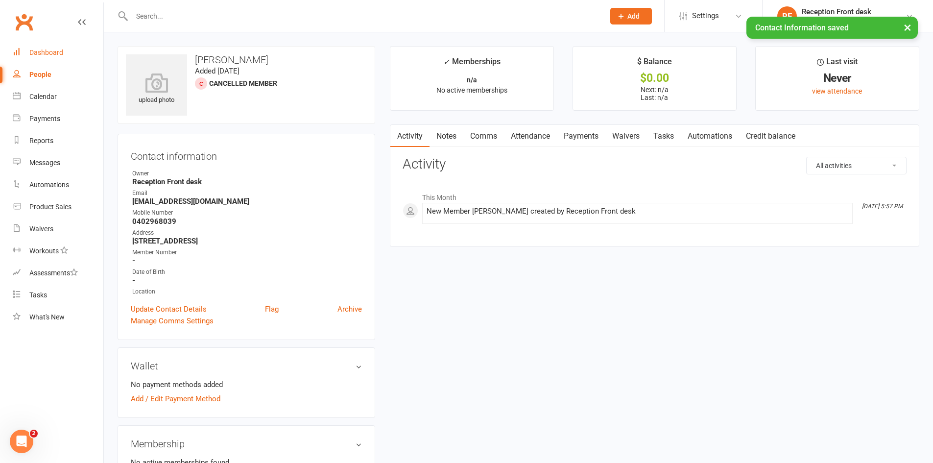
click at [39, 55] on div "Dashboard" at bounding box center [46, 53] width 34 height 8
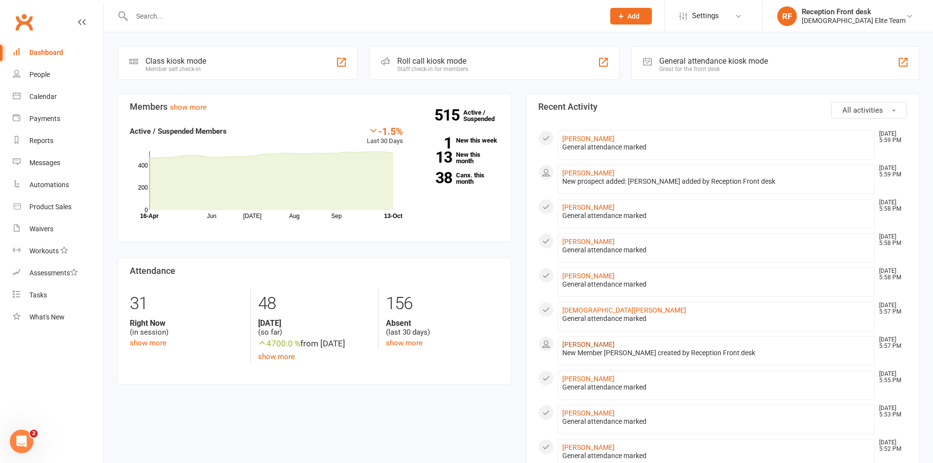
click at [604, 346] on link "[PERSON_NAME]" at bounding box center [589, 345] width 52 height 8
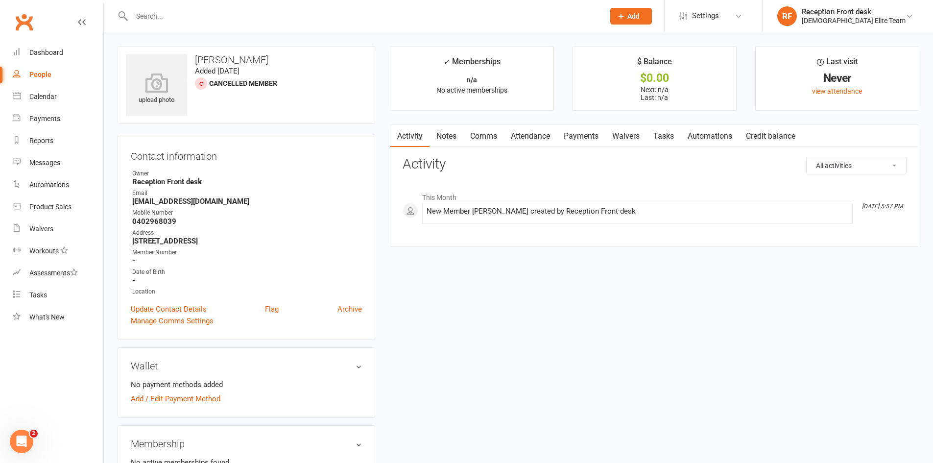
scroll to position [49, 0]
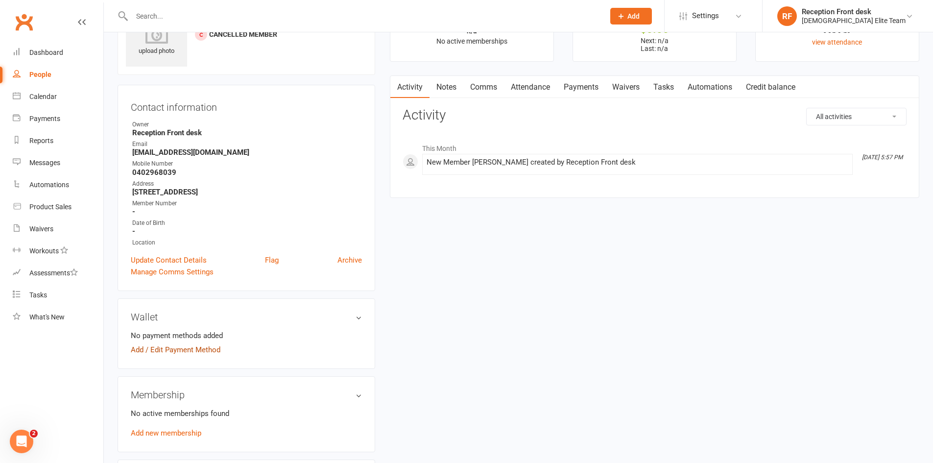
click at [179, 346] on link "Add / Edit Payment Method" at bounding box center [176, 350] width 90 height 12
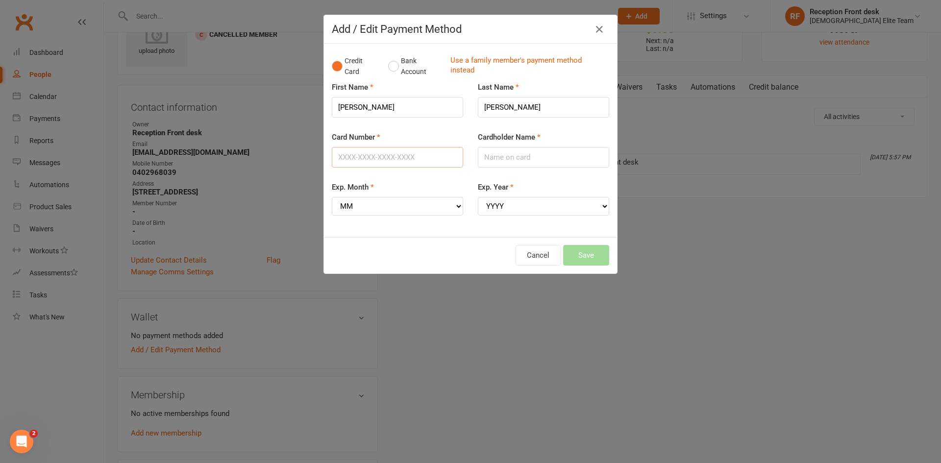
click at [367, 159] on input "Card Number" at bounding box center [397, 157] width 131 height 21
type input "[CREDIT_CARD_NUMBER]"
click at [356, 210] on select "MM 01 02 03 04 05 06 07 08 09 10 11 12" at bounding box center [397, 206] width 131 height 19
select select "01"
click at [332, 197] on select "MM 01 02 03 04 05 06 07 08 09 10 11 12" at bounding box center [397, 206] width 131 height 19
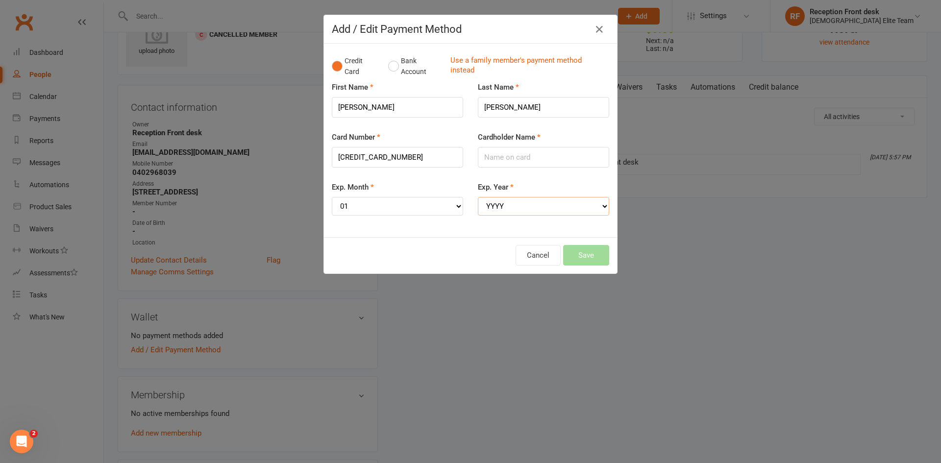
click at [491, 203] on select "YYYY 2025 2026 2027 2028 2029 2030 2031 2032 2033 2034" at bounding box center [543, 206] width 131 height 19
select select "2027"
click at [478, 197] on select "YYYY 2025 2026 2027 2028 2029 2030 2031 2032 2033 2034" at bounding box center [543, 206] width 131 height 19
click at [494, 153] on input "Cardholder Name" at bounding box center [543, 157] width 131 height 21
type input "Jacklew [PERSON_NAME]"
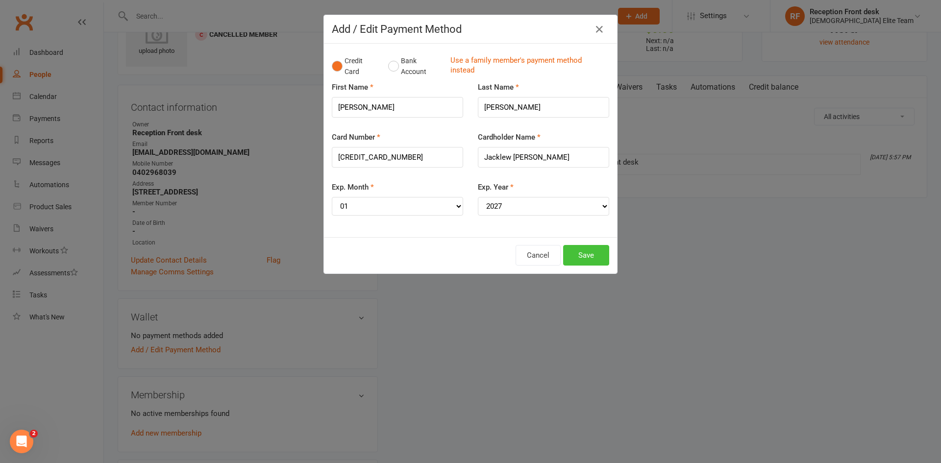
click at [588, 253] on button "Save" at bounding box center [586, 255] width 46 height 21
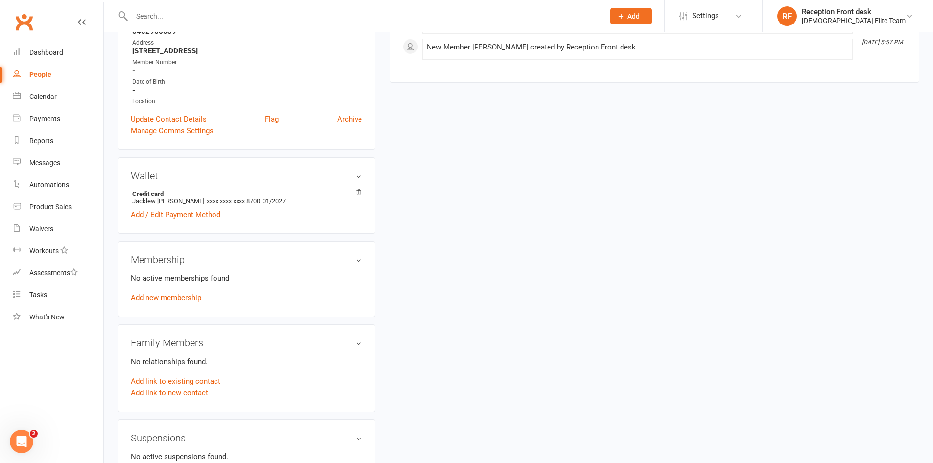
scroll to position [196, 0]
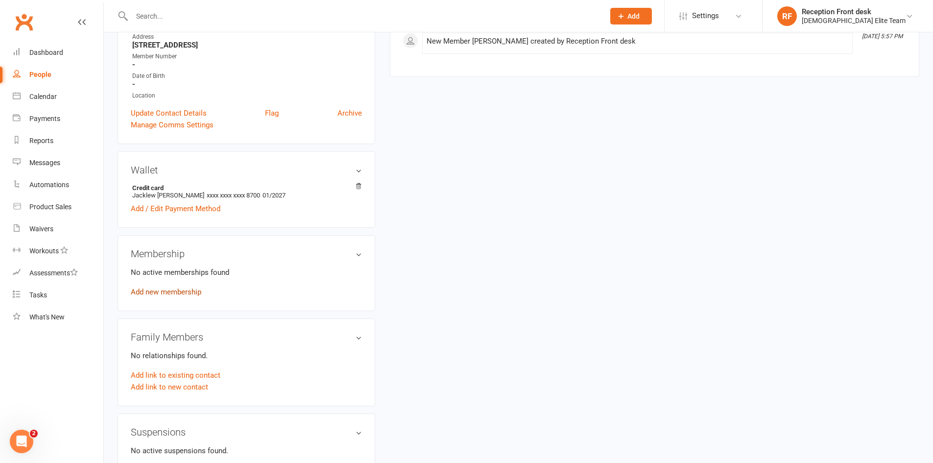
click at [189, 290] on link "Add new membership" at bounding box center [166, 292] width 71 height 9
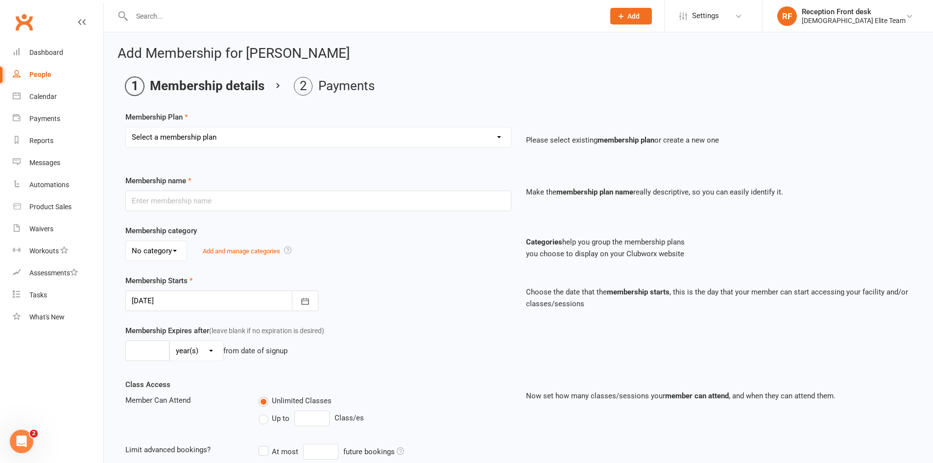
click at [400, 132] on select "Select a membership plan Create new Membership Plan FULL MEMBERSHIP LOYALTY FUL…" at bounding box center [318, 137] width 385 height 20
select select "2"
click at [126, 127] on select "Select a membership plan Create new Membership Plan FULL MEMBERSHIP LOYALTY FUL…" at bounding box center [318, 137] width 385 height 20
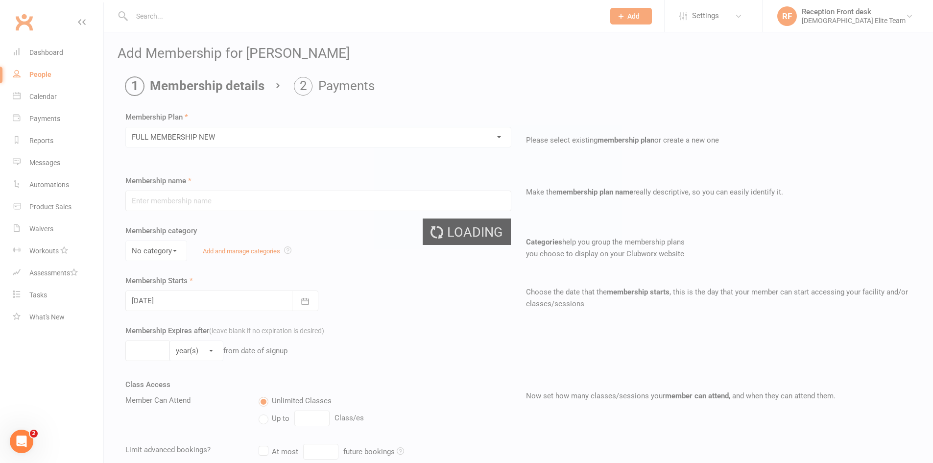
type input "FULL MEMBERSHIP NEW"
type input "0"
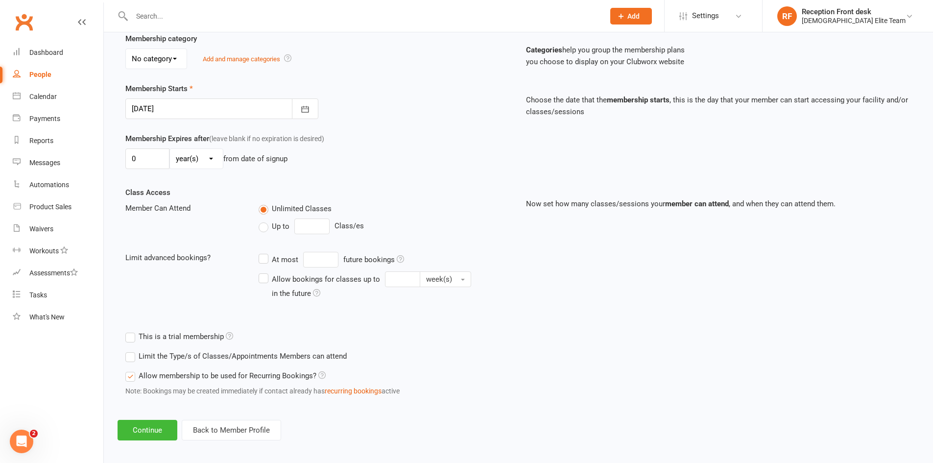
scroll to position [198, 0]
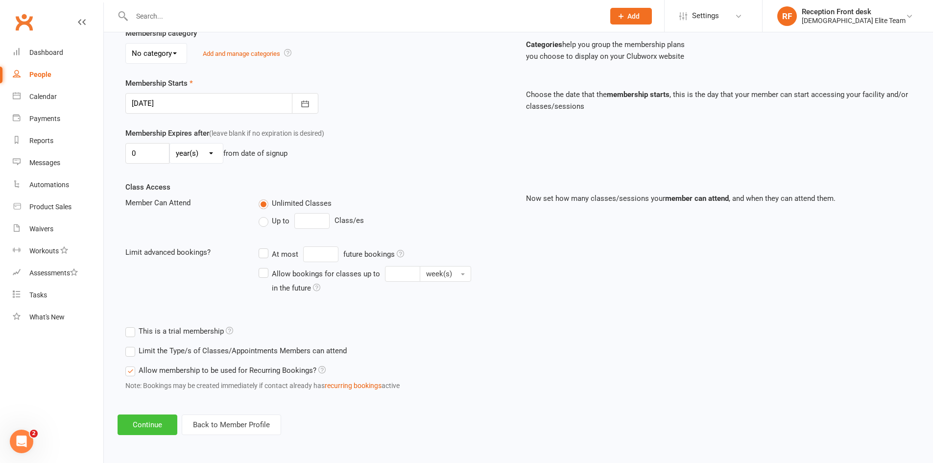
click at [160, 423] on button "Continue" at bounding box center [148, 425] width 60 height 21
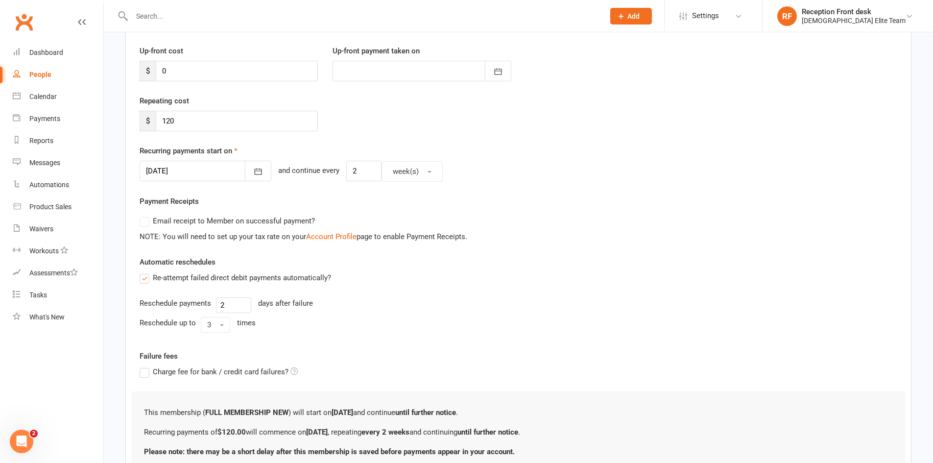
scroll to position [147, 0]
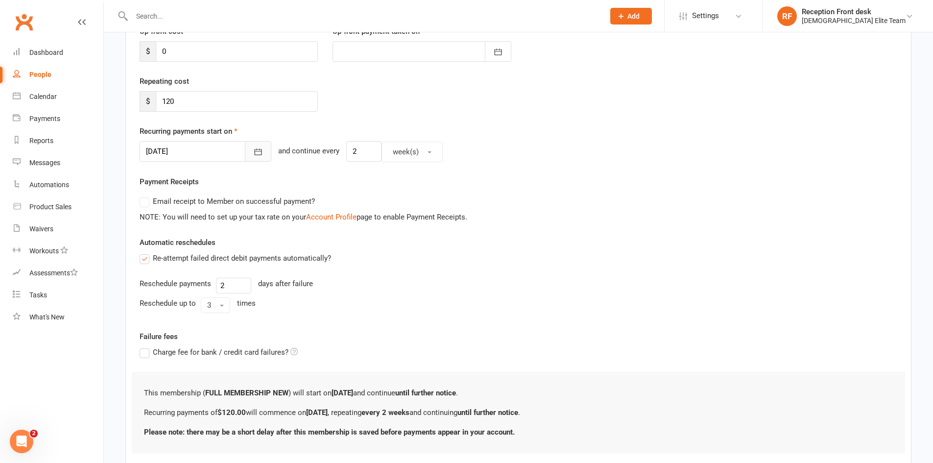
click at [253, 154] on icon "button" at bounding box center [258, 152] width 10 height 10
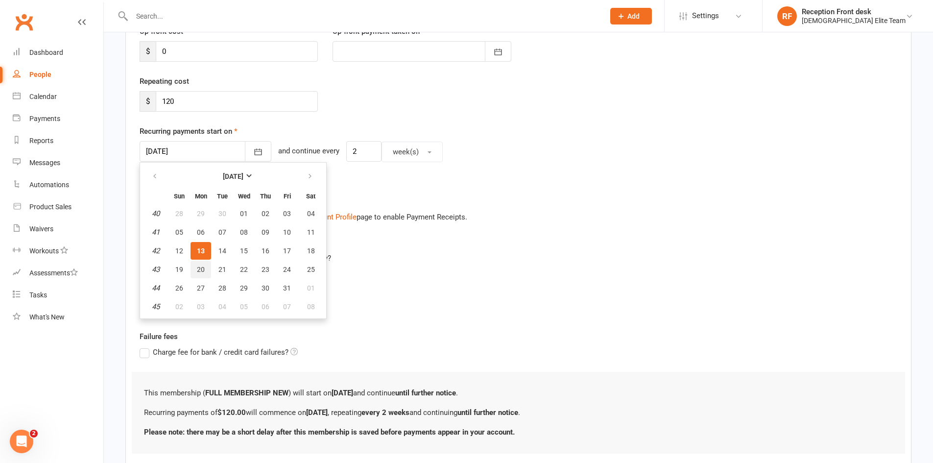
click at [202, 264] on button "20" at bounding box center [201, 270] width 21 height 18
type input "[DATE]"
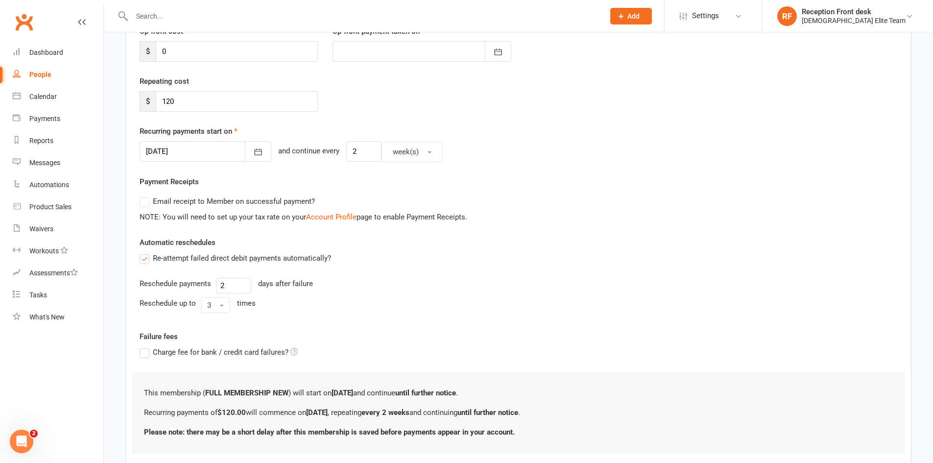
scroll to position [210, 0]
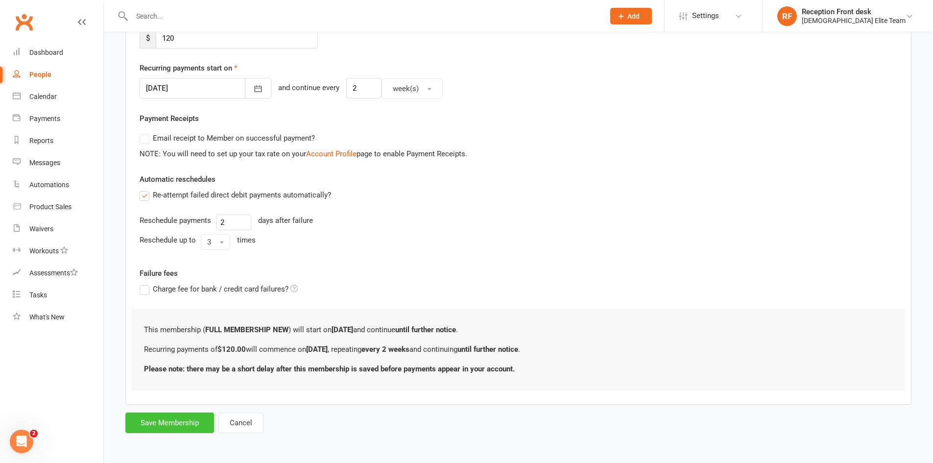
click at [171, 423] on button "Save Membership" at bounding box center [169, 423] width 89 height 21
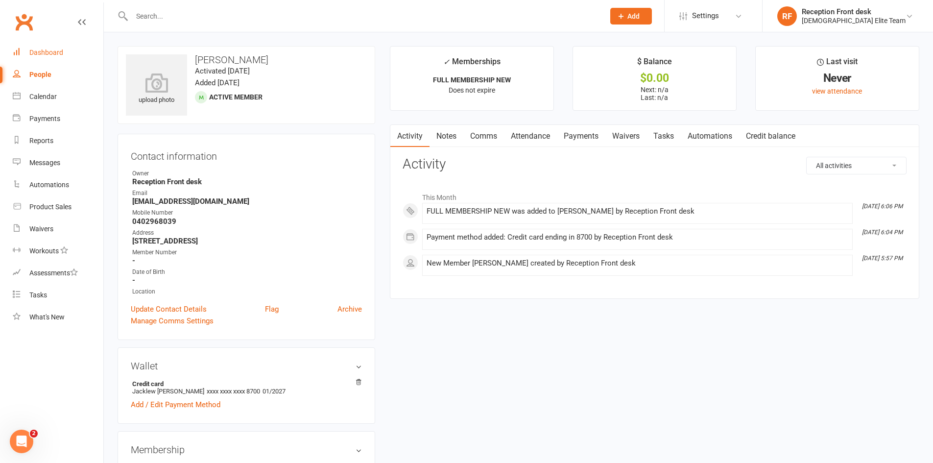
click at [60, 54] on div "Dashboard" at bounding box center [46, 53] width 34 height 8
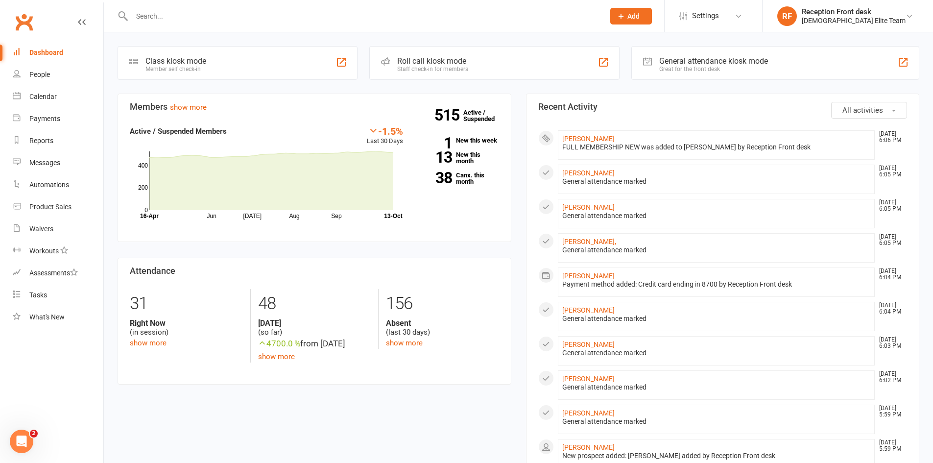
click at [652, 21] on button "Add" at bounding box center [632, 16] width 42 height 17
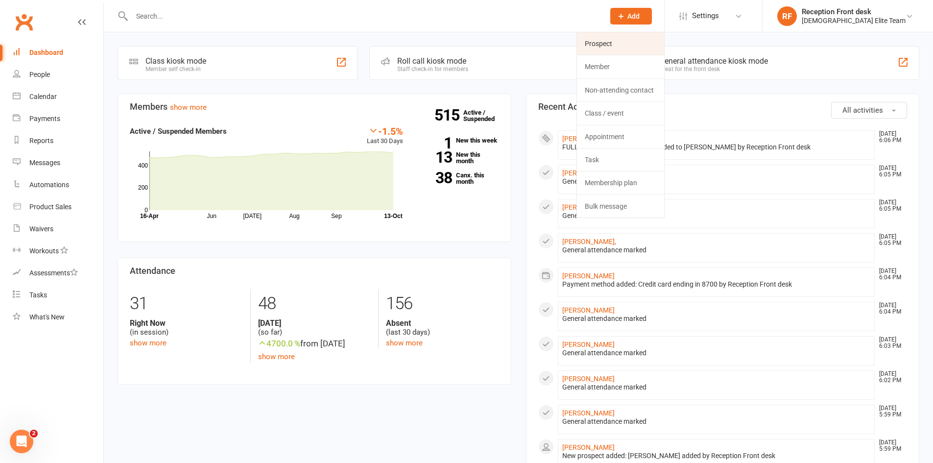
click at [638, 42] on link "Prospect" at bounding box center [620, 43] width 87 height 23
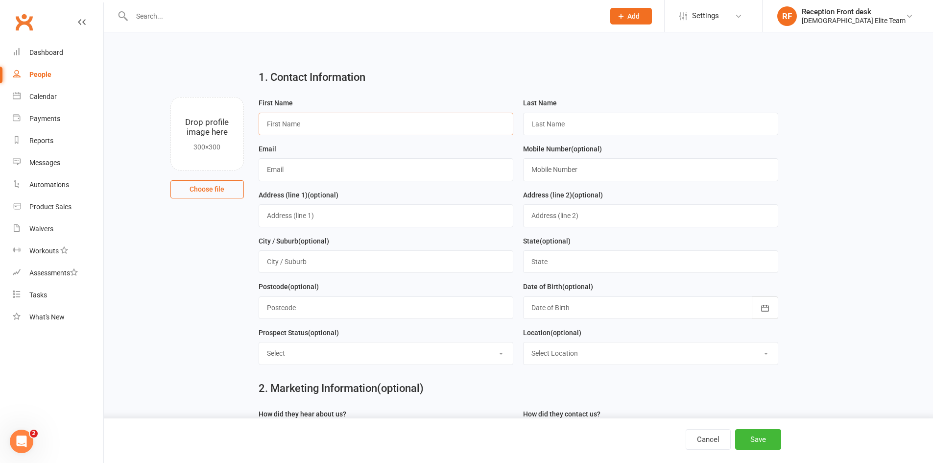
click at [367, 114] on input "text" at bounding box center [386, 124] width 255 height 23
type input "Sarjeh"
drag, startPoint x: 613, startPoint y: 119, endPoint x: 626, endPoint y: 115, distance: 14.3
click at [613, 119] on input "text" at bounding box center [650, 124] width 255 height 23
type input "Elmistopha"
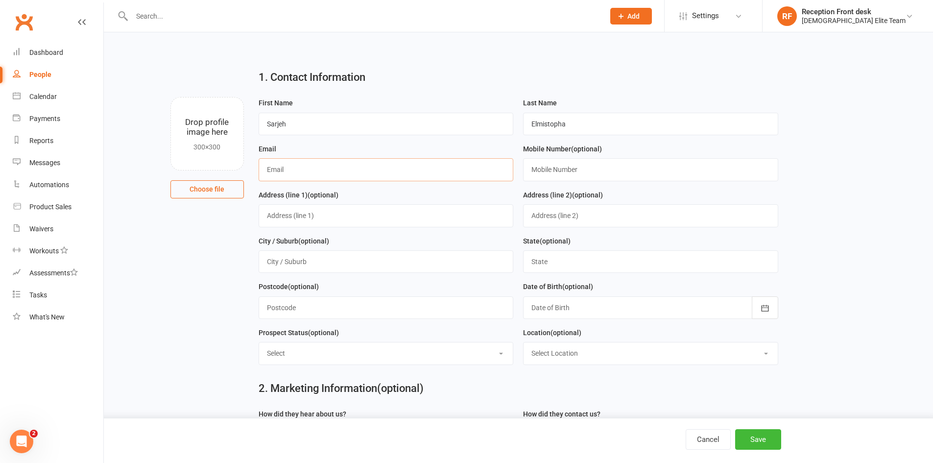
click at [294, 171] on input "text" at bounding box center [386, 169] width 255 height 23
type input "S"
click at [270, 167] on input "[EMAIL_ADDRESS][DOMAIN_NAME]" at bounding box center [386, 169] width 255 height 23
type input "[EMAIL_ADDRESS][DOMAIN_NAME]"
click at [270, 154] on label "Email" at bounding box center [268, 149] width 18 height 11
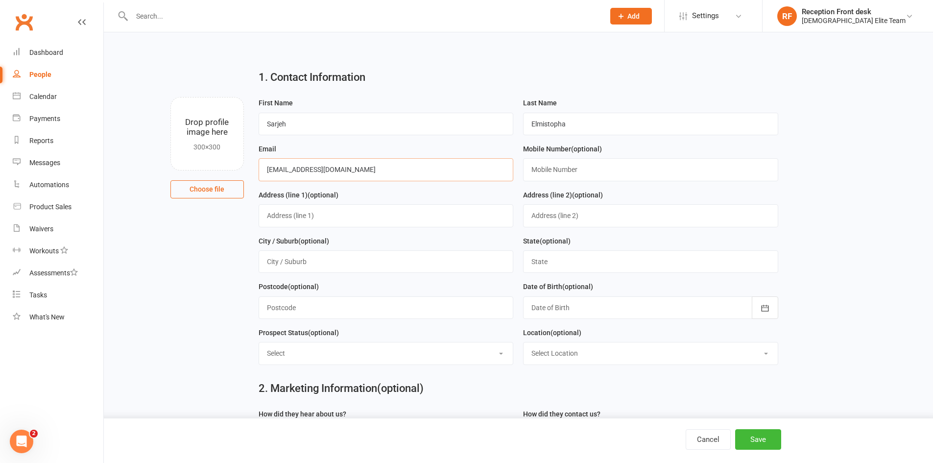
click at [266, 168] on input "[EMAIL_ADDRESS][DOMAIN_NAME]" at bounding box center [386, 169] width 255 height 23
drag, startPoint x: 305, startPoint y: 219, endPoint x: 324, endPoint y: 211, distance: 20.5
click at [305, 218] on input "text" at bounding box center [386, 215] width 255 height 23
type input "[STREET_ADDRESS][PERSON_NAME]"
click at [331, 265] on input "text" at bounding box center [386, 261] width 255 height 23
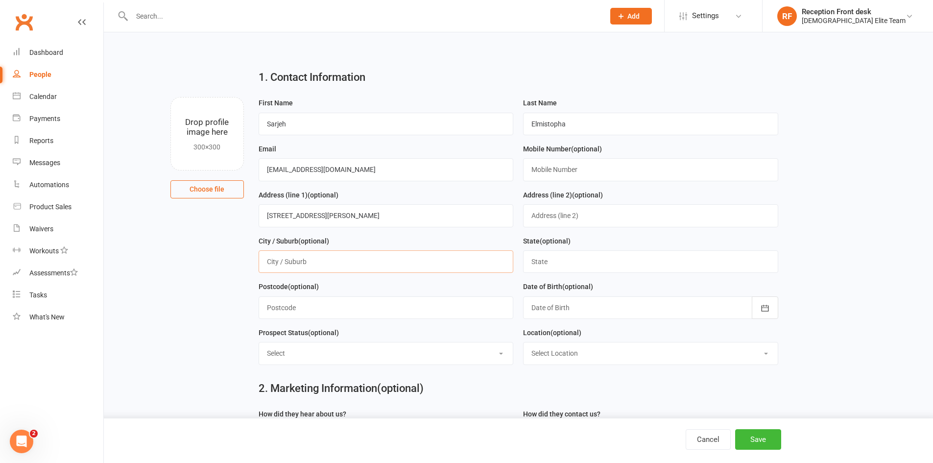
type input "glenroy"
click at [574, 260] on input "text" at bounding box center [650, 261] width 255 height 23
type input "VIC"
click at [332, 312] on input "text" at bounding box center [386, 307] width 255 height 23
type input "3064"
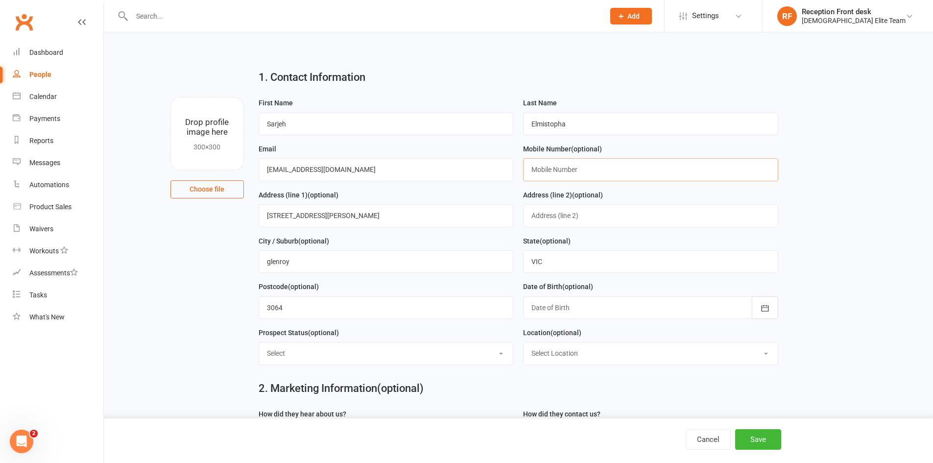
drag, startPoint x: 545, startPoint y: 168, endPoint x: 635, endPoint y: 160, distance: 90.0
click at [545, 168] on input "text" at bounding box center [650, 169] width 255 height 23
type input "0433990445"
click at [761, 442] on button "Save" at bounding box center [759, 439] width 46 height 21
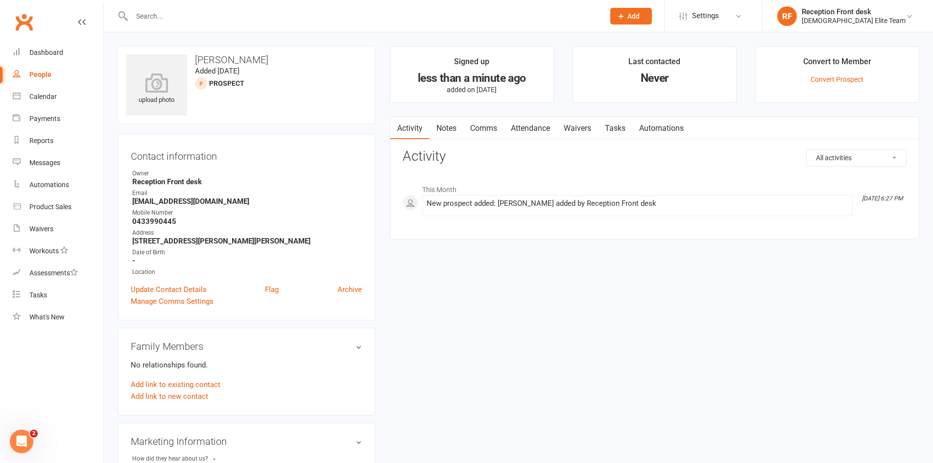
click at [640, 12] on span "Add" at bounding box center [634, 16] width 12 height 8
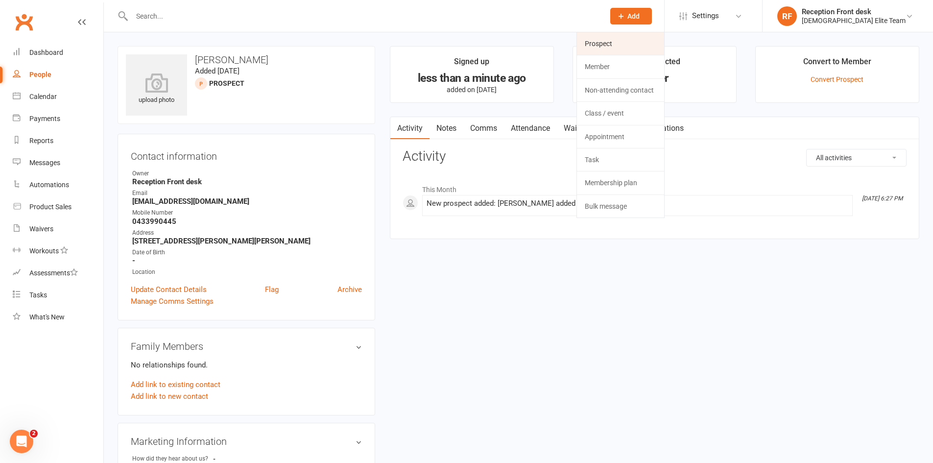
click at [652, 49] on link "Prospect" at bounding box center [620, 43] width 87 height 23
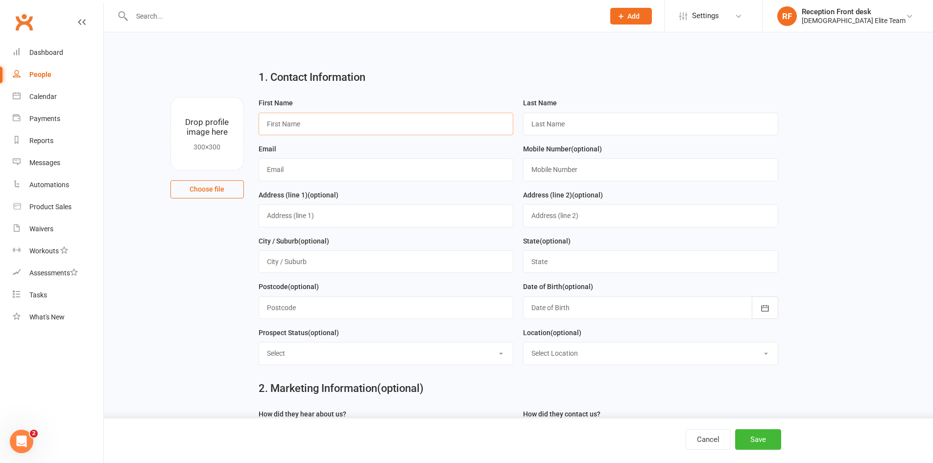
click at [368, 120] on input "text" at bounding box center [386, 124] width 255 height 23
type input "Ellet"
drag, startPoint x: 560, startPoint y: 115, endPoint x: 567, endPoint y: 112, distance: 8.6
click at [560, 115] on input "text" at bounding box center [650, 124] width 255 height 23
type input "Alhaouli"
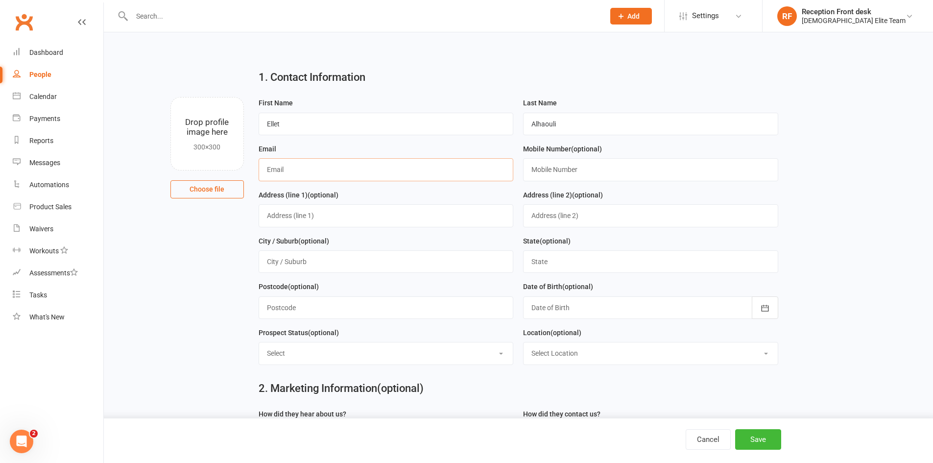
drag, startPoint x: 301, startPoint y: 175, endPoint x: 338, endPoint y: 169, distance: 37.9
click at [305, 175] on input "text" at bounding box center [386, 169] width 255 height 23
type input "[EMAIL_ADDRESS][DOMAIN_NAME]"
click at [548, 170] on input "text" at bounding box center [650, 169] width 255 height 23
type input "0423076301"
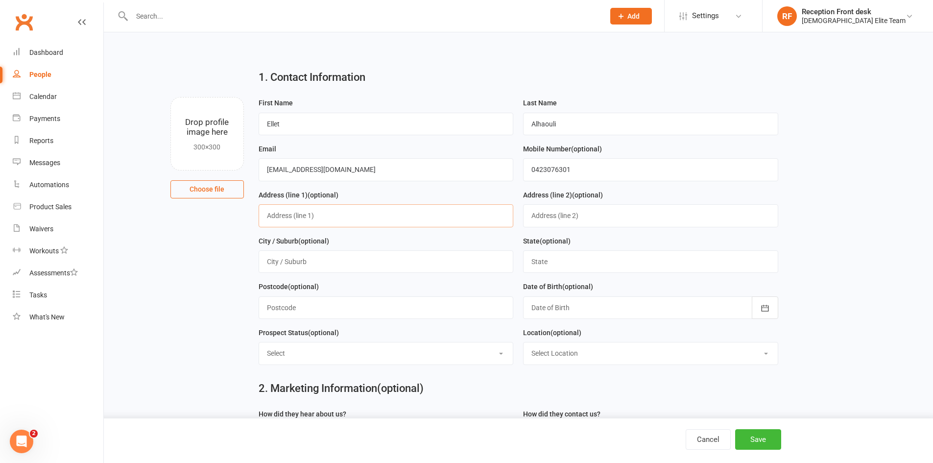
drag, startPoint x: 276, startPoint y: 218, endPoint x: 358, endPoint y: 214, distance: 81.4
click at [276, 218] on input "text" at bounding box center [386, 215] width 255 height 23
type input "[STREET_ADDRESS]"
drag, startPoint x: 327, startPoint y: 270, endPoint x: 348, endPoint y: 261, distance: 22.6
click at [327, 270] on input "text" at bounding box center [386, 261] width 255 height 23
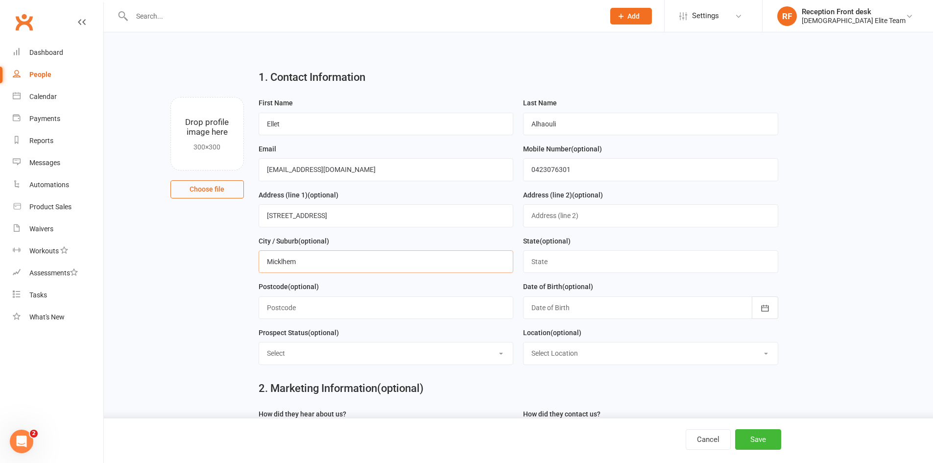
type input "Micklhem"
click at [576, 259] on input "text" at bounding box center [650, 261] width 255 height 23
type input "VIC"
click at [759, 441] on button "Save" at bounding box center [759, 439] width 46 height 21
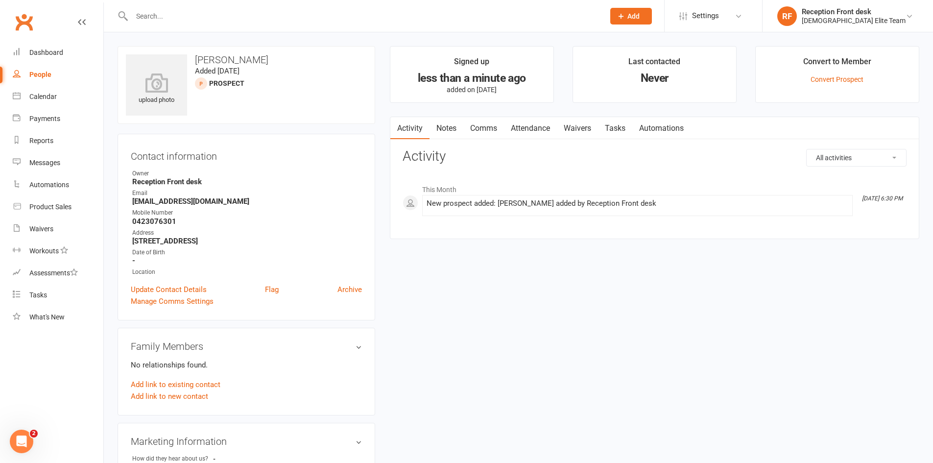
click at [142, 12] on input "text" at bounding box center [363, 16] width 469 height 14
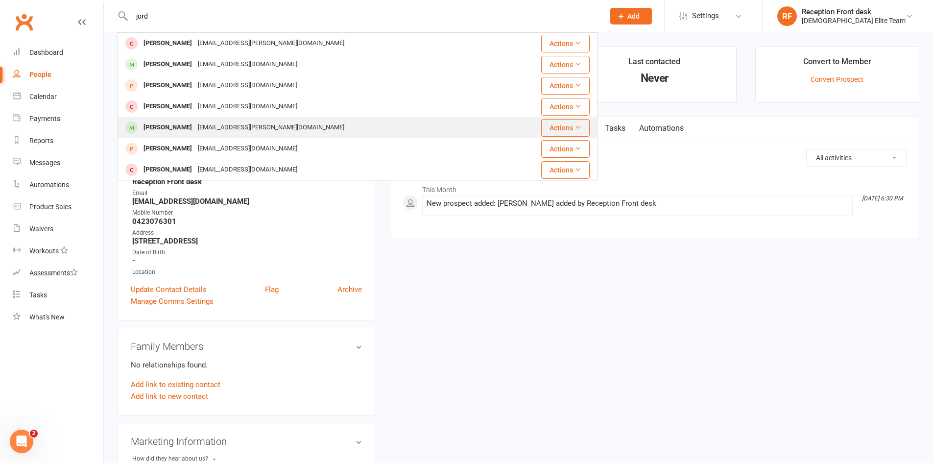
type input "jord"
click at [224, 126] on div "[EMAIL_ADDRESS][PERSON_NAME][DOMAIN_NAME]" at bounding box center [271, 128] width 152 height 14
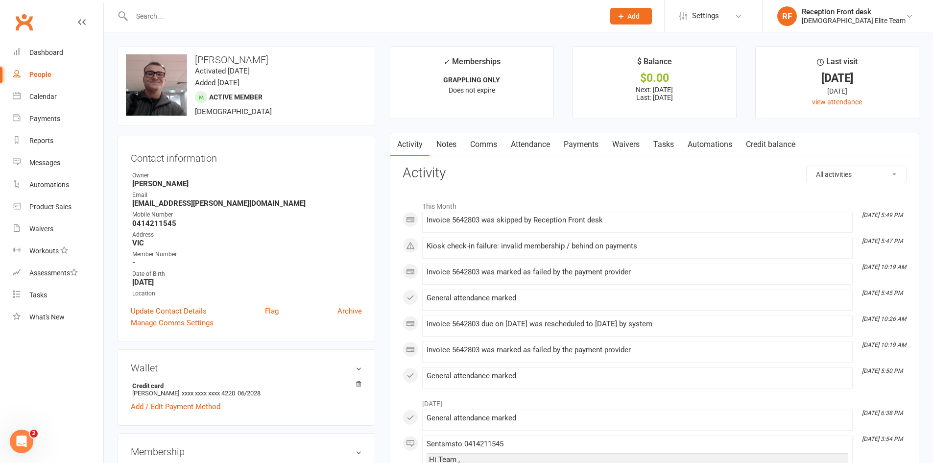
click at [595, 145] on link "Payments" at bounding box center [581, 144] width 49 height 23
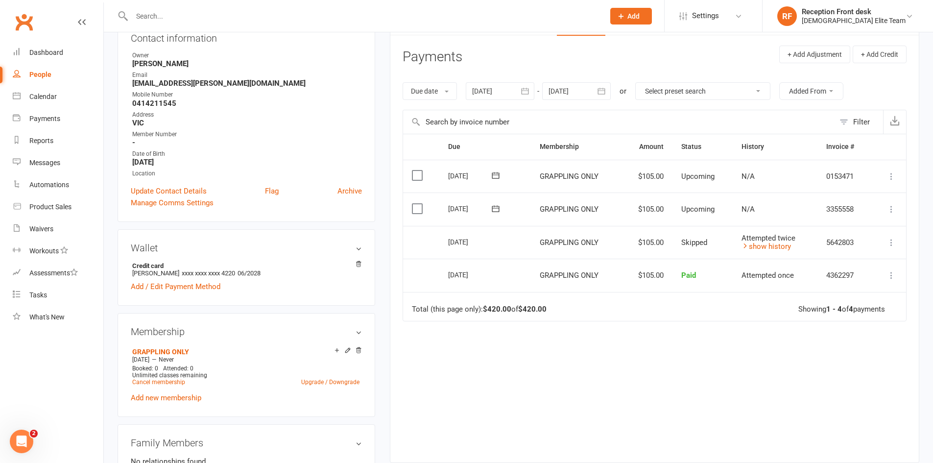
scroll to position [147, 0]
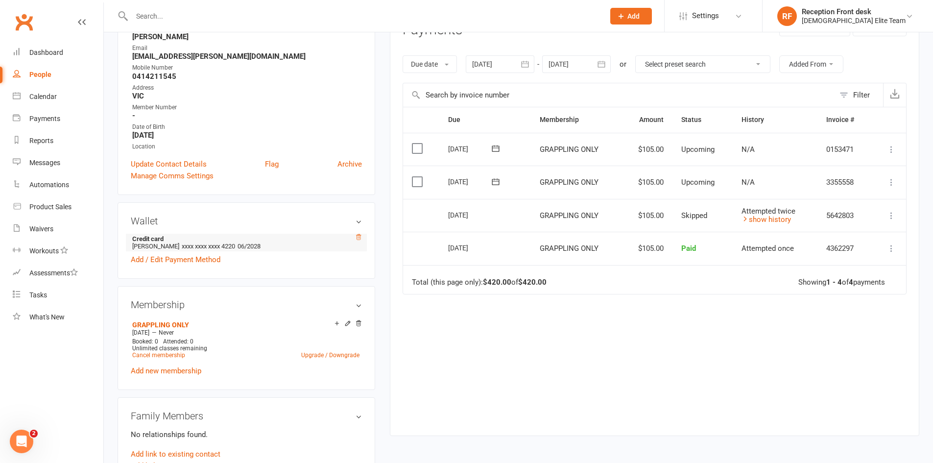
click at [358, 240] on icon at bounding box center [358, 236] width 5 height 5
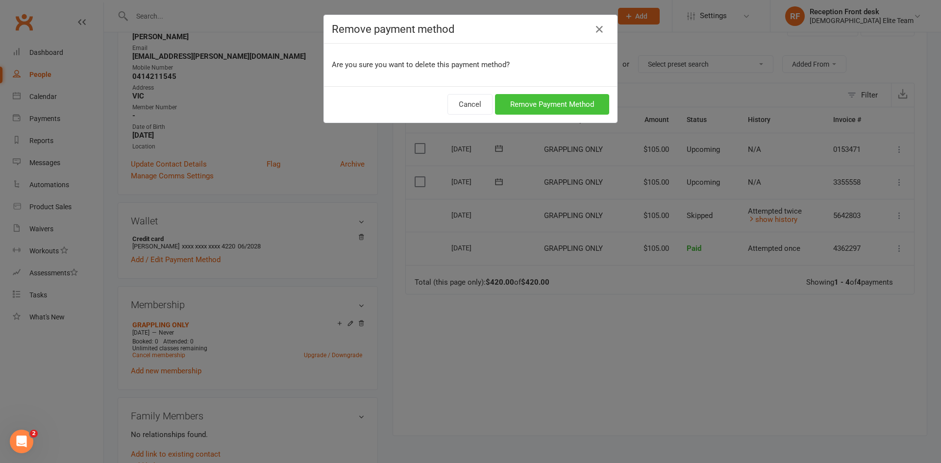
click at [533, 96] on button "Remove Payment Method" at bounding box center [552, 104] width 114 height 21
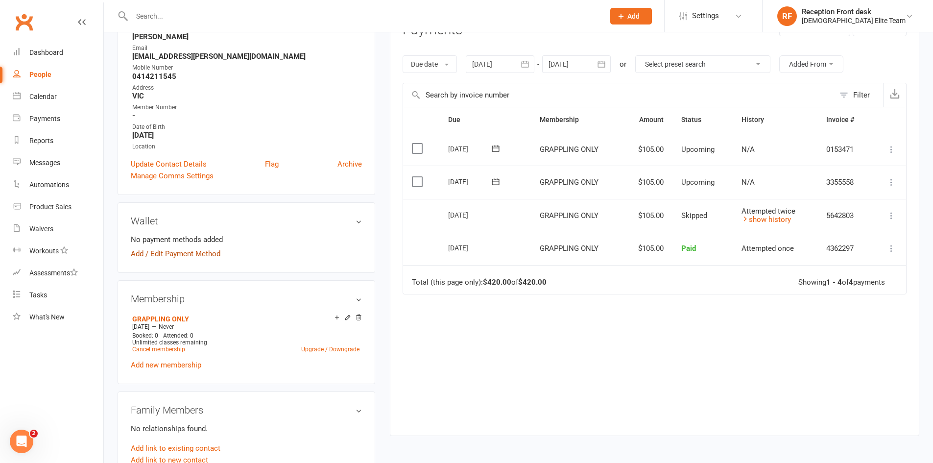
click at [204, 252] on link "Add / Edit Payment Method" at bounding box center [176, 254] width 90 height 12
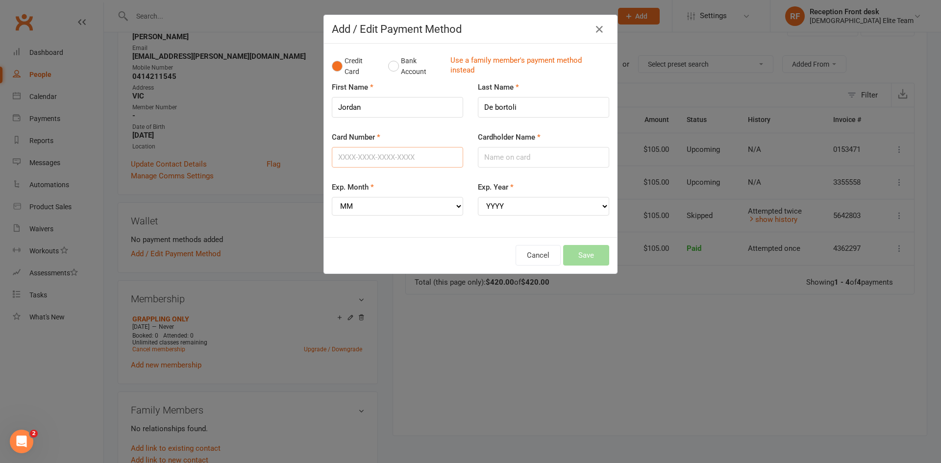
click at [363, 156] on input "Card Number" at bounding box center [397, 157] width 131 height 21
type input "4"
type input "[CREDIT_CARD_NUMBER]"
click at [436, 206] on select "MM 01 02 03 04 05 06 07 08 09 10 11 12" at bounding box center [397, 206] width 131 height 19
select select "03"
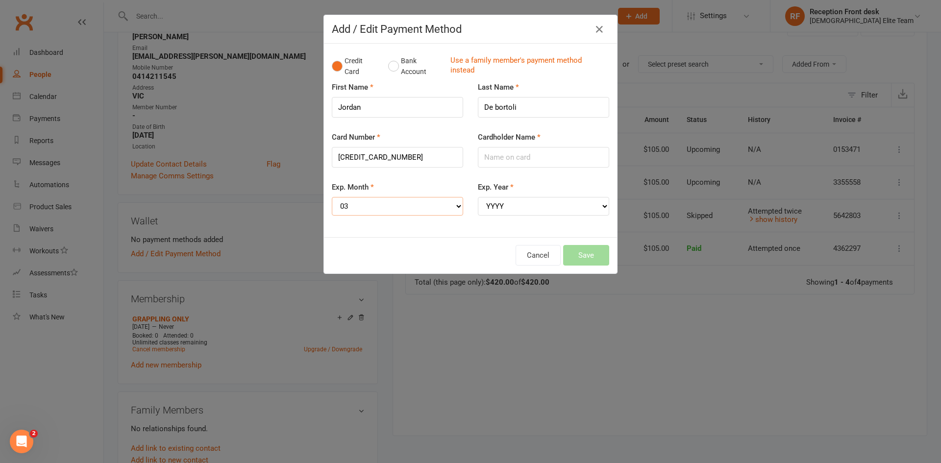
click at [332, 197] on select "MM 01 02 03 04 05 06 07 08 09 10 11 12" at bounding box center [397, 206] width 131 height 19
click at [521, 201] on select "YYYY 2025 2026 2027 2028 2029 2030 2031 2032 2033 2034" at bounding box center [543, 206] width 131 height 19
select select "2029"
click at [478, 197] on select "YYYY 2025 2026 2027 2028 2029 2030 2031 2032 2033 2034" at bounding box center [543, 206] width 131 height 19
click at [498, 164] on input "Cardholder Name" at bounding box center [543, 157] width 131 height 21
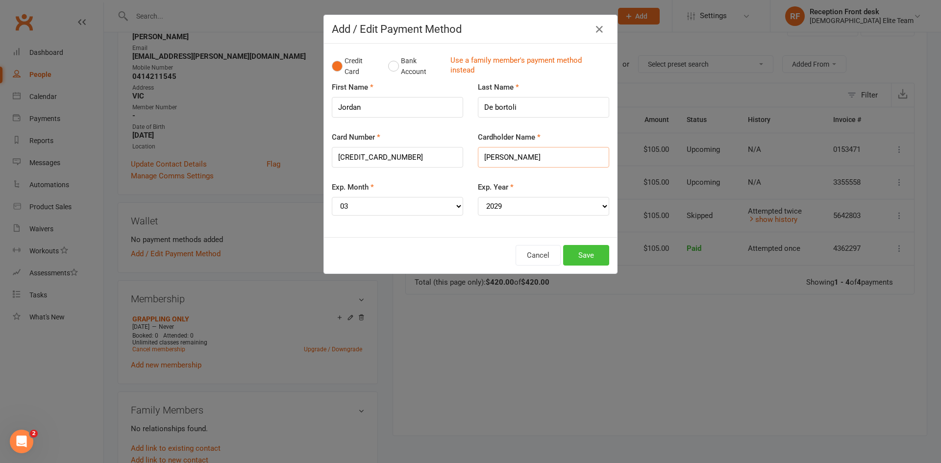
type input "[PERSON_NAME]"
click at [588, 261] on button "Save" at bounding box center [586, 255] width 46 height 21
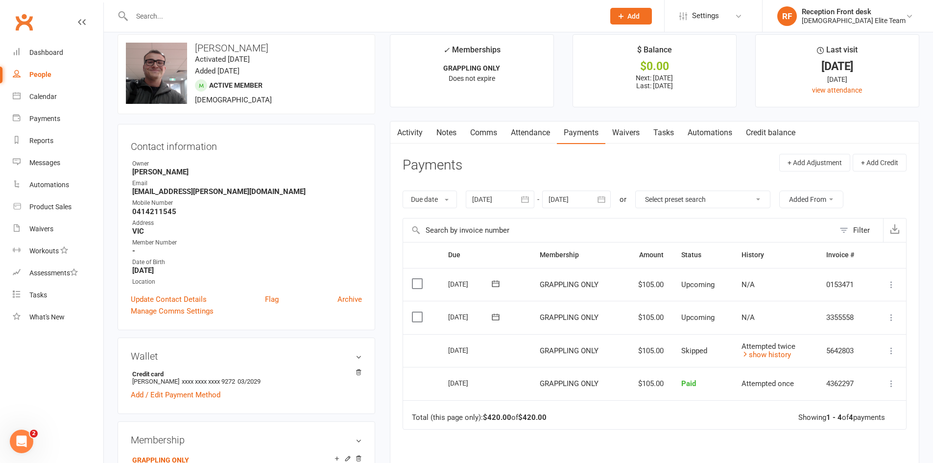
scroll to position [0, 0]
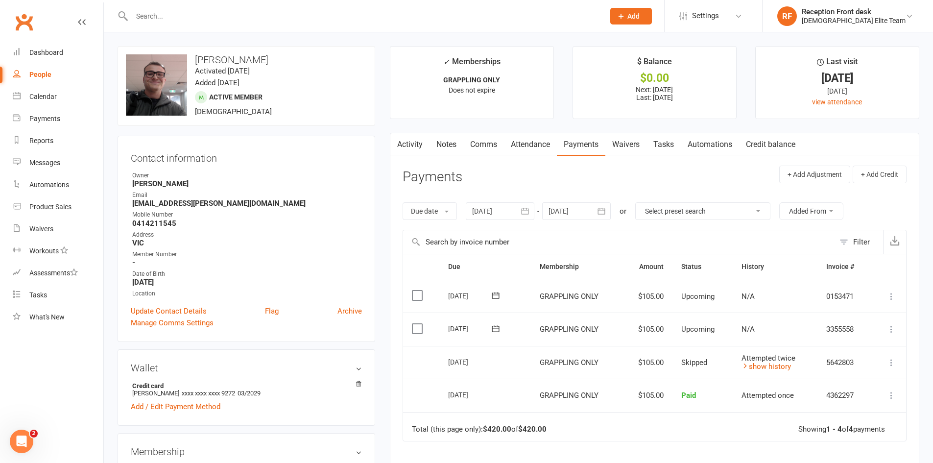
click at [155, 23] on div at bounding box center [358, 16] width 480 height 32
click at [158, 9] on div at bounding box center [358, 16] width 480 height 32
click at [134, 18] on input "text" at bounding box center [363, 16] width 469 height 14
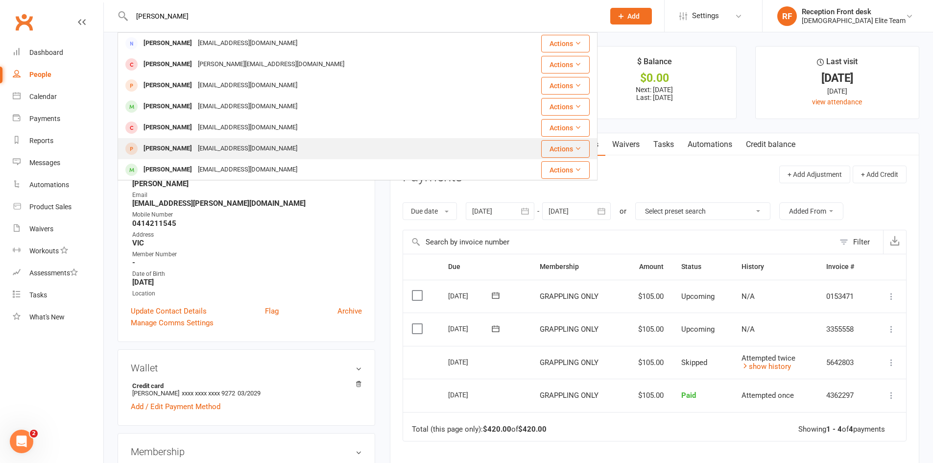
type input "[PERSON_NAME]"
click at [381, 144] on div "[PERSON_NAME] [PERSON_NAME][EMAIL_ADDRESS][DOMAIN_NAME]" at bounding box center [318, 149] width 398 height 20
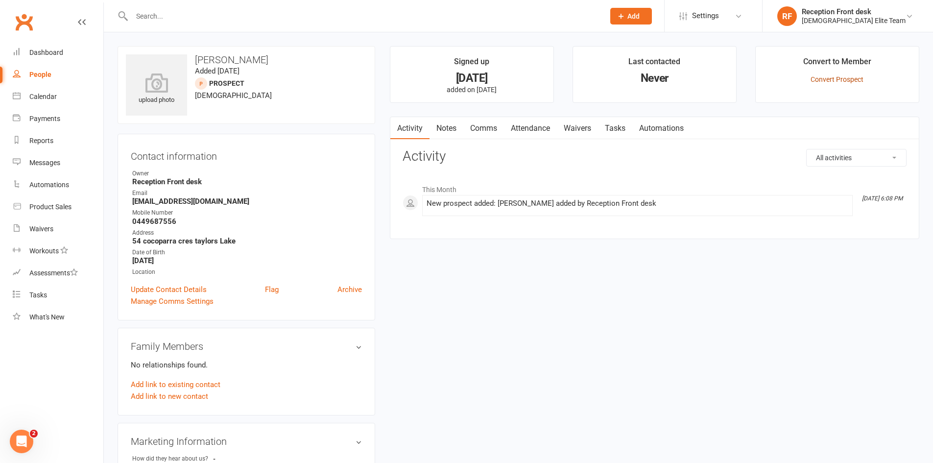
click at [855, 76] on link "Convert Prospect" at bounding box center [837, 79] width 53 height 8
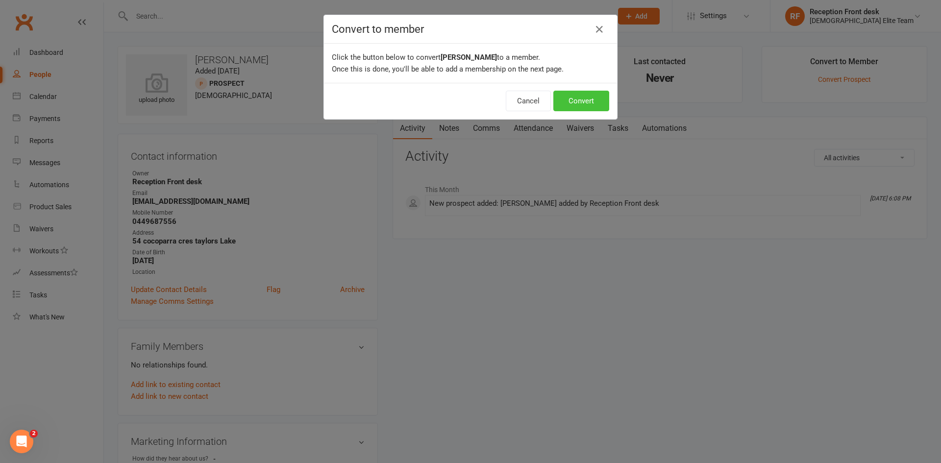
click at [591, 101] on button "Convert" at bounding box center [581, 101] width 56 height 21
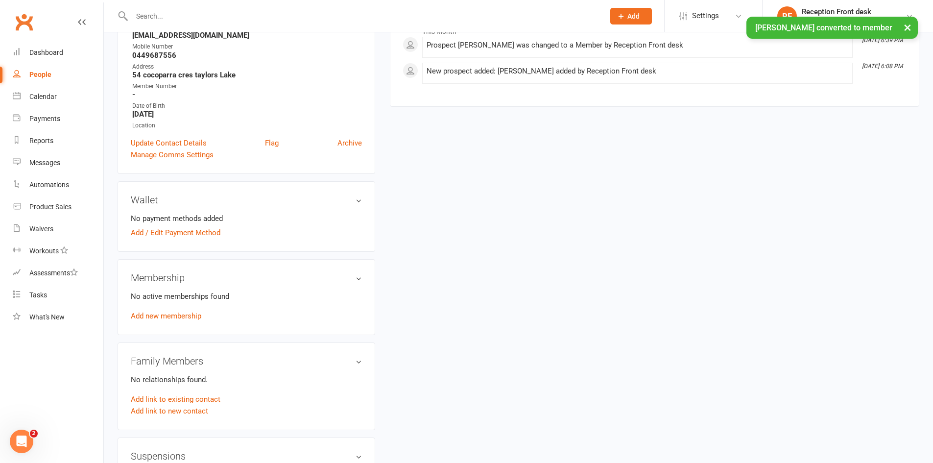
scroll to position [196, 0]
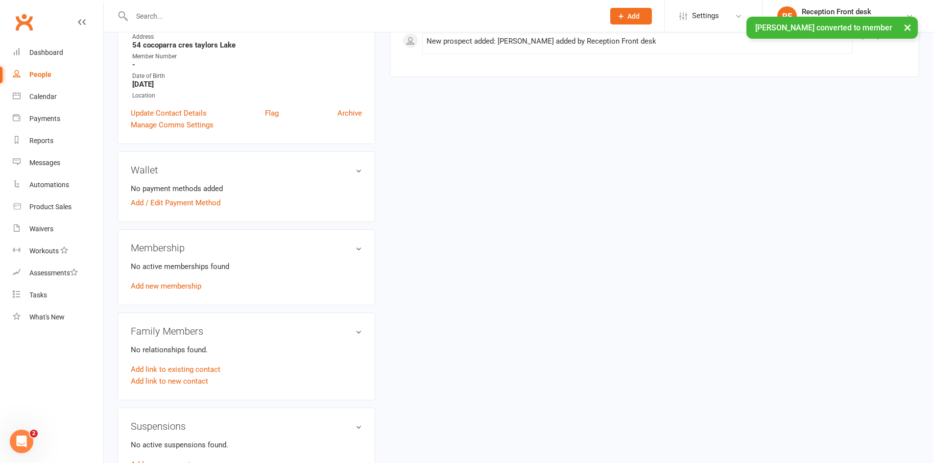
click at [185, 284] on link "Add new membership" at bounding box center [166, 286] width 71 height 9
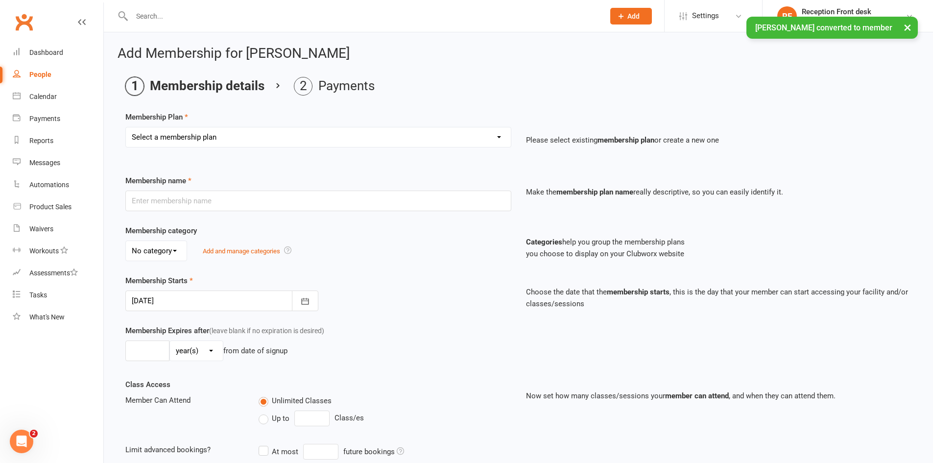
click at [383, 136] on select "Select a membership plan Create new Membership Plan FULL MEMBERSHIP LOYALTY FUL…" at bounding box center [318, 137] width 385 height 20
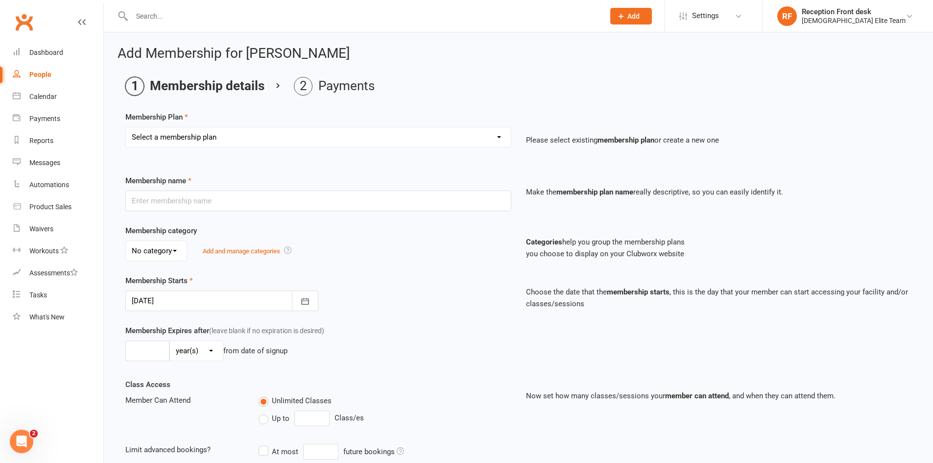
select select "4"
click at [126, 127] on select "Select a membership plan Create new Membership Plan FULL MEMBERSHIP LOYALTY FUL…" at bounding box center [318, 137] width 385 height 20
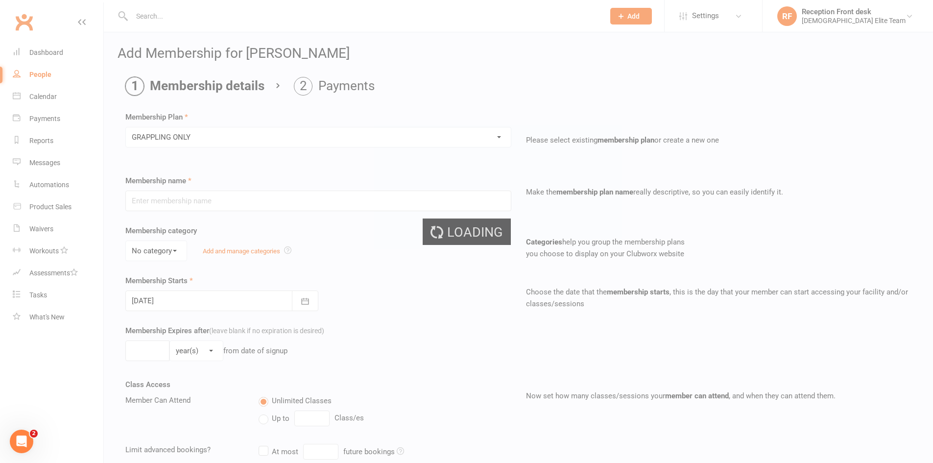
type input "GRAPPLING ONLY"
type input "0"
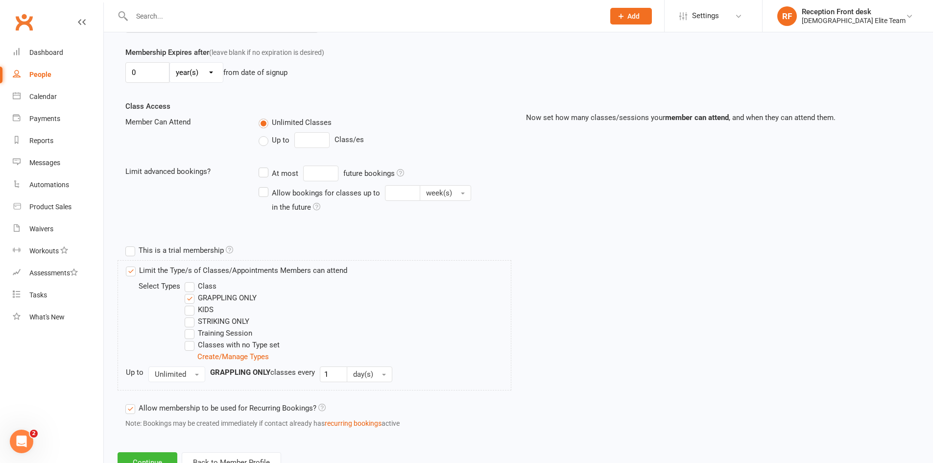
scroll to position [317, 0]
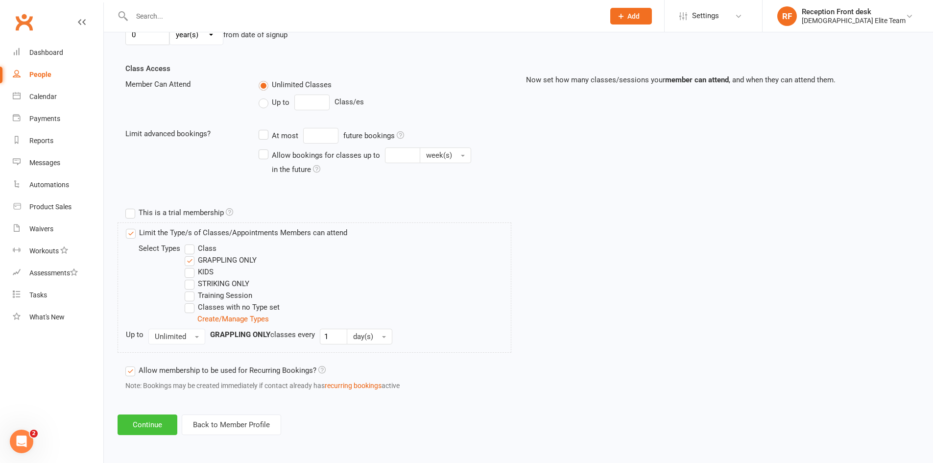
click at [143, 424] on button "Continue" at bounding box center [148, 425] width 60 height 21
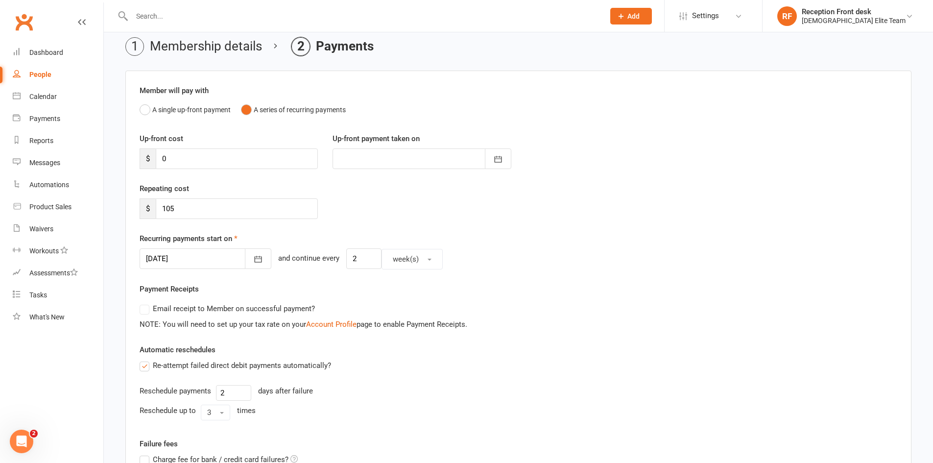
scroll to position [98, 0]
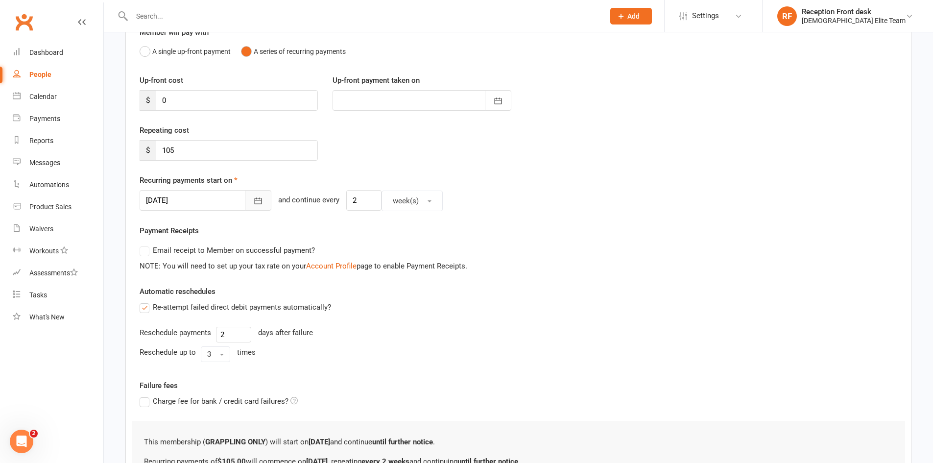
click at [253, 203] on icon "button" at bounding box center [258, 201] width 10 height 10
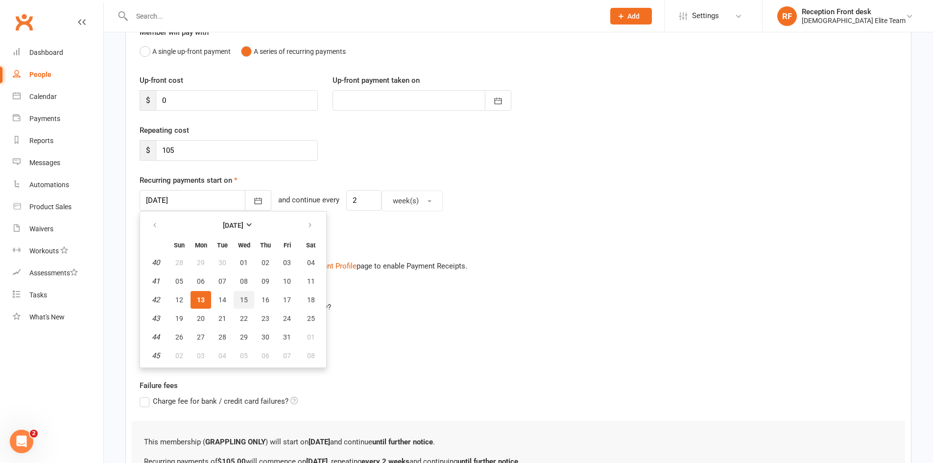
click at [241, 301] on span "15" at bounding box center [244, 300] width 8 height 8
type input "[DATE]"
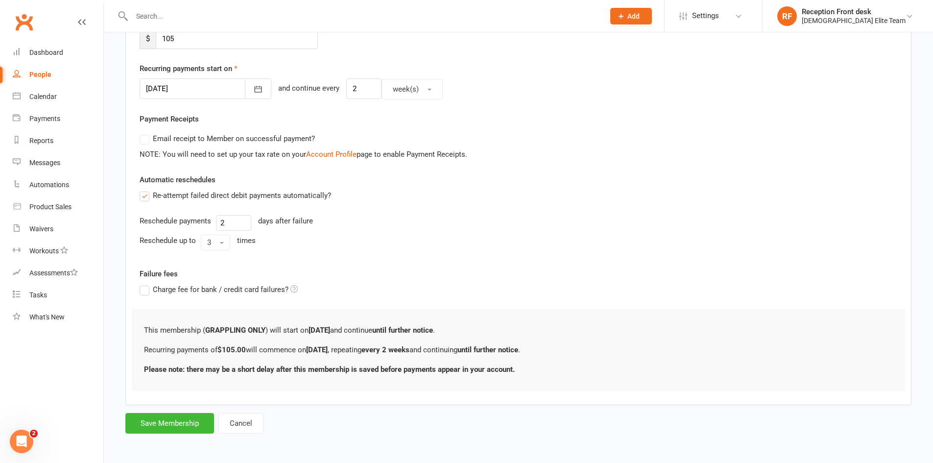
scroll to position [210, 0]
click at [173, 430] on button "Save Membership" at bounding box center [169, 423] width 89 height 21
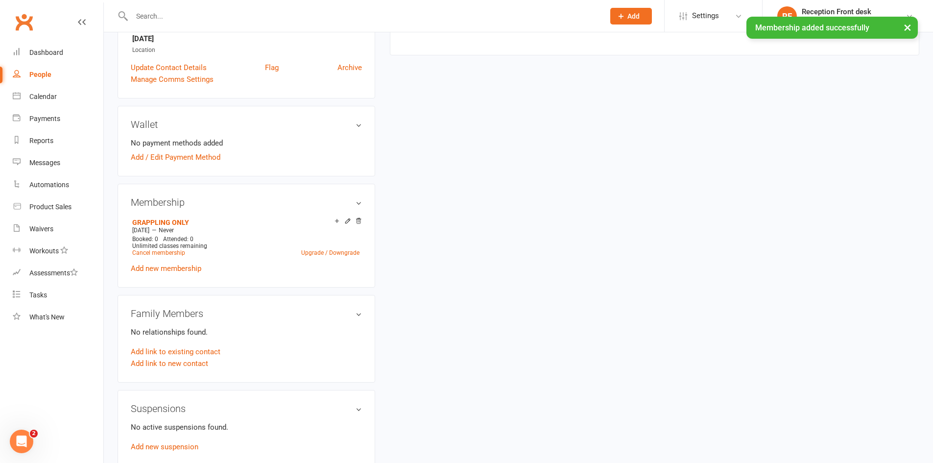
scroll to position [245, 0]
click at [200, 149] on div "No payment methods added Add / Edit Payment Method" at bounding box center [246, 149] width 231 height 26
click at [201, 153] on link "Add / Edit Payment Method" at bounding box center [176, 156] width 90 height 12
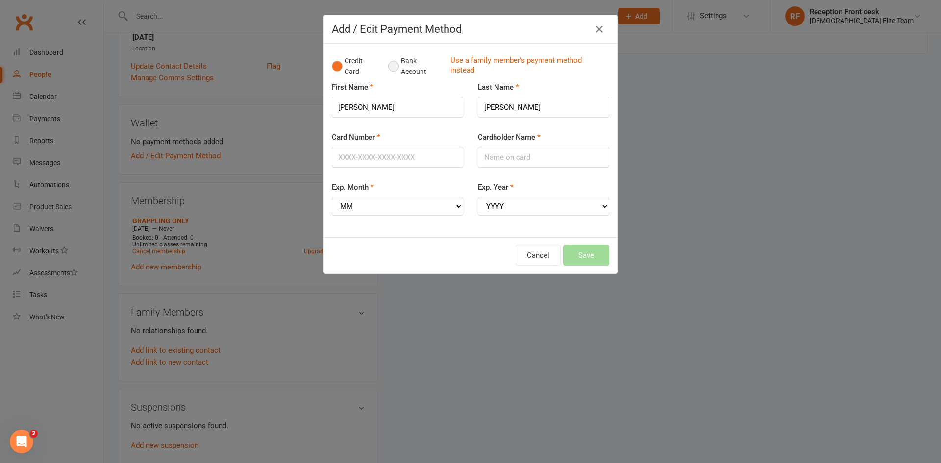
click at [397, 63] on button "Bank Account" at bounding box center [415, 66] width 54 height 30
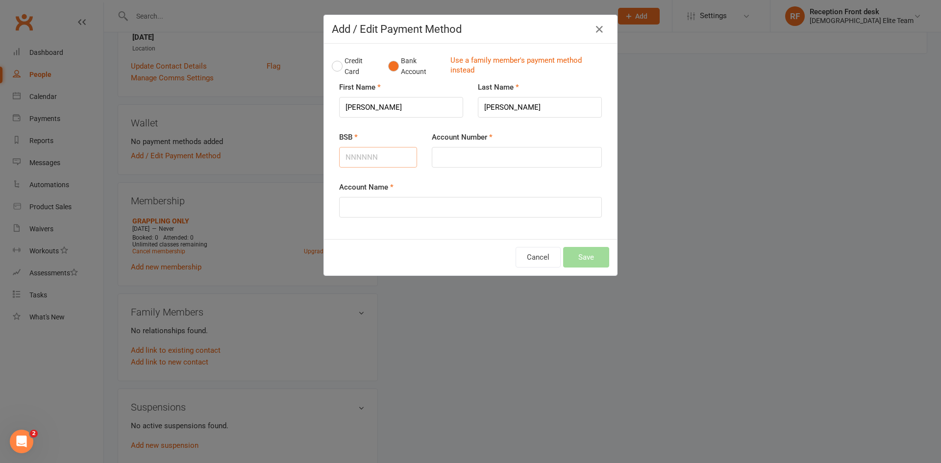
click at [363, 157] on input "BSB" at bounding box center [378, 157] width 78 height 21
type input "923100"
click at [469, 156] on input "Account Number" at bounding box center [517, 157] width 170 height 21
type input "315812610"
click at [387, 208] on input "Account Name" at bounding box center [470, 207] width 263 height 21
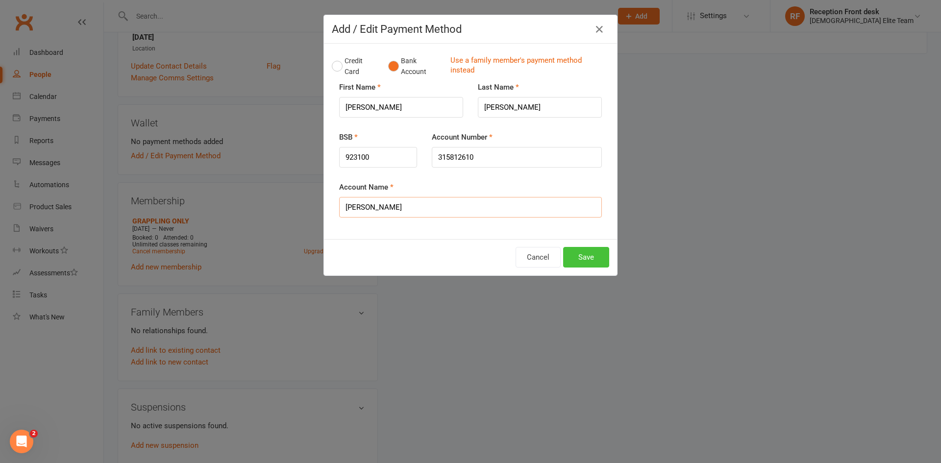
type input "[PERSON_NAME]"
click at [589, 252] on button "Save" at bounding box center [586, 257] width 46 height 21
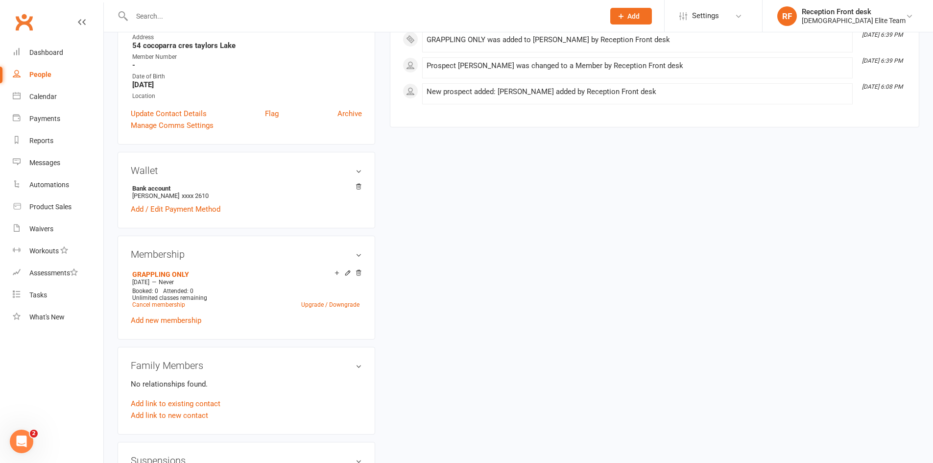
scroll to position [0, 0]
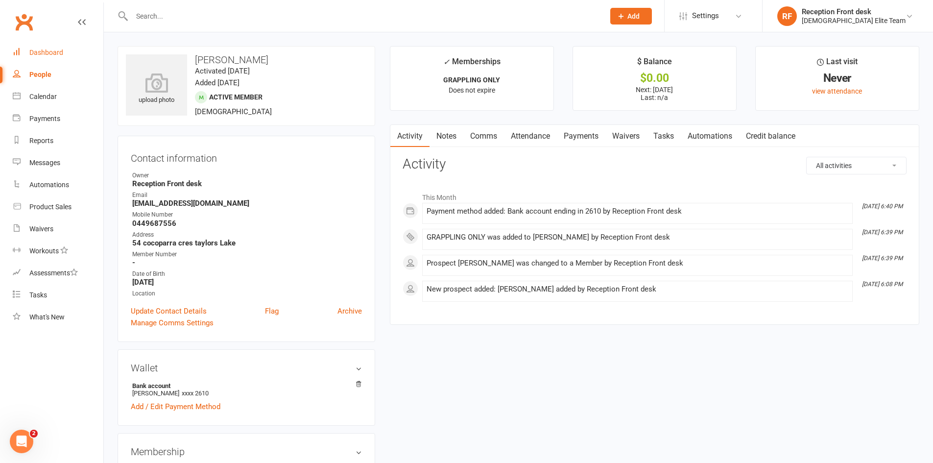
click at [46, 52] on div "Dashboard" at bounding box center [46, 53] width 34 height 8
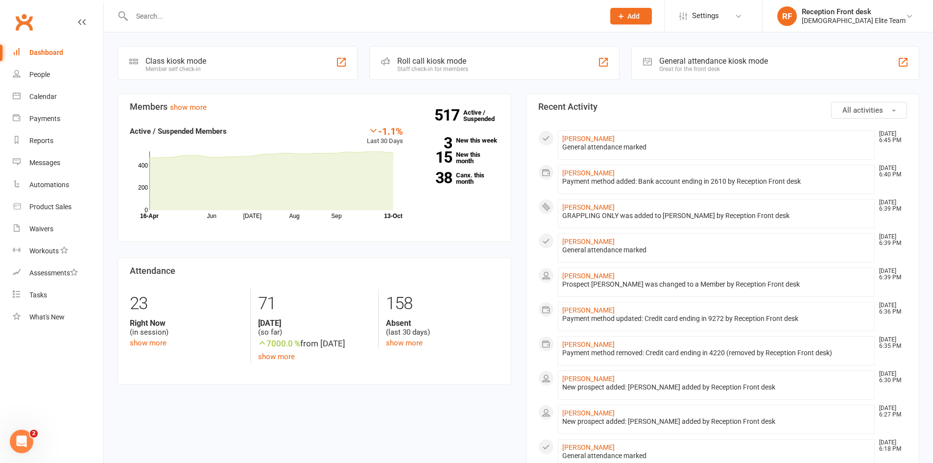
click at [169, 16] on input "text" at bounding box center [363, 16] width 469 height 14
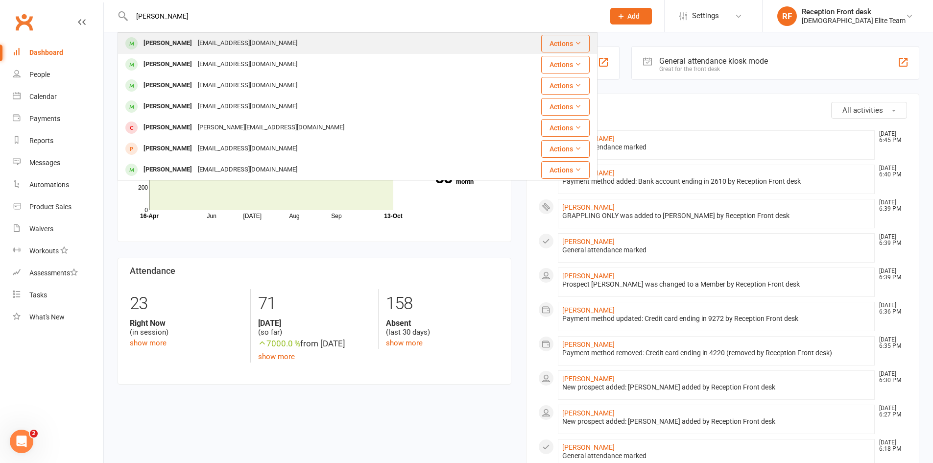
type input "[PERSON_NAME]"
click at [234, 48] on div "[EMAIL_ADDRESS][DOMAIN_NAME]" at bounding box center [247, 43] width 105 height 14
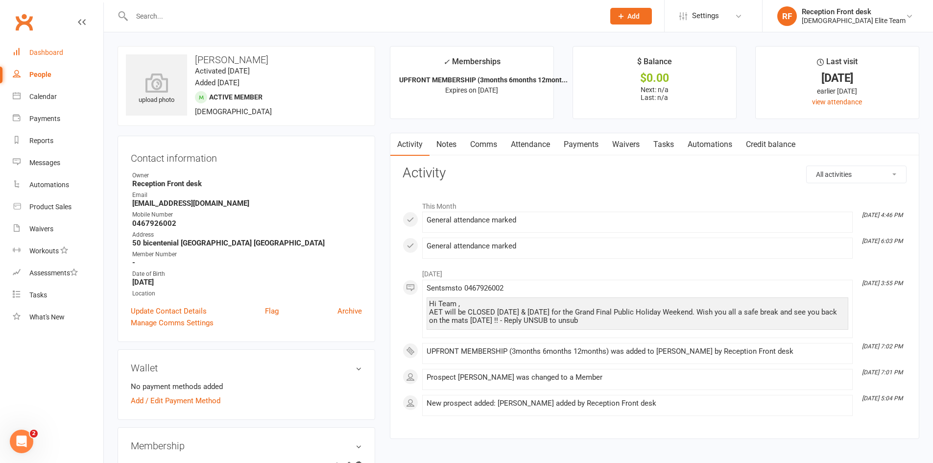
click at [34, 57] on link "Dashboard" at bounding box center [58, 53] width 91 height 22
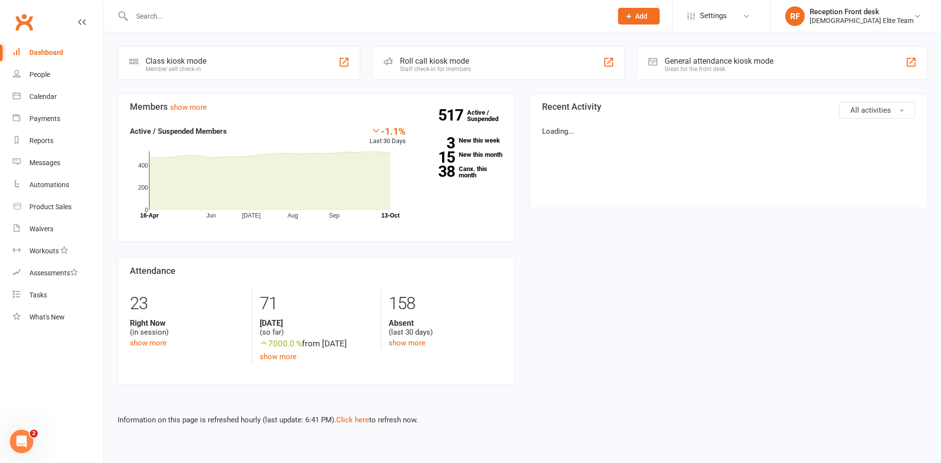
click at [187, 14] on input "text" at bounding box center [367, 16] width 476 height 14
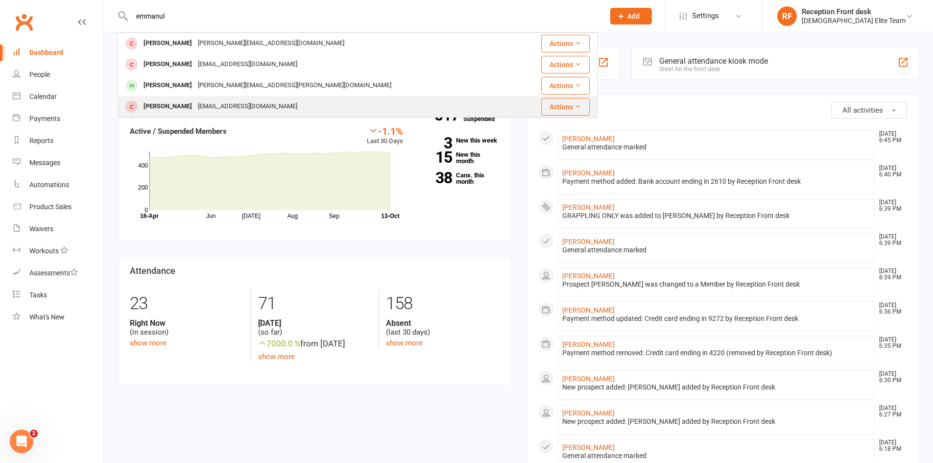
type input "emmanul"
click at [285, 105] on div "[EMAIL_ADDRESS][DOMAIN_NAME]" at bounding box center [247, 106] width 105 height 14
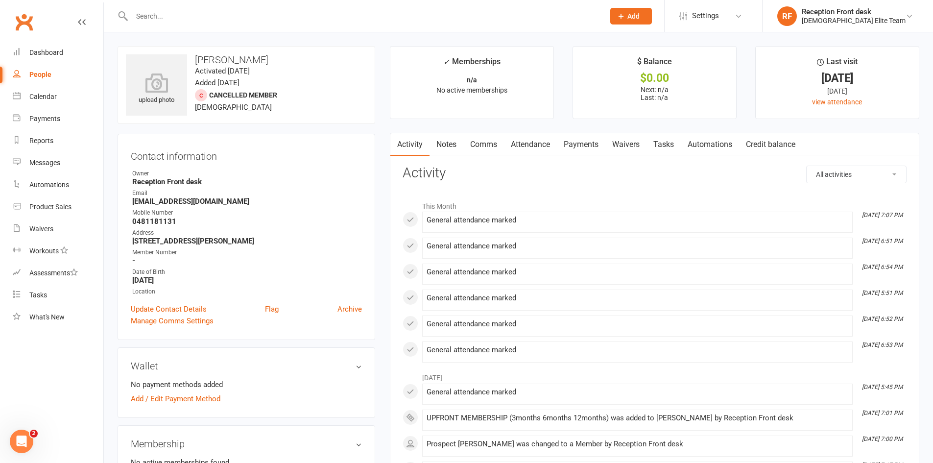
click at [573, 143] on link "Payments" at bounding box center [581, 144] width 49 height 23
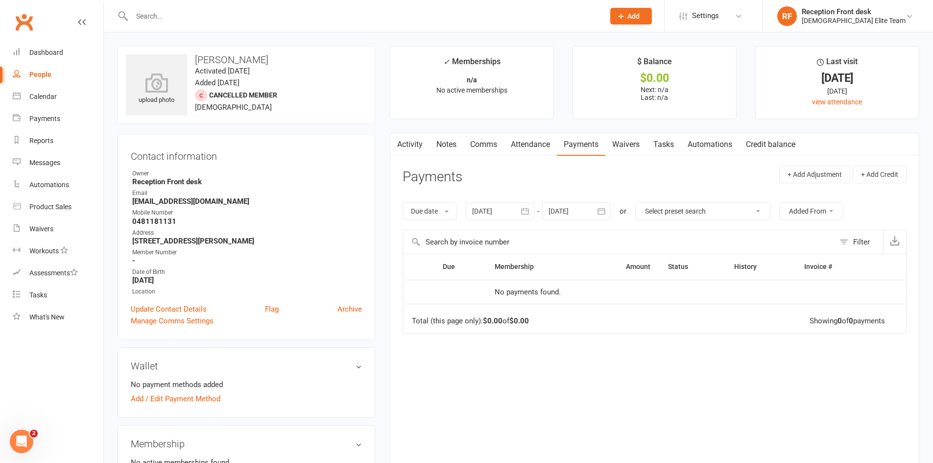
click at [416, 142] on link "Activity" at bounding box center [410, 144] width 39 height 23
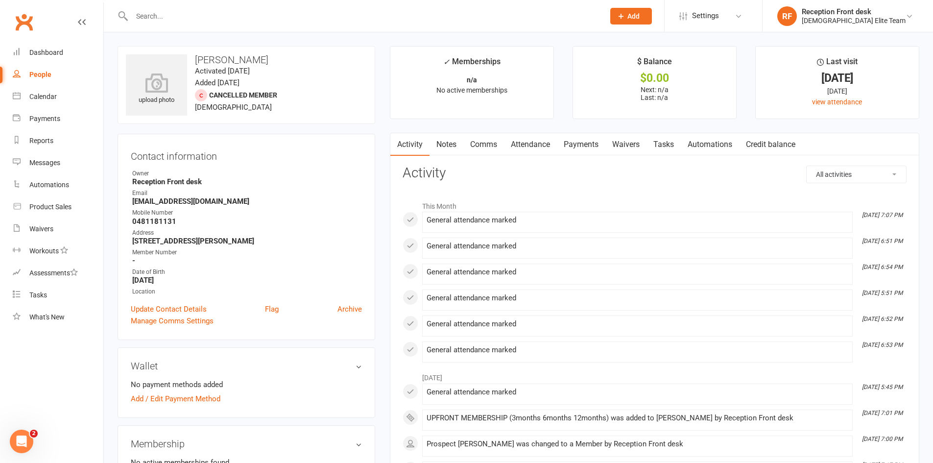
click at [131, 17] on input "text" at bounding box center [363, 16] width 469 height 14
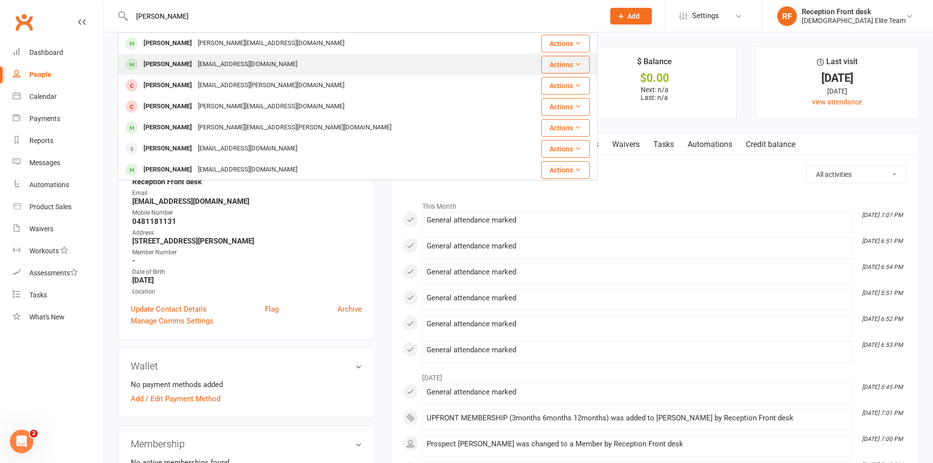
type input "[PERSON_NAME]"
click at [278, 56] on div "[PERSON_NAME] [PERSON_NAME][EMAIL_ADDRESS][DOMAIN_NAME]" at bounding box center [323, 64] width 408 height 20
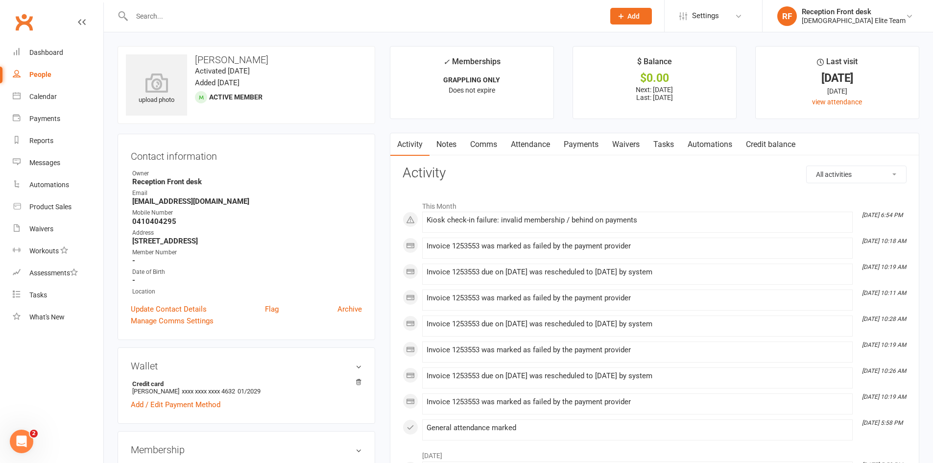
click at [591, 146] on link "Payments" at bounding box center [581, 144] width 49 height 23
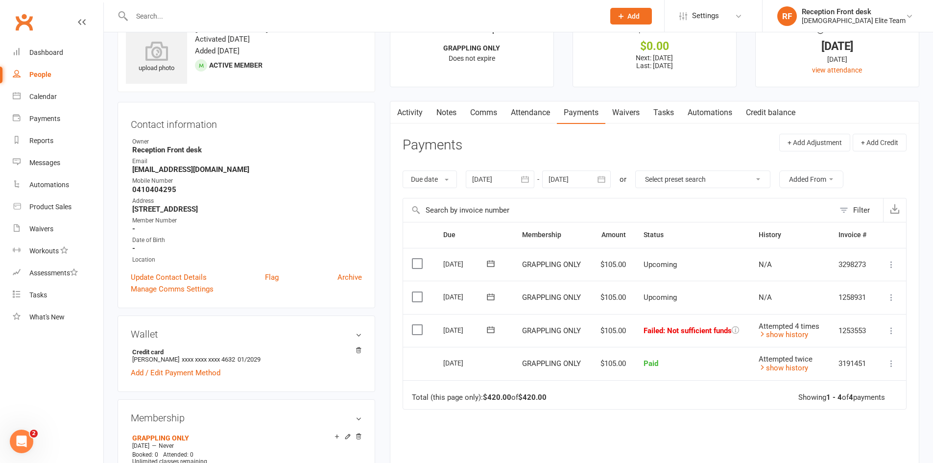
scroll to position [49, 0]
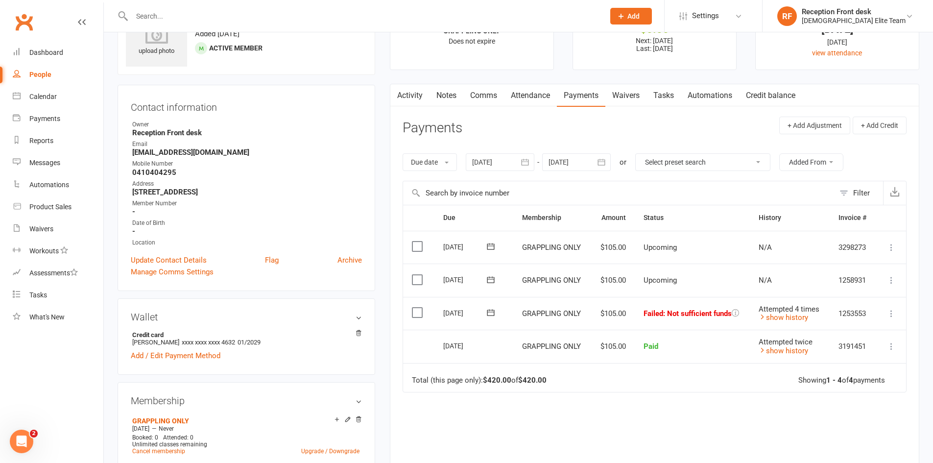
drag, startPoint x: 891, startPoint y: 310, endPoint x: 904, endPoint y: 340, distance: 32.5
click at [903, 340] on td "More Info Send message" at bounding box center [892, 346] width 30 height 33
click at [896, 311] on icon at bounding box center [892, 314] width 10 height 10
click at [861, 353] on link "Mark as Paid (POS)" at bounding box center [848, 353] width 97 height 20
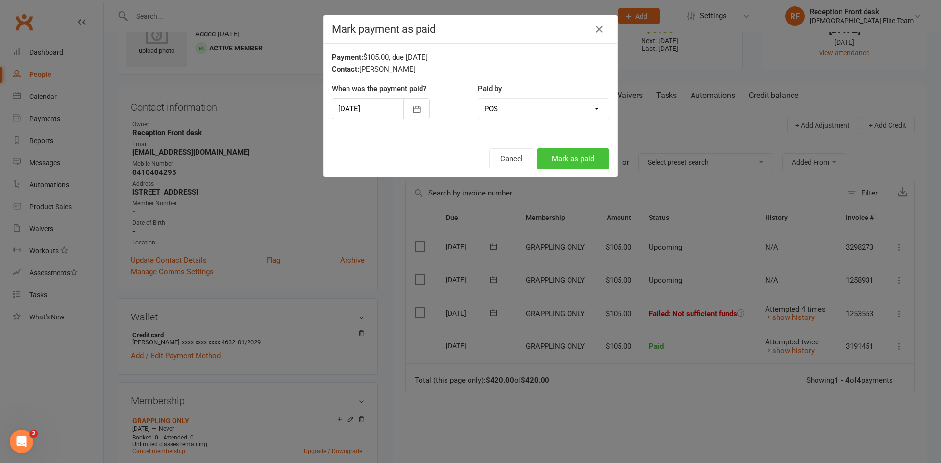
click at [580, 159] on button "Mark as paid" at bounding box center [573, 158] width 73 height 21
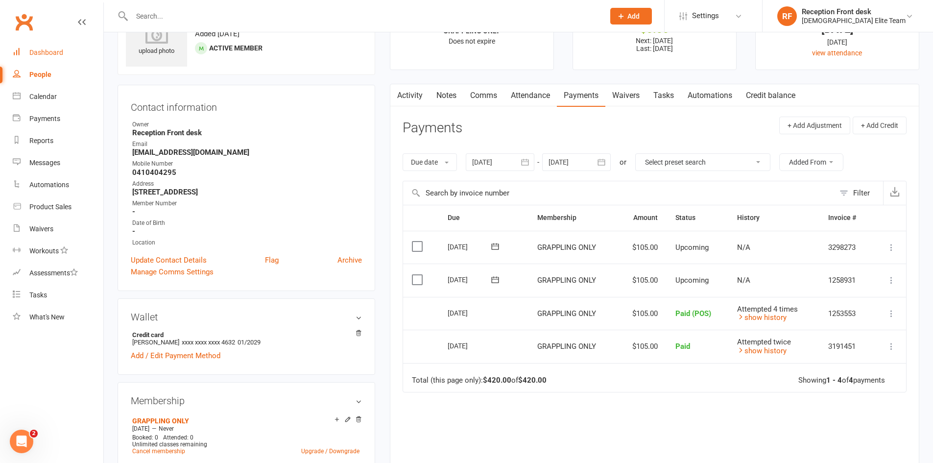
click at [54, 55] on div "Dashboard" at bounding box center [46, 53] width 34 height 8
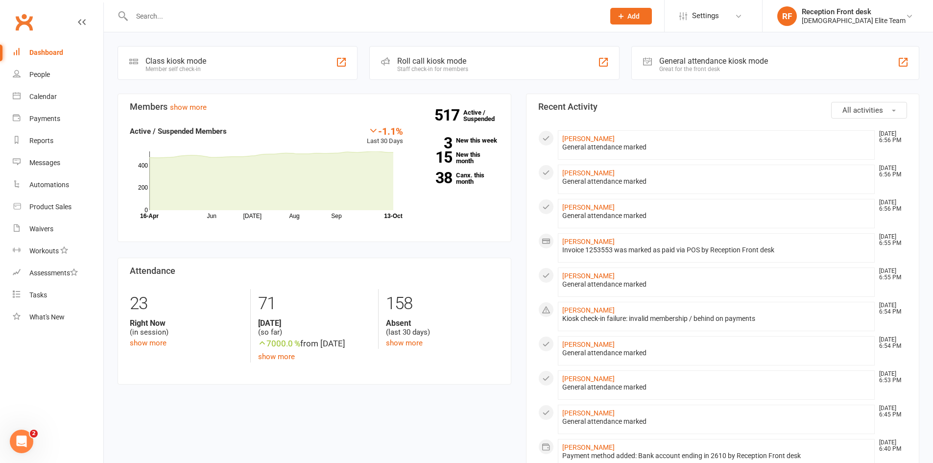
click at [155, 14] on input "text" at bounding box center [363, 16] width 469 height 14
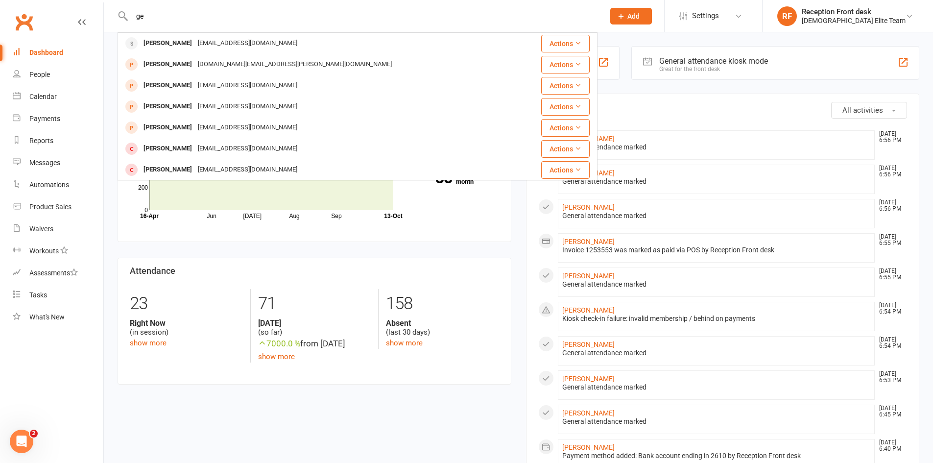
type input "g"
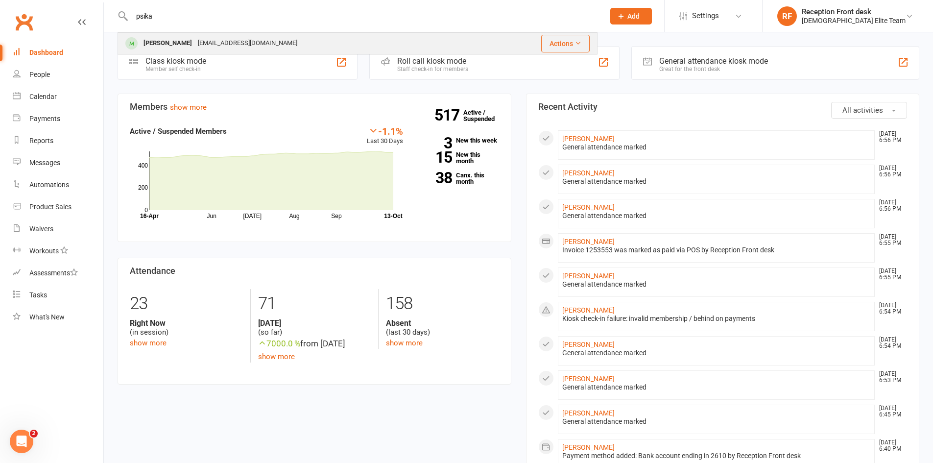
type input "psika"
click at [181, 44] on div "[PERSON_NAME]" at bounding box center [168, 43] width 54 height 14
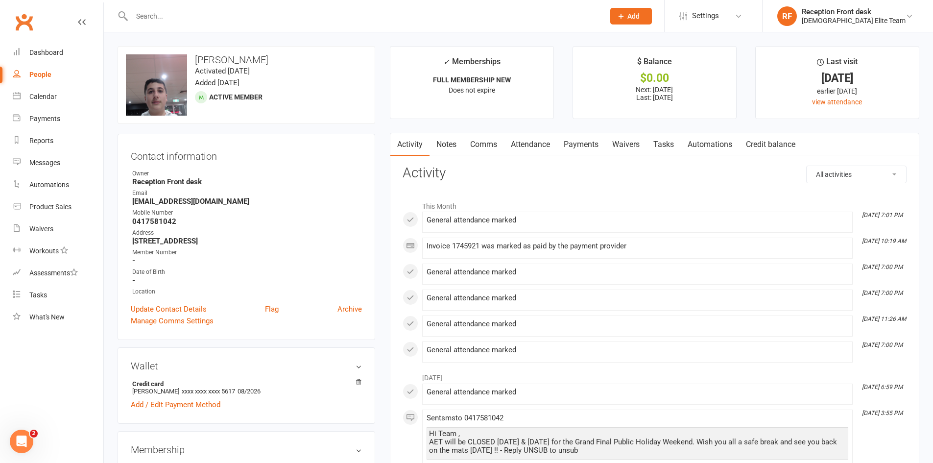
click at [592, 140] on link "Payments" at bounding box center [581, 144] width 49 height 23
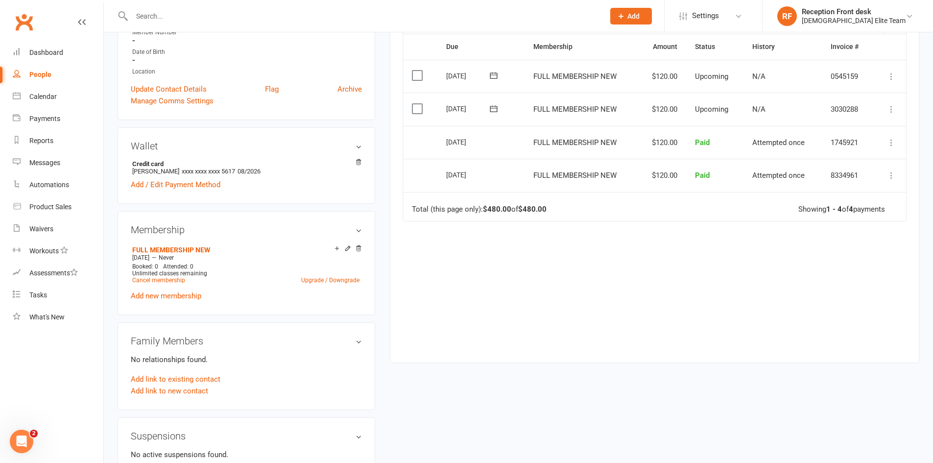
scroll to position [196, 0]
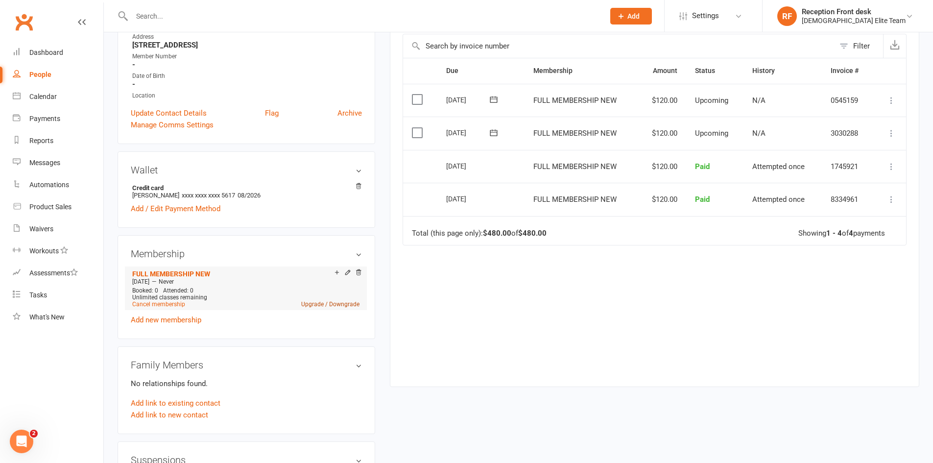
click at [345, 302] on link "Upgrade / Downgrade" at bounding box center [330, 304] width 58 height 7
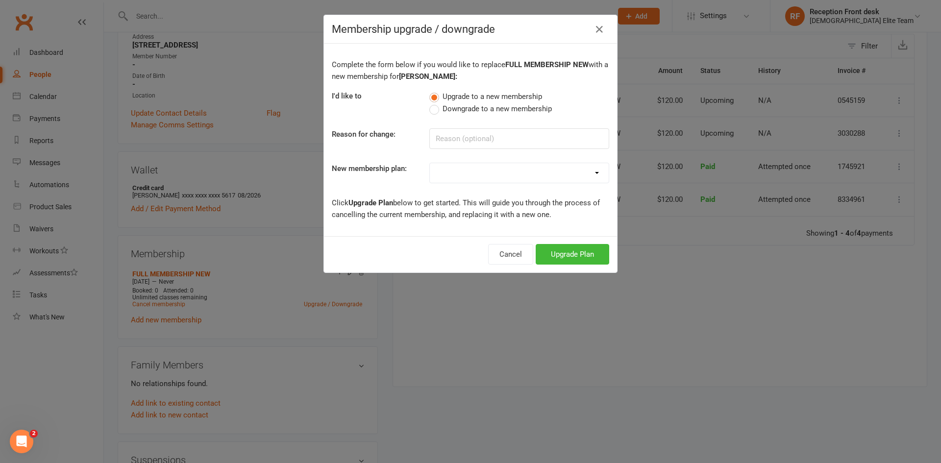
click at [459, 103] on span "Downgrade to a new membership" at bounding box center [496, 108] width 109 height 10
click at [436, 103] on input "Downgrade to a new membership" at bounding box center [432, 103] width 6 height 0
click at [570, 174] on select "FULL MEMBERSHIP LOYALTY FULL MEMBERSHIP NEW FULL MEMBERSHIP OLD GRAPPLING ONLY …" at bounding box center [519, 173] width 179 height 20
select select "3"
click at [430, 163] on select "FULL MEMBERSHIP LOYALTY FULL MEMBERSHIP NEW FULL MEMBERSHIP OLD GRAPPLING ONLY …" at bounding box center [519, 173] width 179 height 20
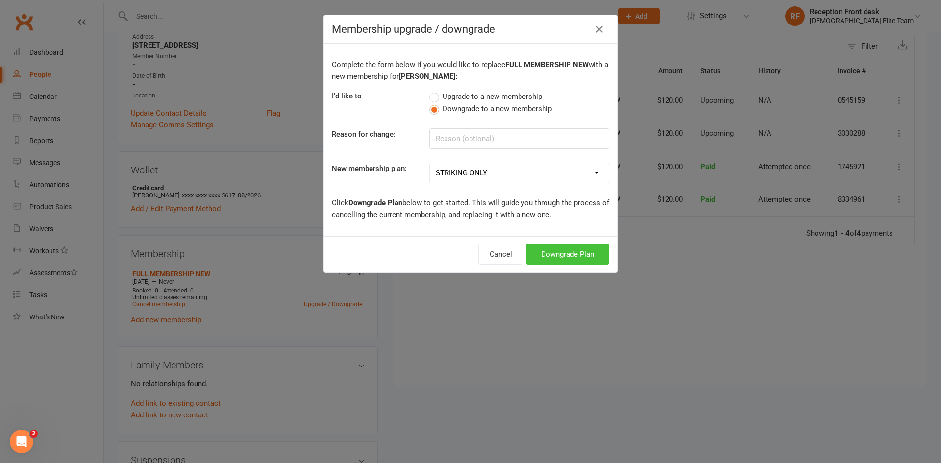
click at [554, 248] on button "Downgrade Plan" at bounding box center [567, 254] width 83 height 21
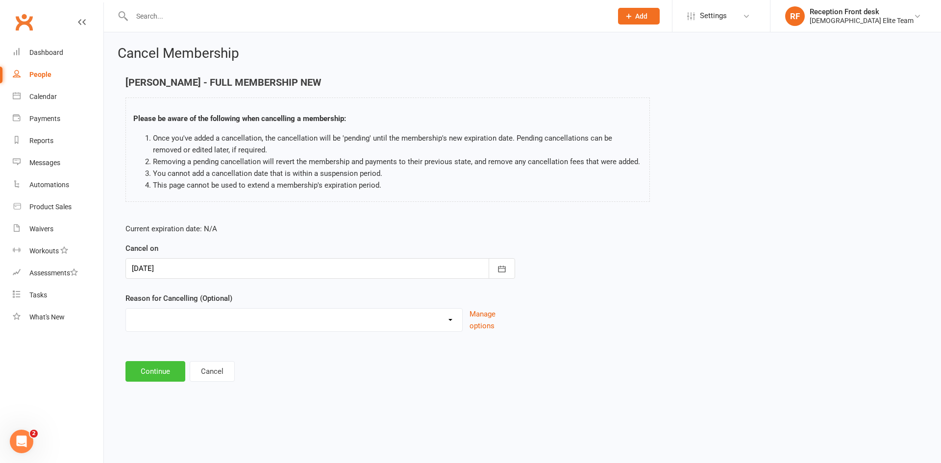
click at [157, 368] on button "Continue" at bounding box center [155, 371] width 60 height 21
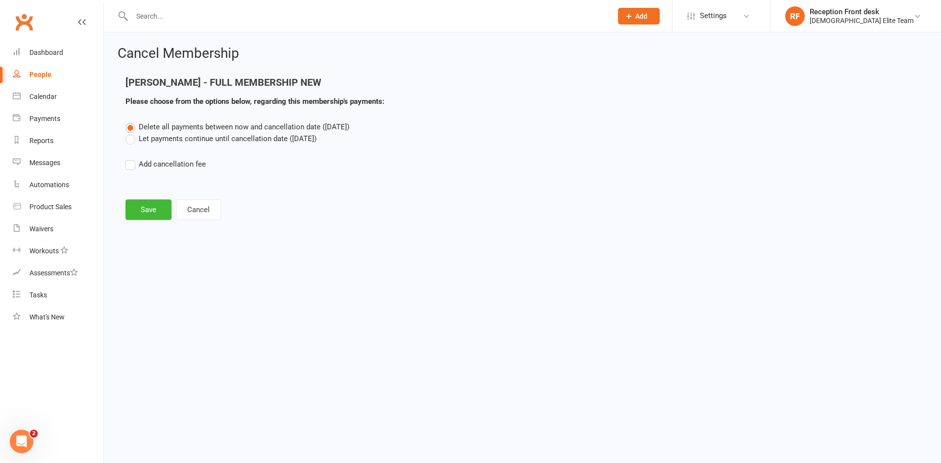
click at [216, 140] on label "Let payments continue until cancellation date ([DATE])" at bounding box center [220, 139] width 191 height 12
click at [132, 133] on input "Let payments continue until cancellation date ([DATE])" at bounding box center [128, 133] width 6 height 0
click at [157, 209] on button "Save" at bounding box center [148, 209] width 46 height 21
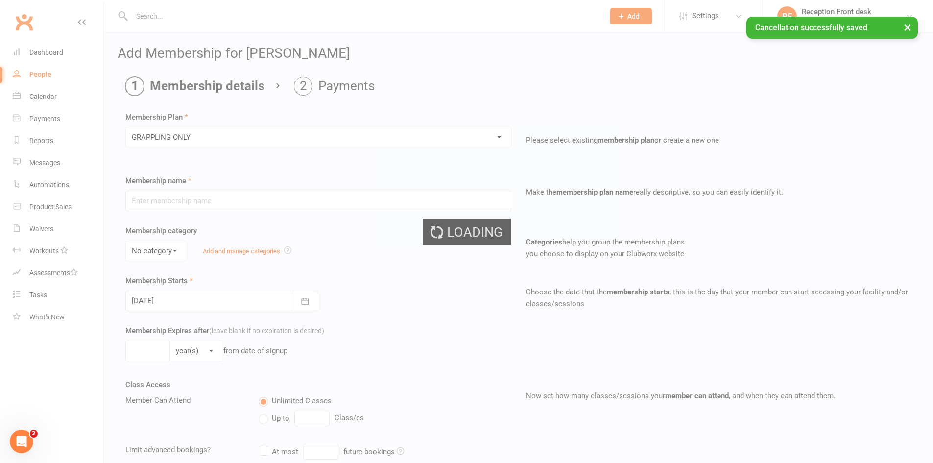
type input "GRAPPLING ONLY"
type input "0"
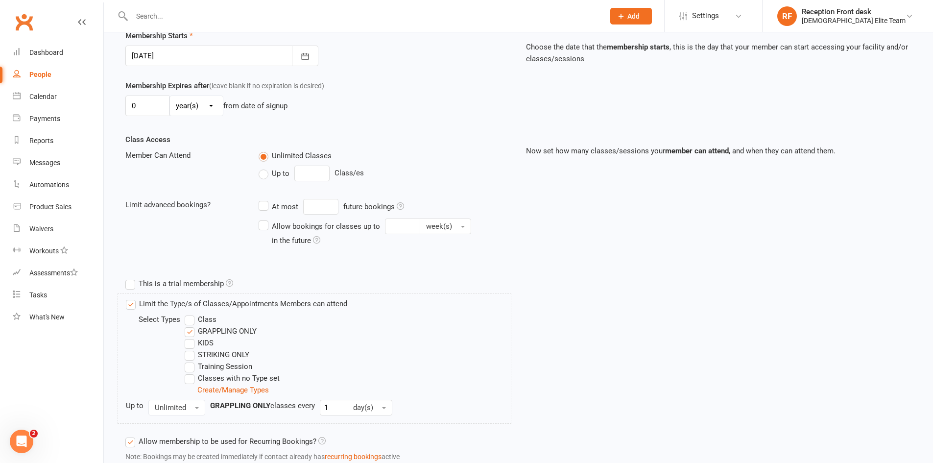
scroll to position [317, 0]
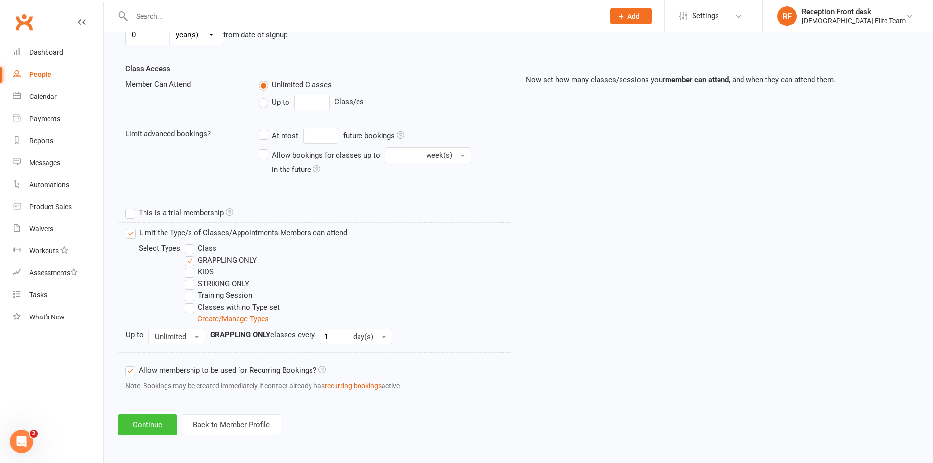
click at [156, 424] on button "Continue" at bounding box center [148, 425] width 60 height 21
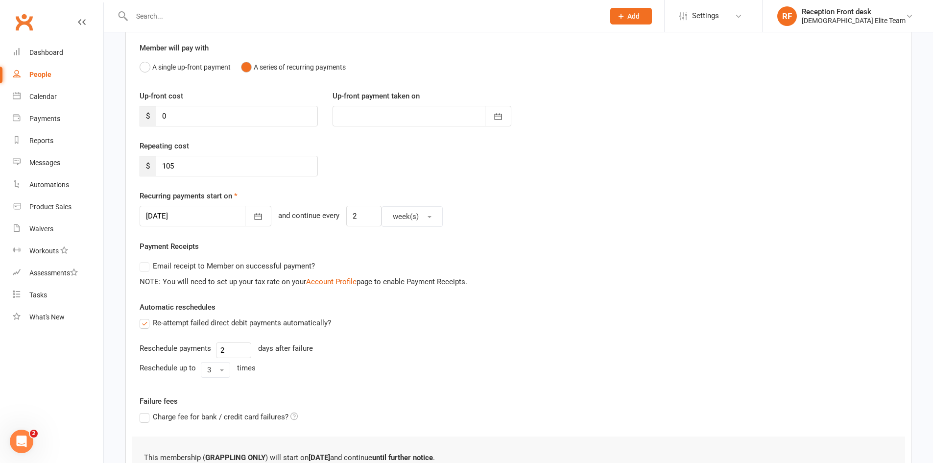
scroll to position [98, 0]
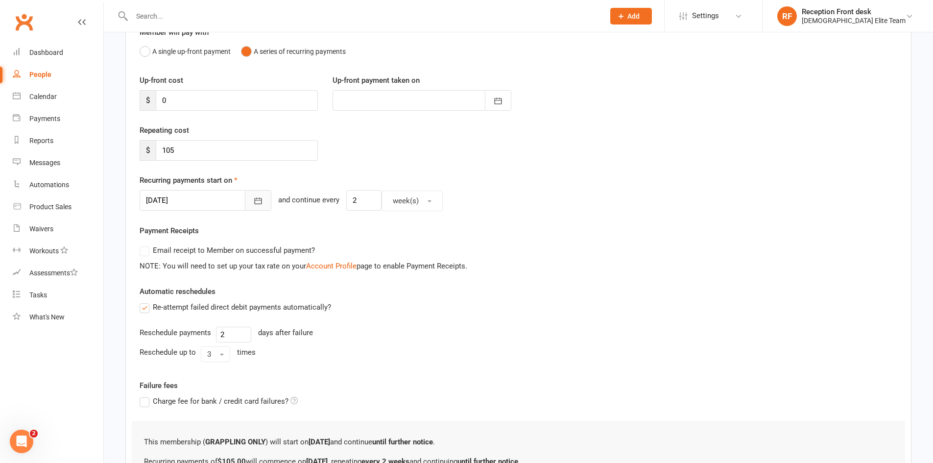
click at [247, 194] on button "button" at bounding box center [258, 200] width 26 height 21
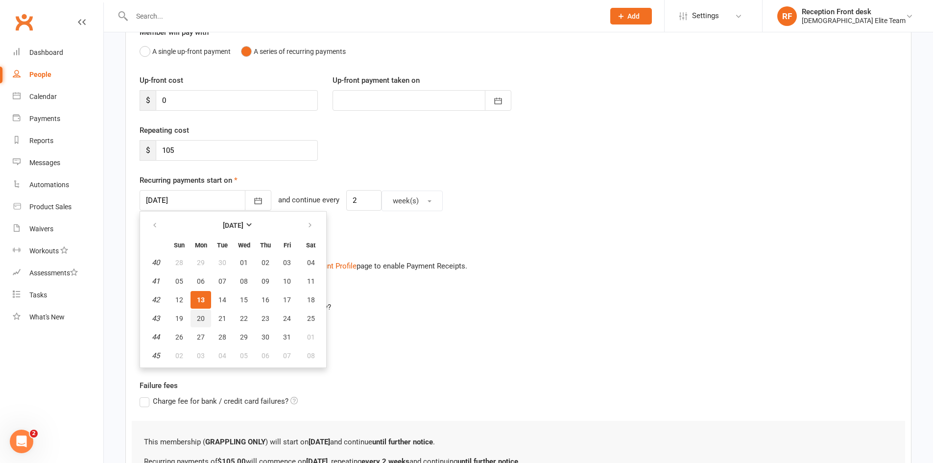
click at [205, 316] on button "20" at bounding box center [201, 319] width 21 height 18
type input "[DATE]"
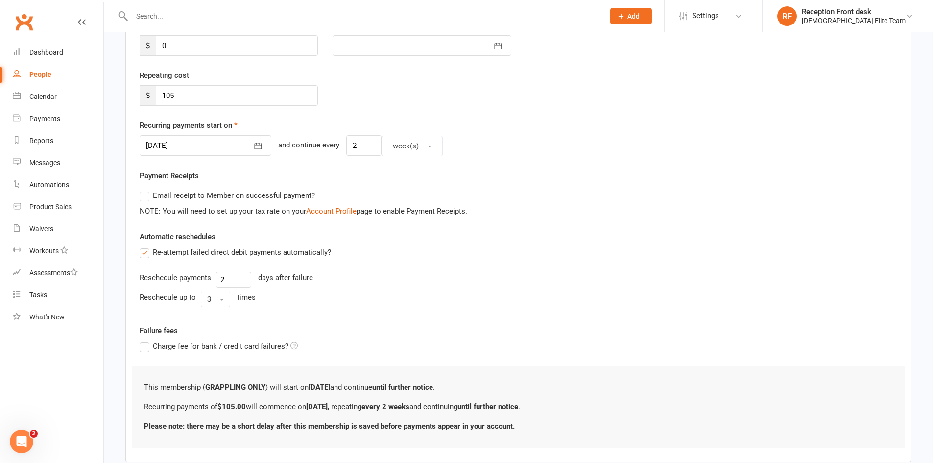
scroll to position [210, 0]
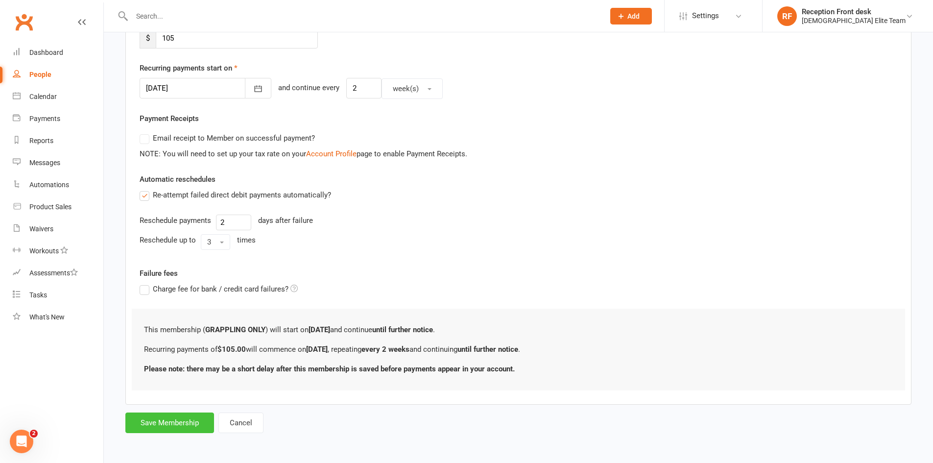
click at [180, 422] on button "Save Membership" at bounding box center [169, 423] width 89 height 21
